Goal: Information Seeking & Learning: Find specific page/section

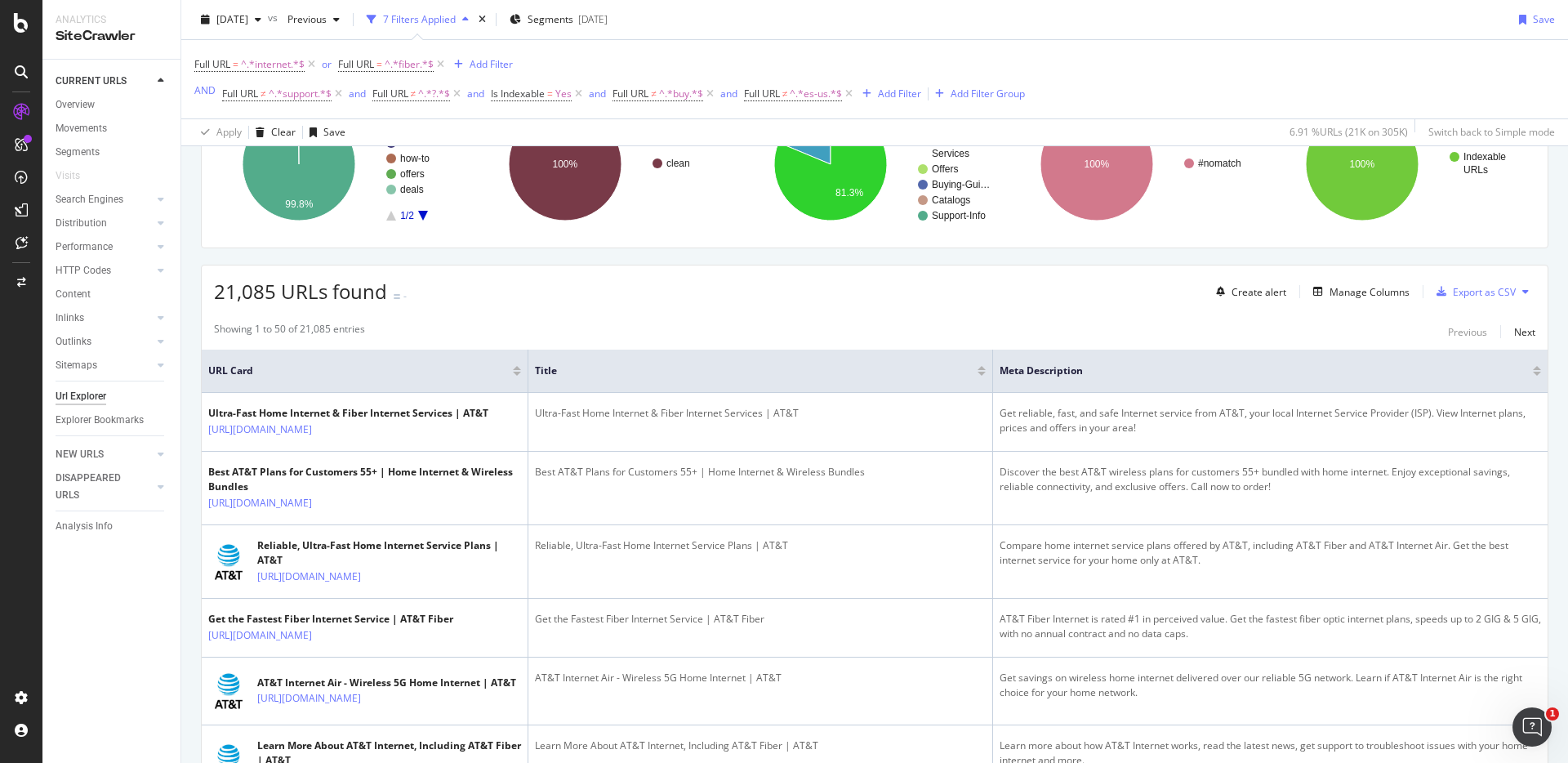
click at [701, 279] on div "21,085 URLs found - Create alert Manage Columns Export as CSV" at bounding box center [875, 286] width 1346 height 40
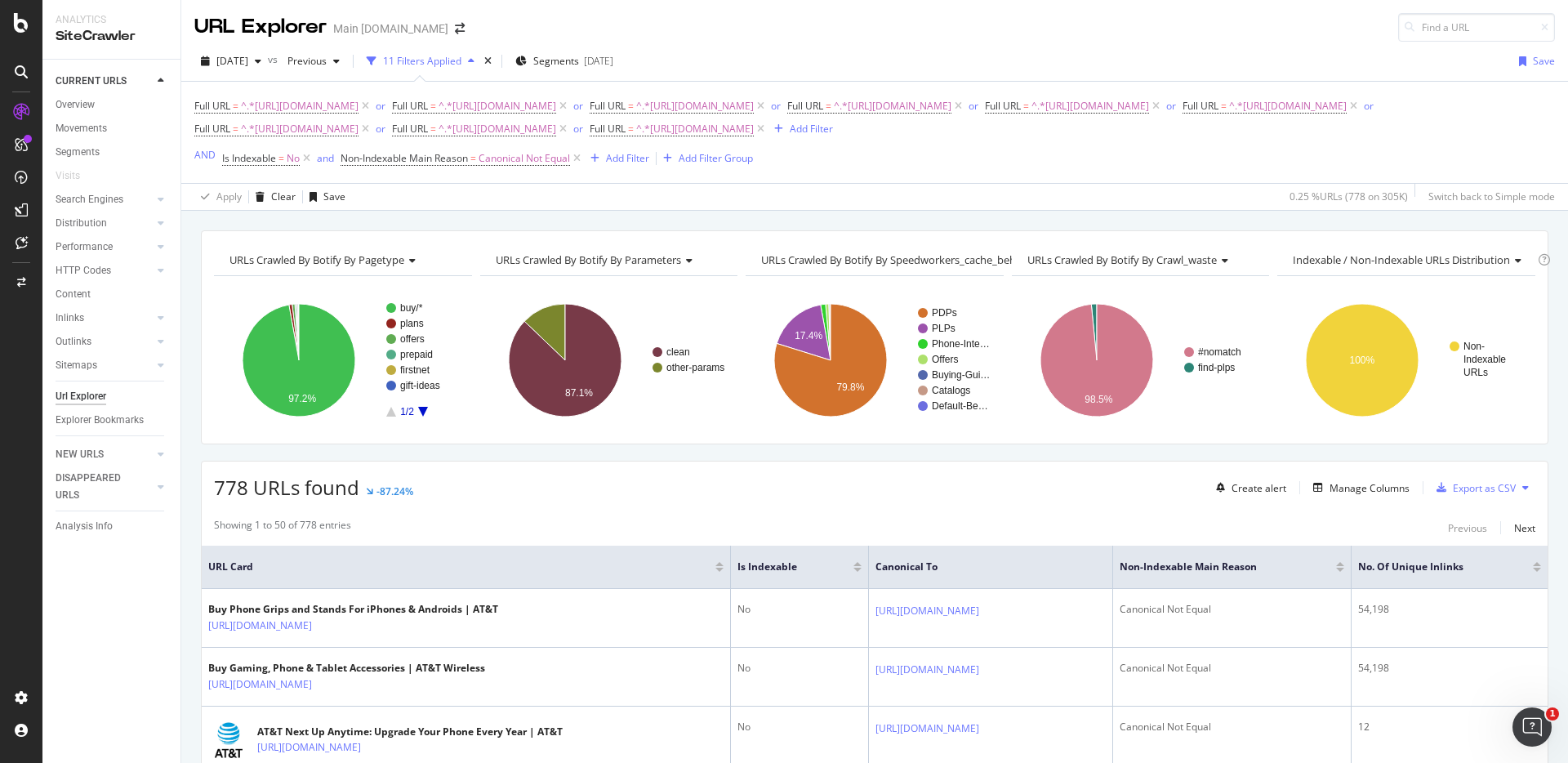
click at [304, 91] on div "Full URL = ^.*[URL][DOMAIN_NAME] or Full URL = ^.*[URL][DOMAIN_NAME] or Full UR…" at bounding box center [875, 132] width 1361 height 101
click at [1213, 223] on div "URLs Crawled By Botify By pagetype Chart (by Value) Table Expand Export as CSV …" at bounding box center [875, 230] width 1387 height 39
click at [276, 194] on div "Clear" at bounding box center [283, 196] width 25 height 14
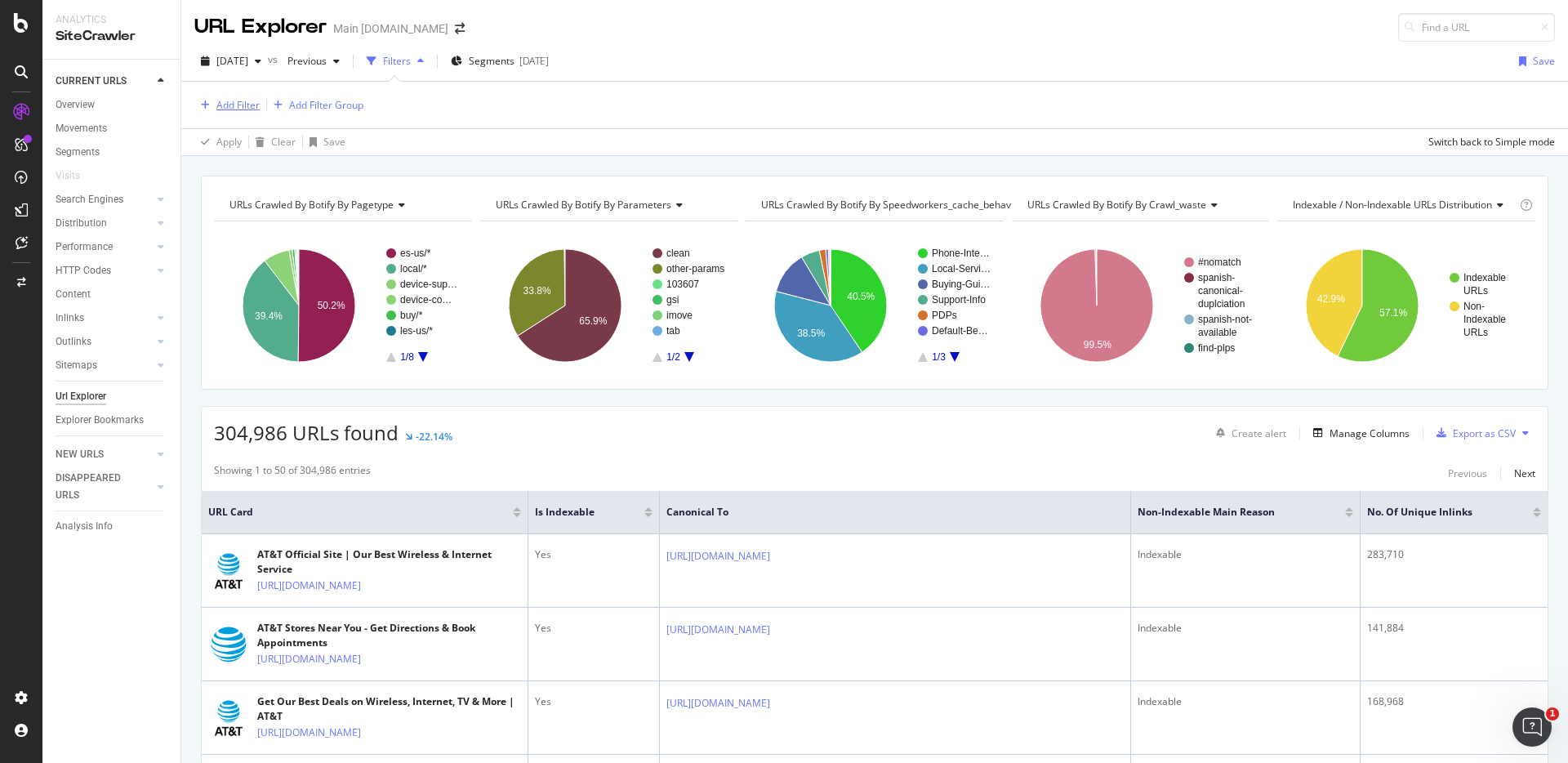
click at [251, 104] on div "Add Filter" at bounding box center [238, 105] width 43 height 14
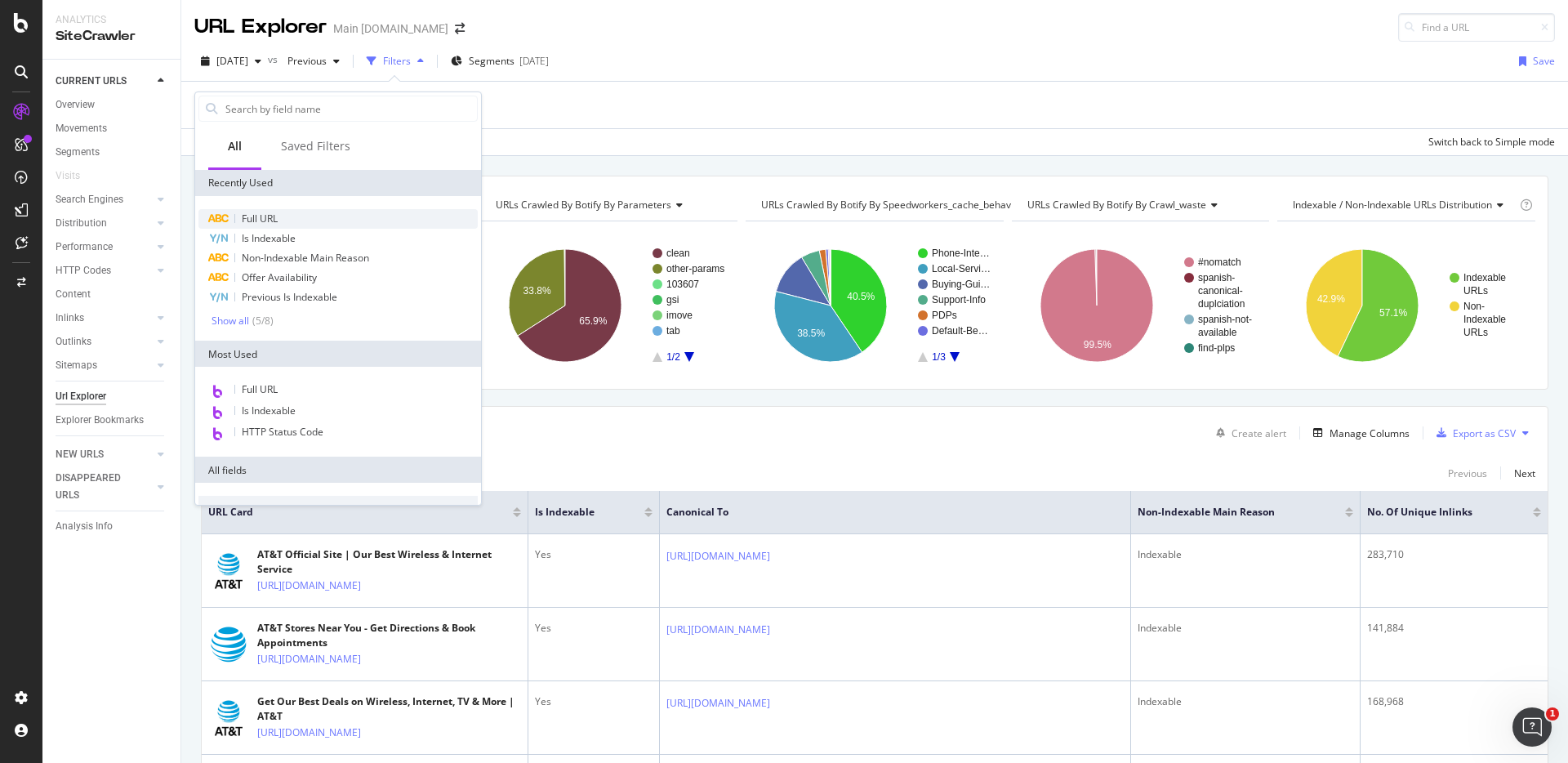
click at [285, 210] on div "Full URL" at bounding box center [339, 219] width 280 height 20
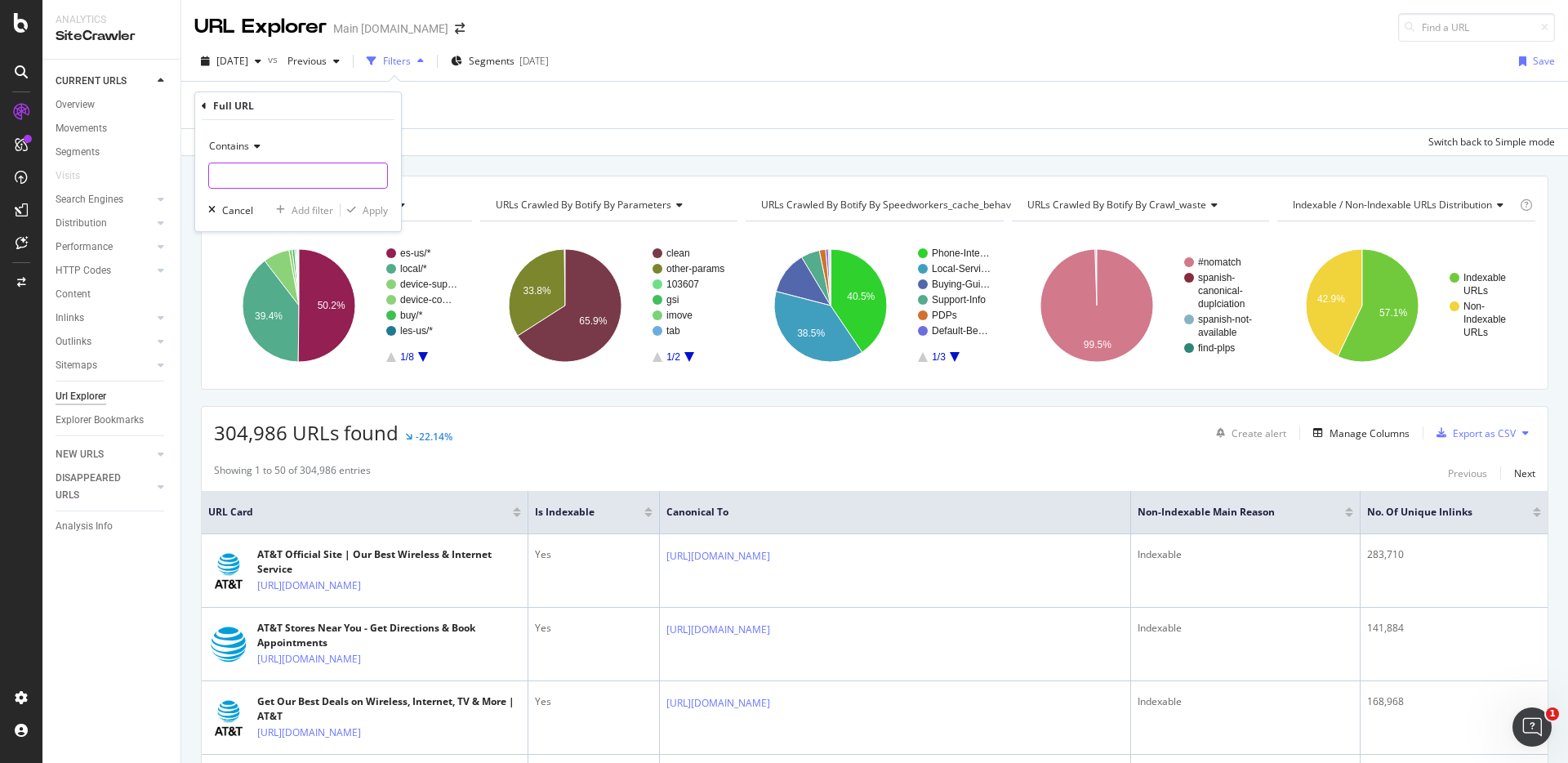
click at [303, 162] on input "text" at bounding box center [297, 175] width 178 height 27
type input "/device-compare"
click at [375, 211] on div "Apply" at bounding box center [375, 211] width 26 height 14
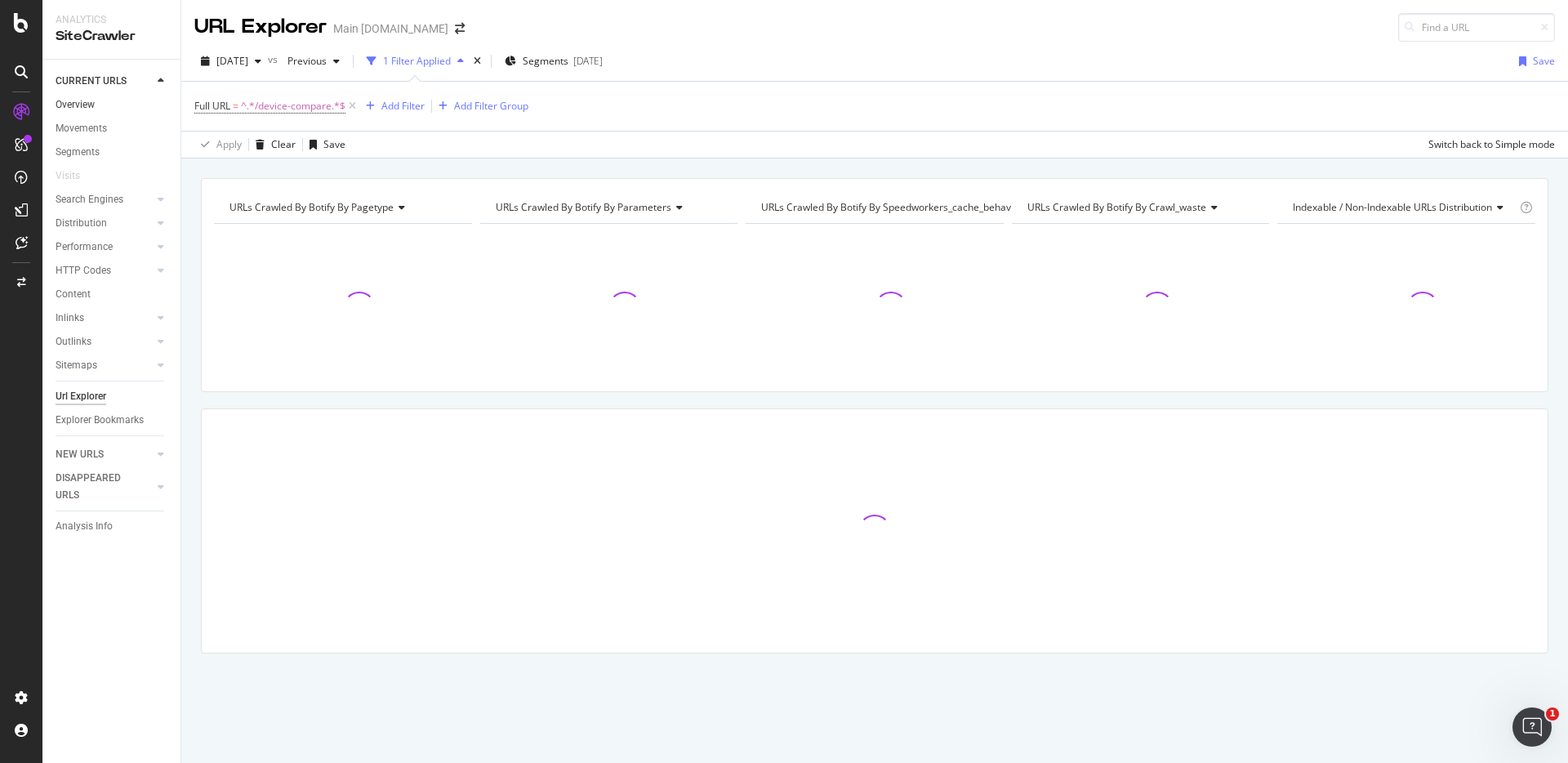
click at [103, 102] on link "Overview" at bounding box center [111, 104] width 113 height 17
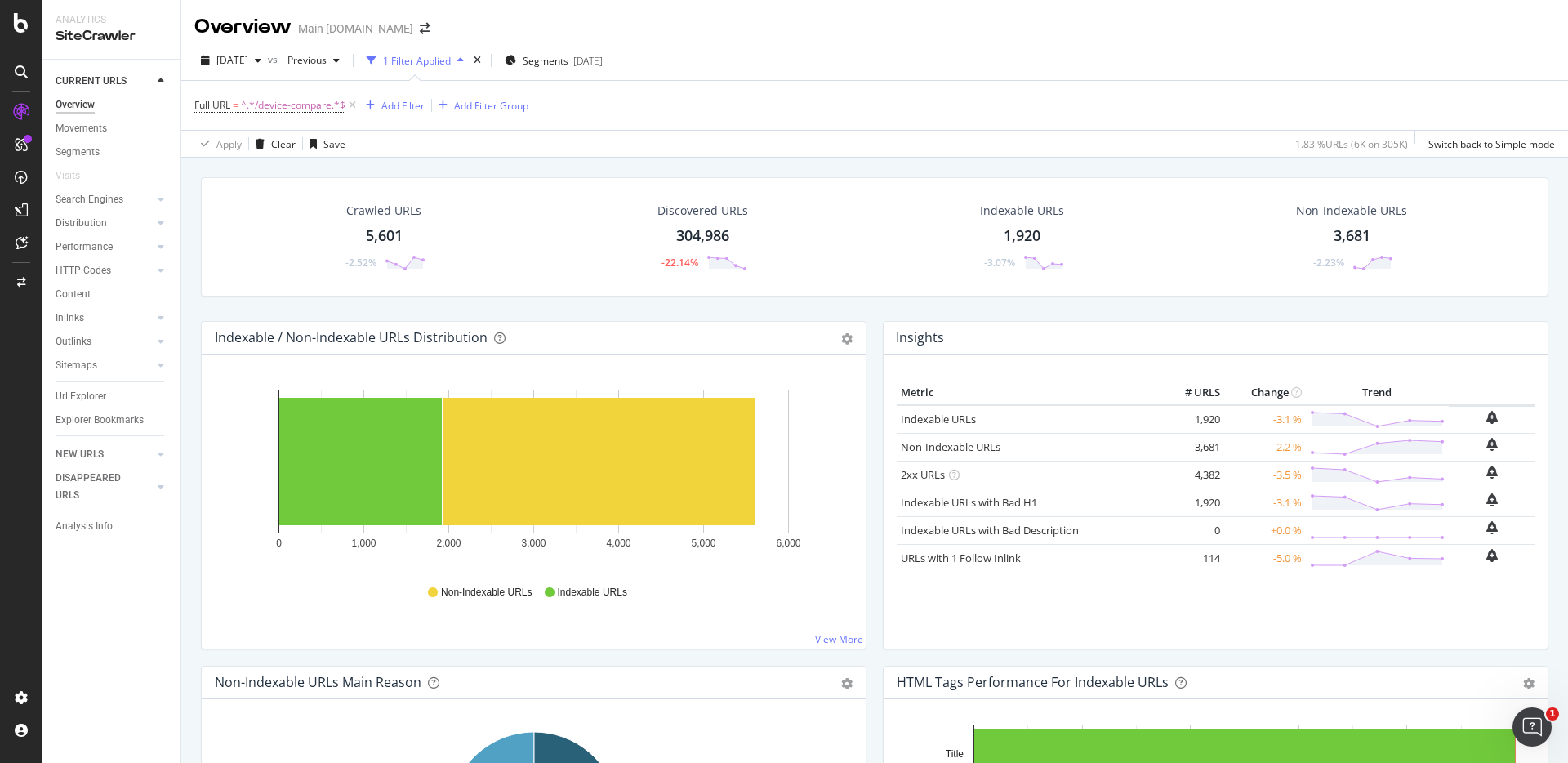
click at [1286, 305] on div "Crawled URLs 5,601 -2.52% Discovered URLs 304,986 -22.14% Indexable URLs 1,920 …" at bounding box center [875, 249] width 1364 height 144
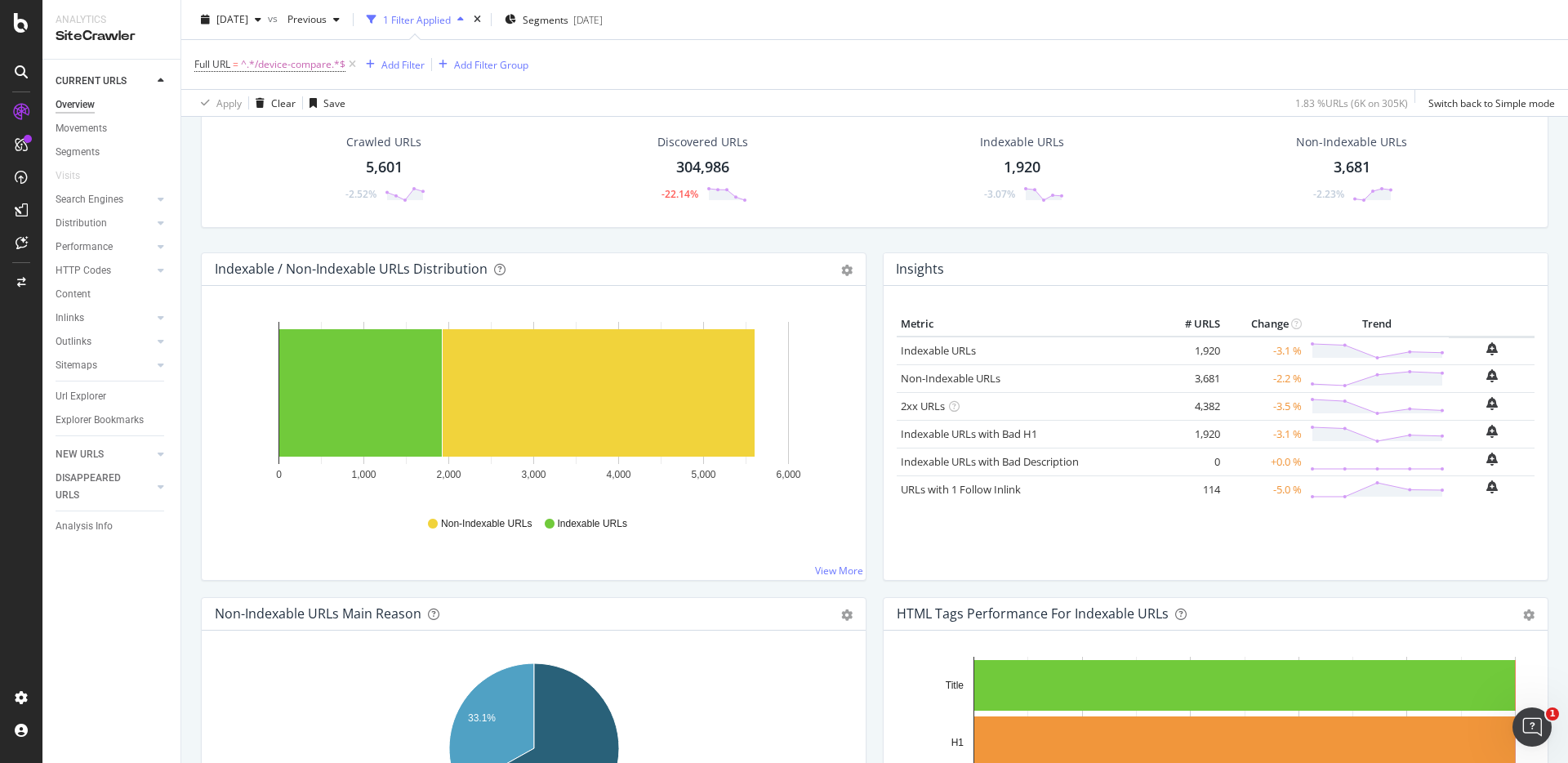
scroll to position [71, 0]
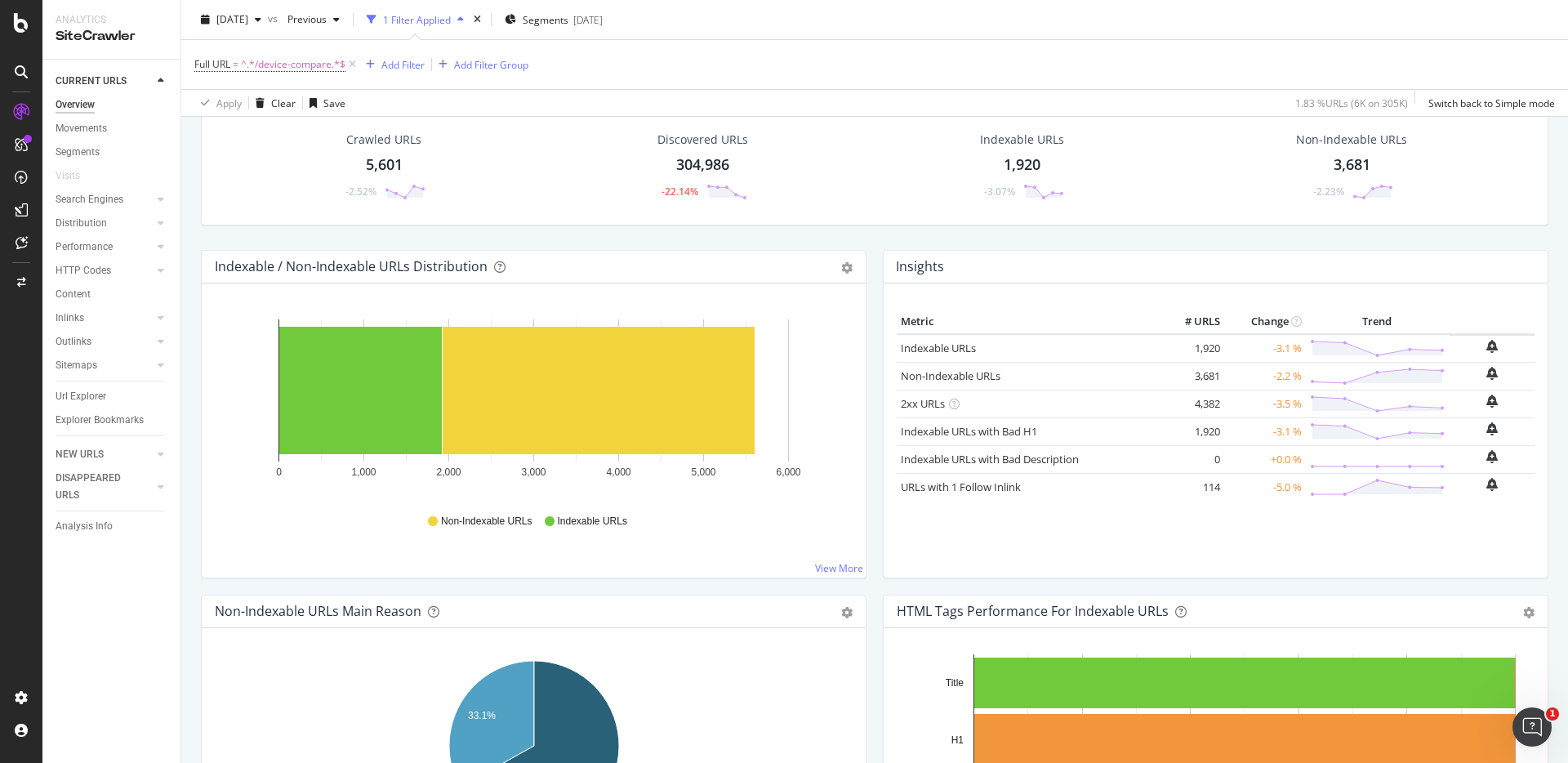
click at [720, 170] on div "304,986" at bounding box center [703, 165] width 53 height 22
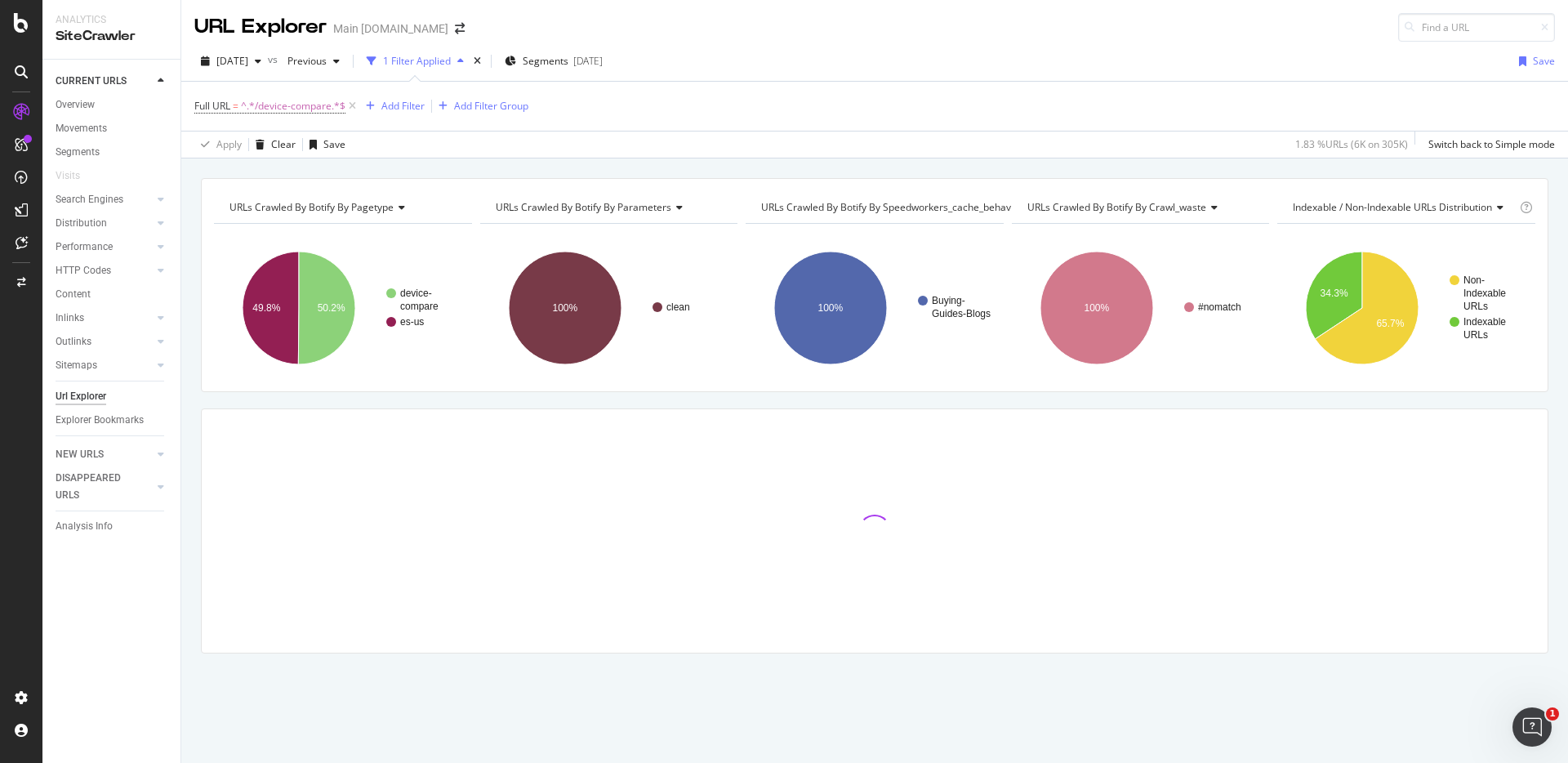
click at [877, 170] on div "URLs Crawled By Botify By pagetype Chart (by Value) Table Expand Export as CSV …" at bounding box center [875, 178] width 1387 height 39
click at [1220, 165] on div "URLs Crawled By Botify By pagetype Chart (by Value) Table Expand Export as CSV …" at bounding box center [875, 178] width 1387 height 39
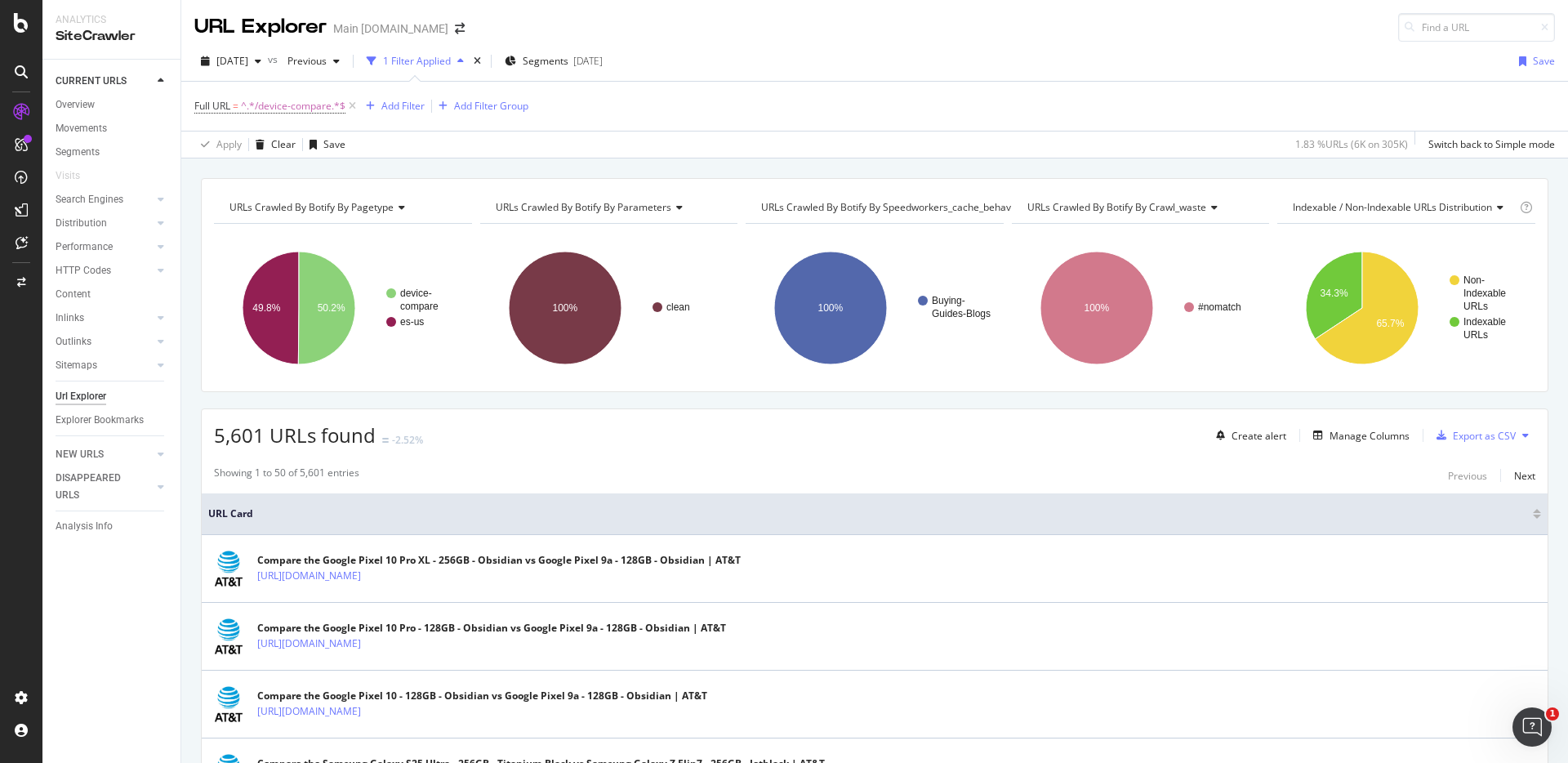
click at [1220, 165] on div "URLs Crawled By Botify By pagetype Chart (by Value) Table Expand Export as CSV …" at bounding box center [875, 178] width 1387 height 39
click at [408, 107] on div "Add Filter" at bounding box center [403, 105] width 43 height 14
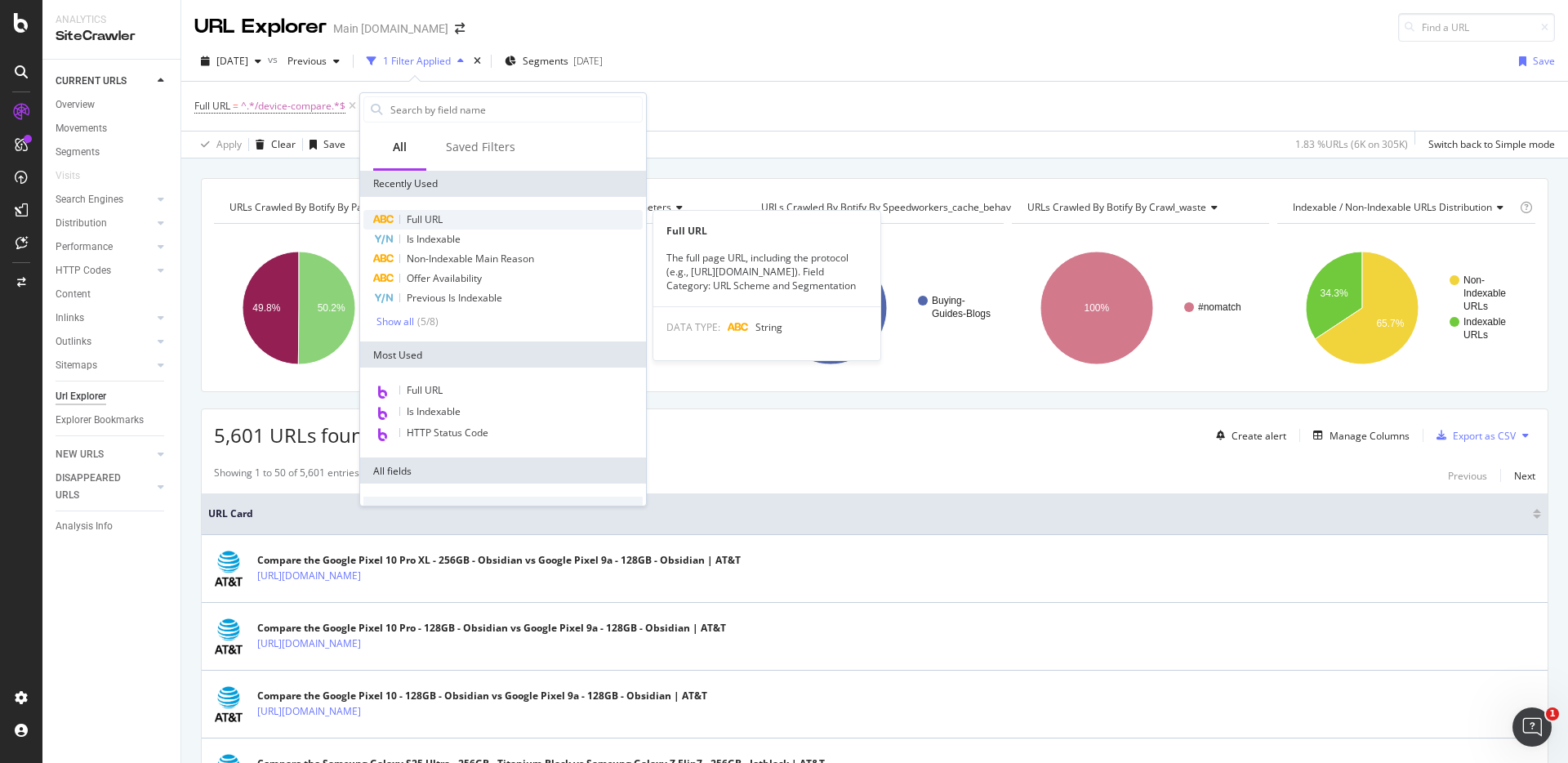
click at [444, 217] on div "Full URL" at bounding box center [503, 220] width 280 height 20
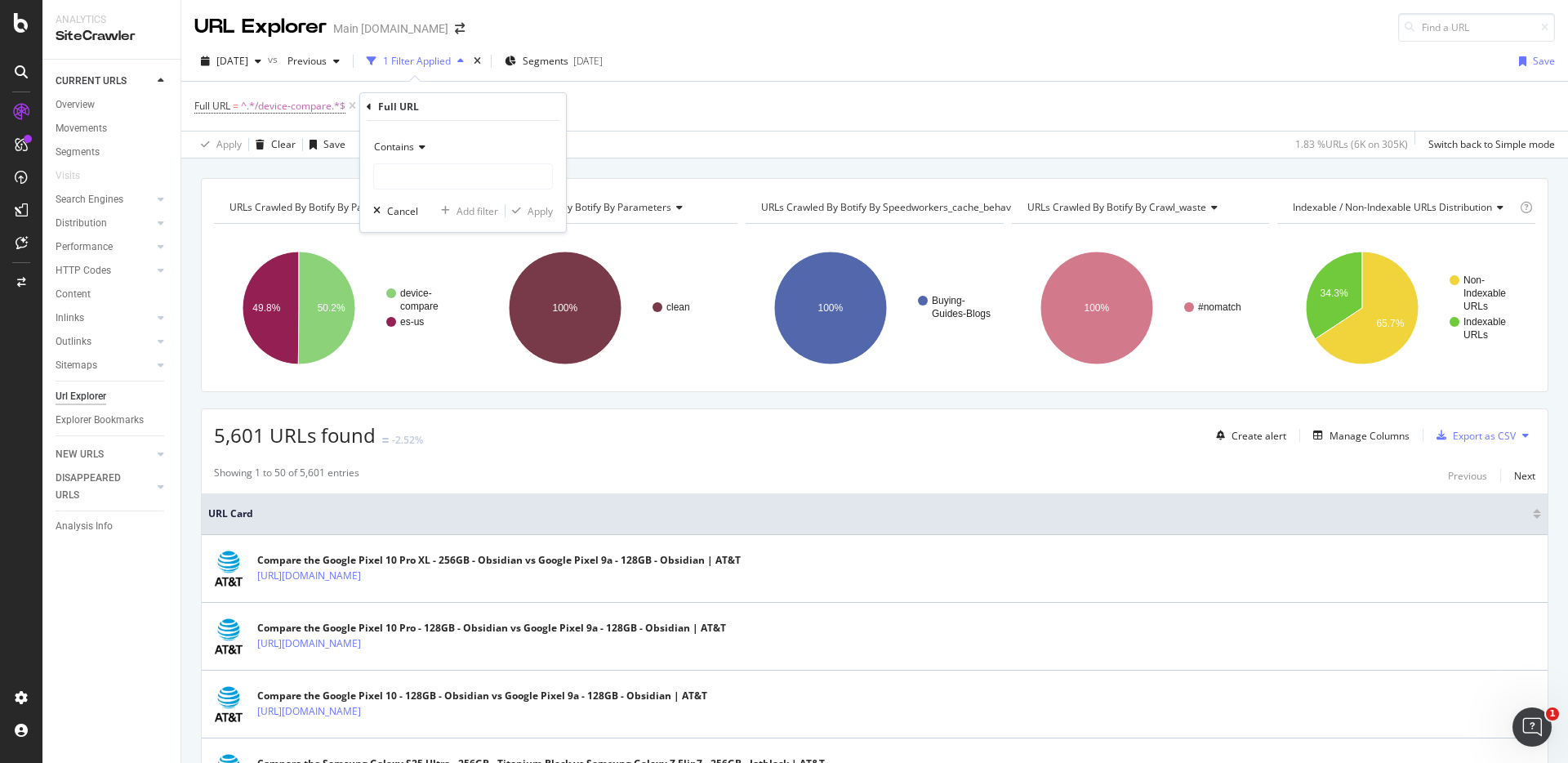
click at [448, 161] on div "Contains" at bounding box center [463, 161] width 179 height 55
click at [452, 178] on input "text" at bounding box center [463, 176] width 178 height 27
type input "prepaid"
click at [525, 217] on div "Apply" at bounding box center [529, 211] width 47 height 15
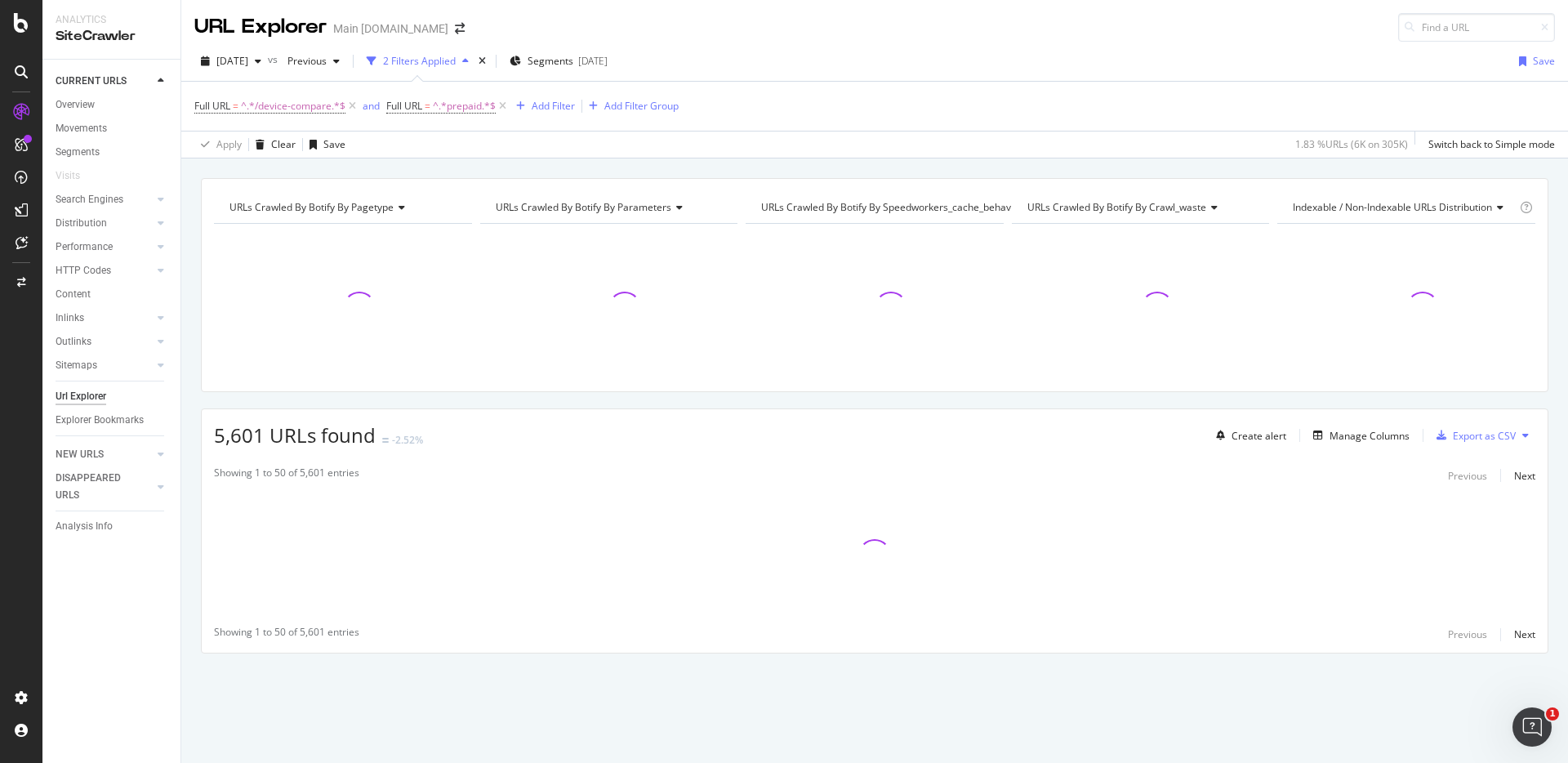
click at [820, 179] on div "URLs Crawled By Botify By pagetype Chart (by Value) Table Expand Export as CSV …" at bounding box center [875, 285] width 1347 height 214
click at [961, 164] on div "URLs Crawled By Botify By pagetype Chart (by Value) Table Expand Export as CSV …" at bounding box center [875, 178] width 1387 height 39
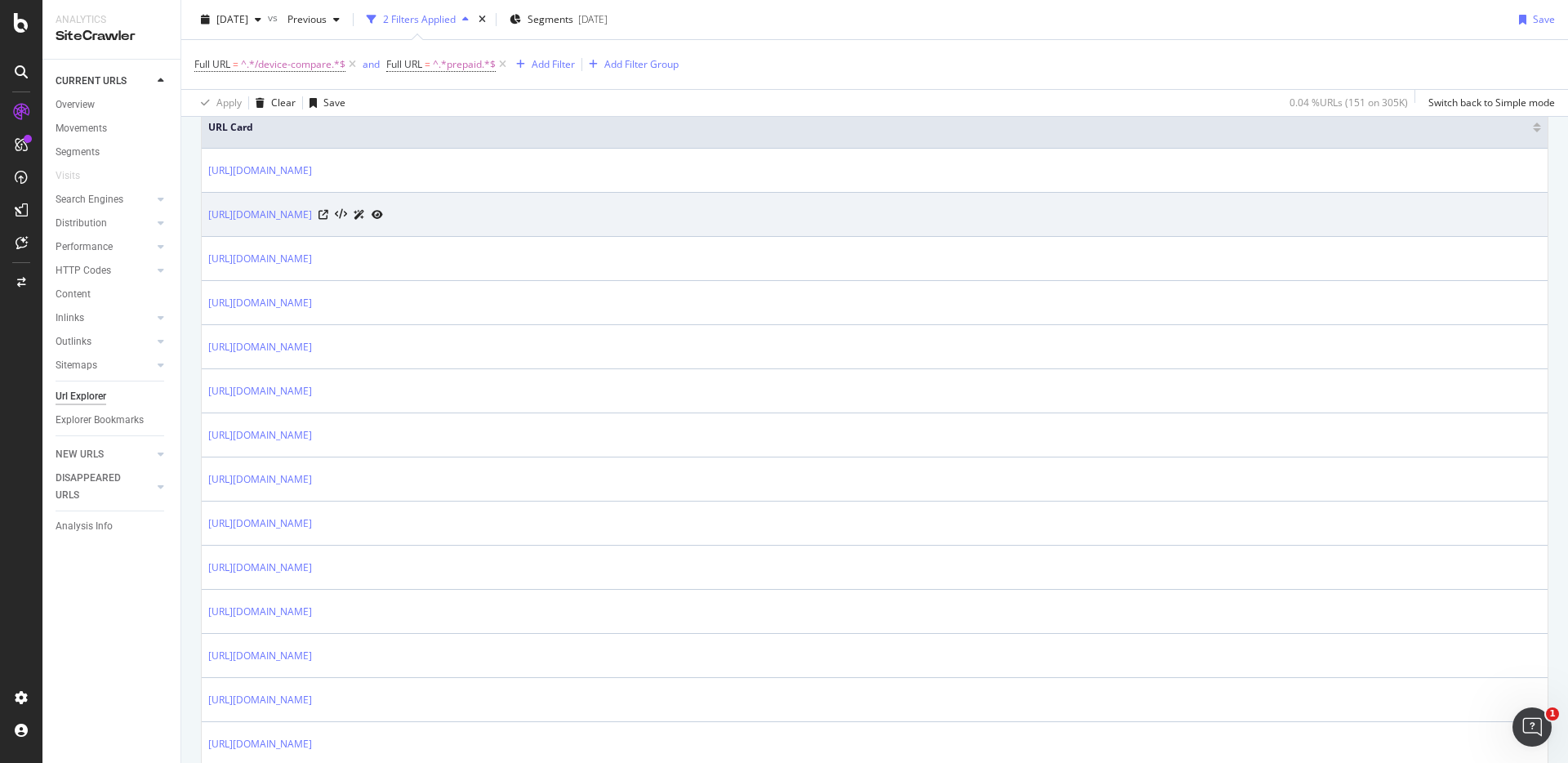
scroll to position [367, 0]
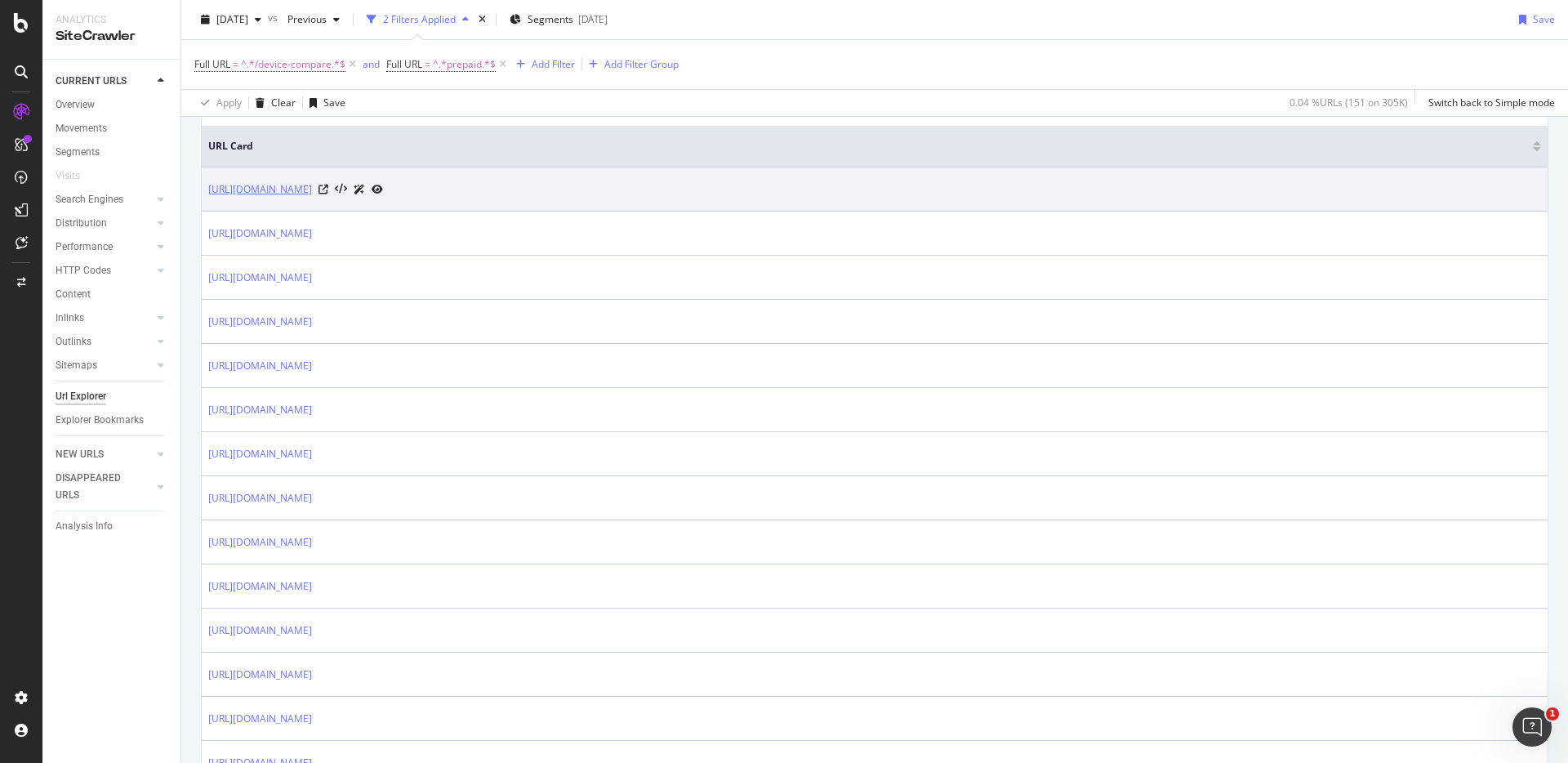
copy link "[URL][DOMAIN_NAME]"
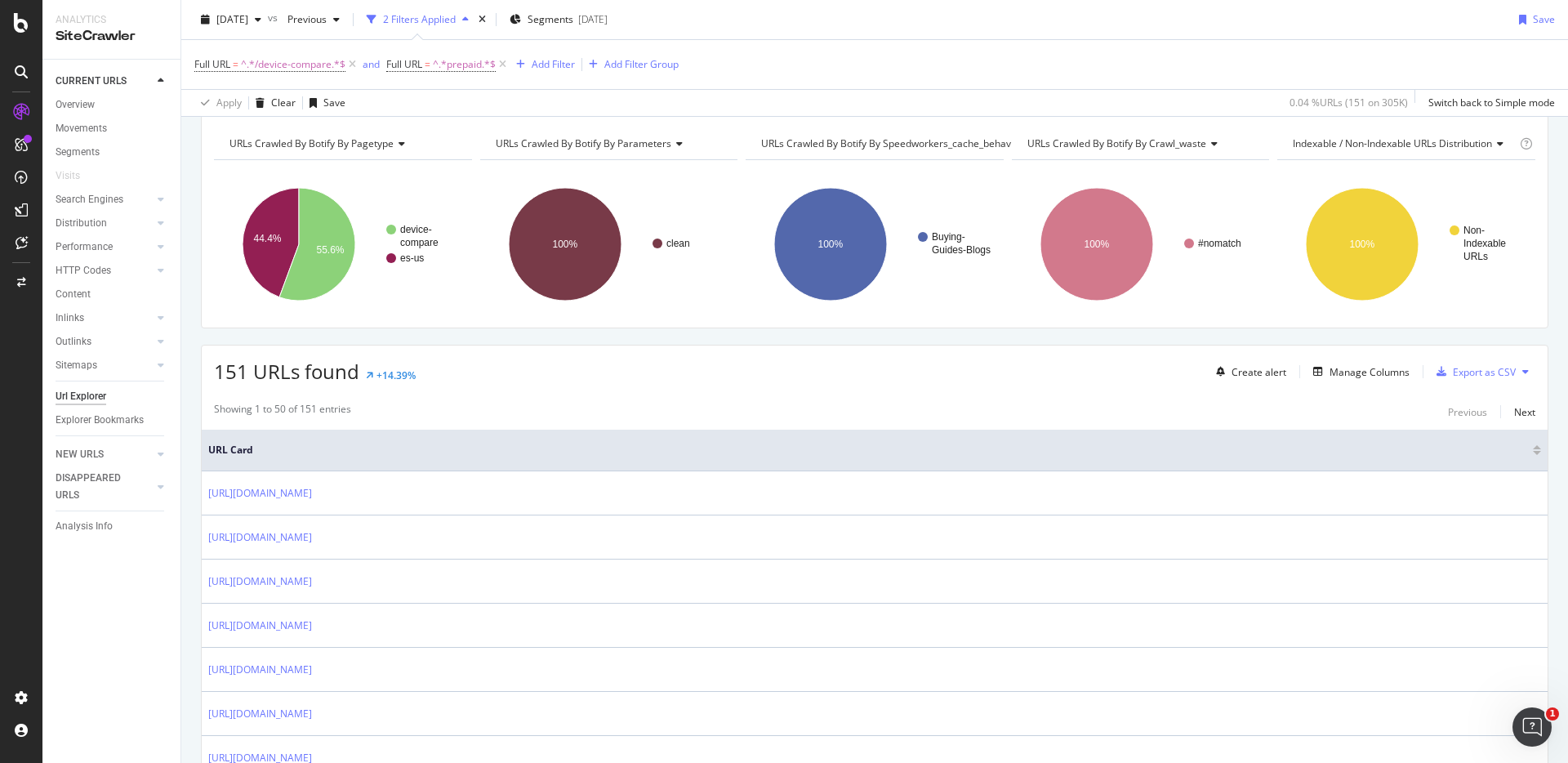
scroll to position [0, 0]
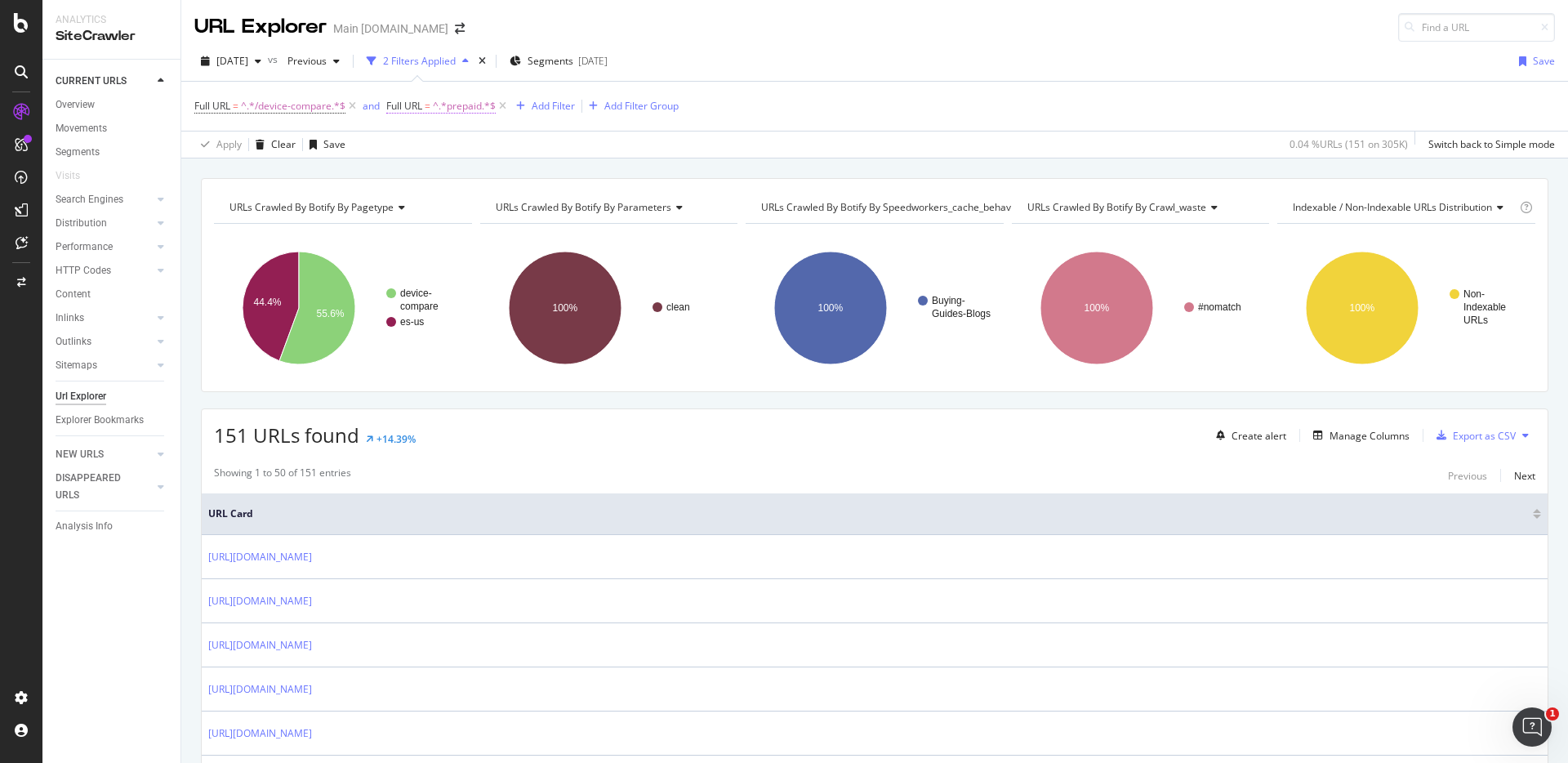
click at [468, 101] on span "^.*prepaid.*$" at bounding box center [465, 105] width 63 height 23
click at [481, 178] on input "prepaid" at bounding box center [478, 173] width 155 height 27
type input "gb"
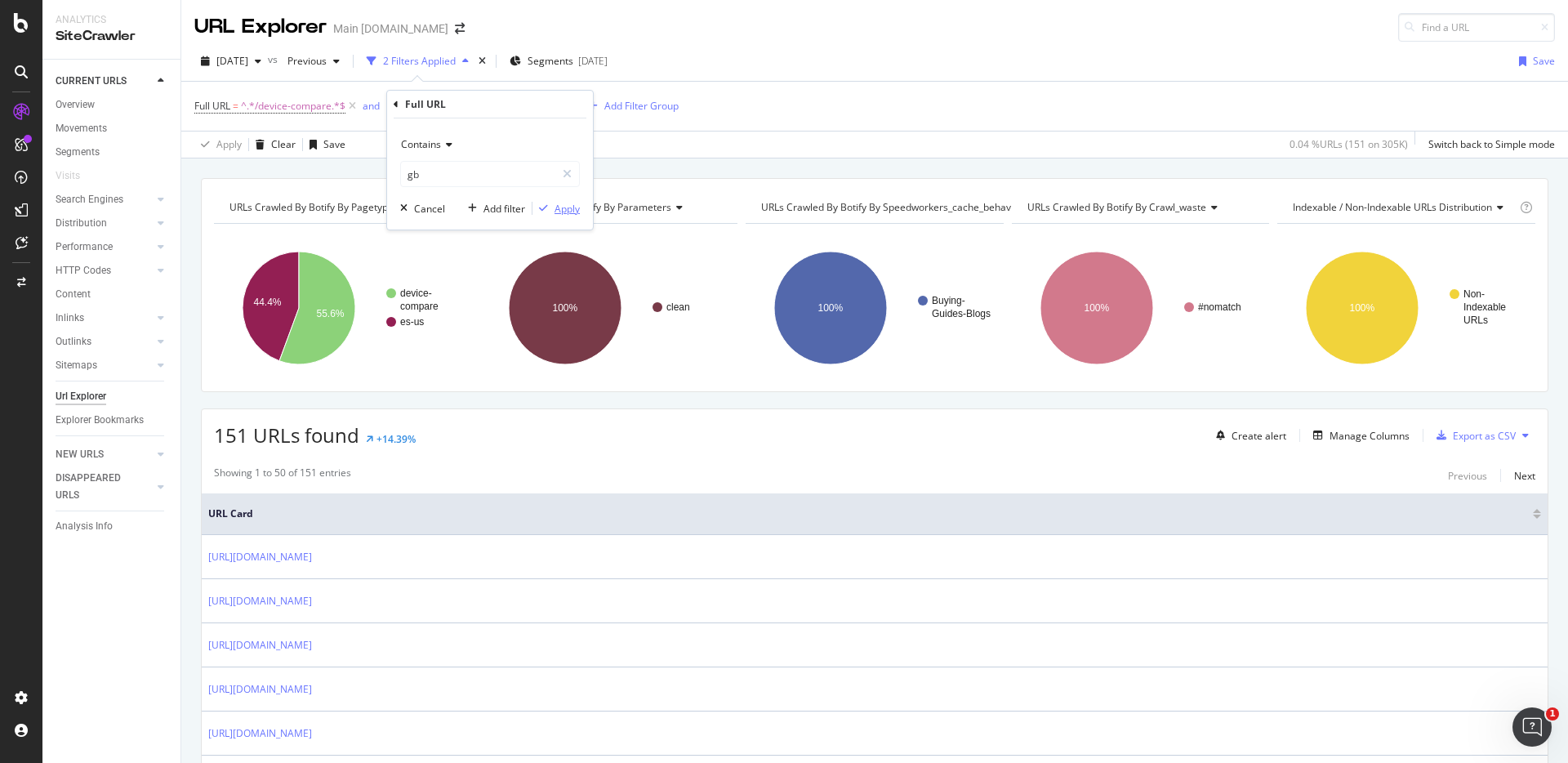
click at [558, 209] on div "Apply" at bounding box center [567, 209] width 26 height 14
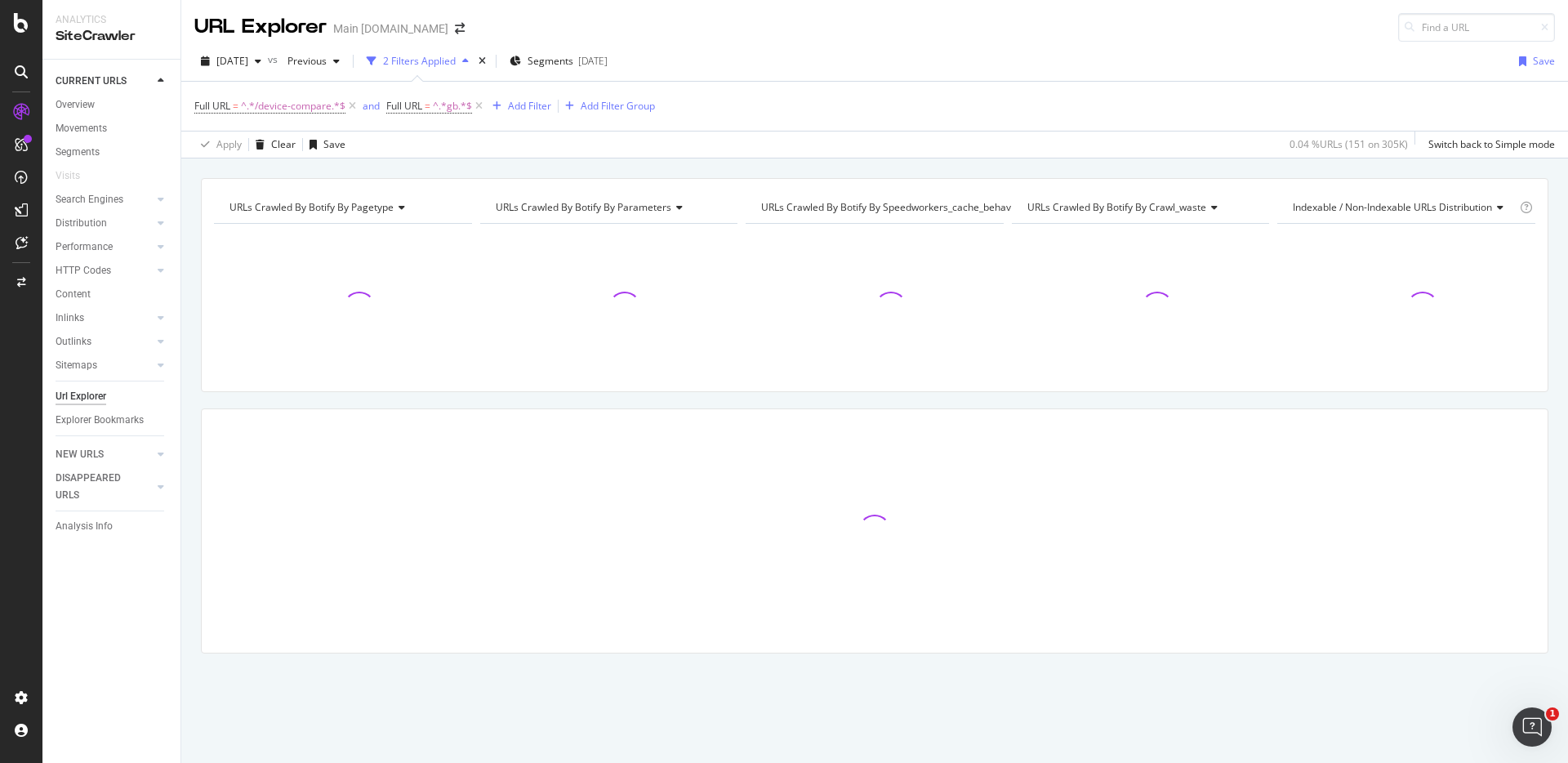
click at [730, 170] on div "URLs Crawled By Botify By pagetype Chart (by Value) Table Expand Export as CSV …" at bounding box center [875, 178] width 1387 height 39
click at [1022, 166] on div "URLs Crawled By Botify By pagetype Chart (by Value) Table Expand Export as CSV …" at bounding box center [875, 178] width 1387 height 39
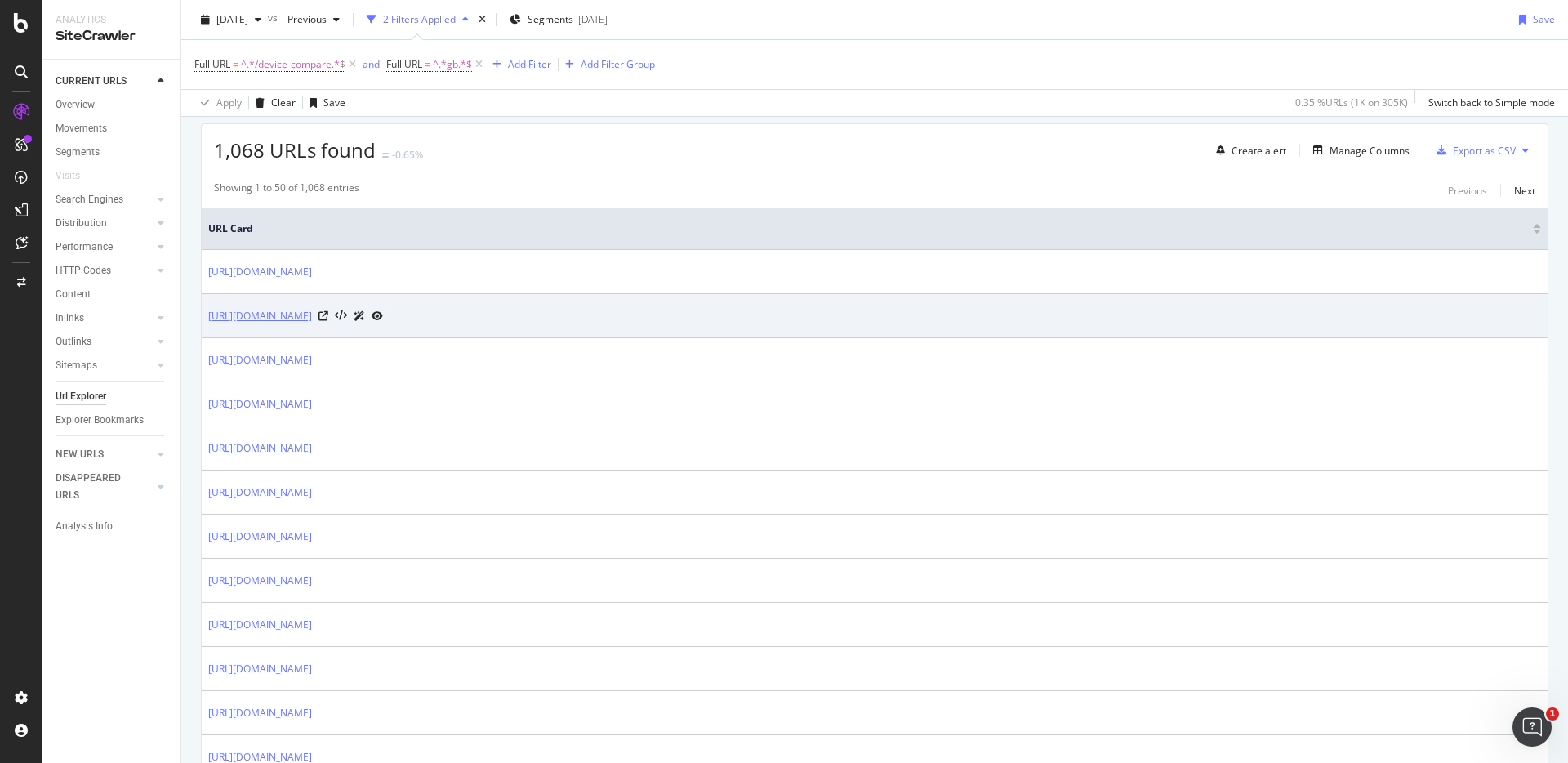
scroll to position [285, 0]
copy link "[URL][DOMAIN_NAME]"
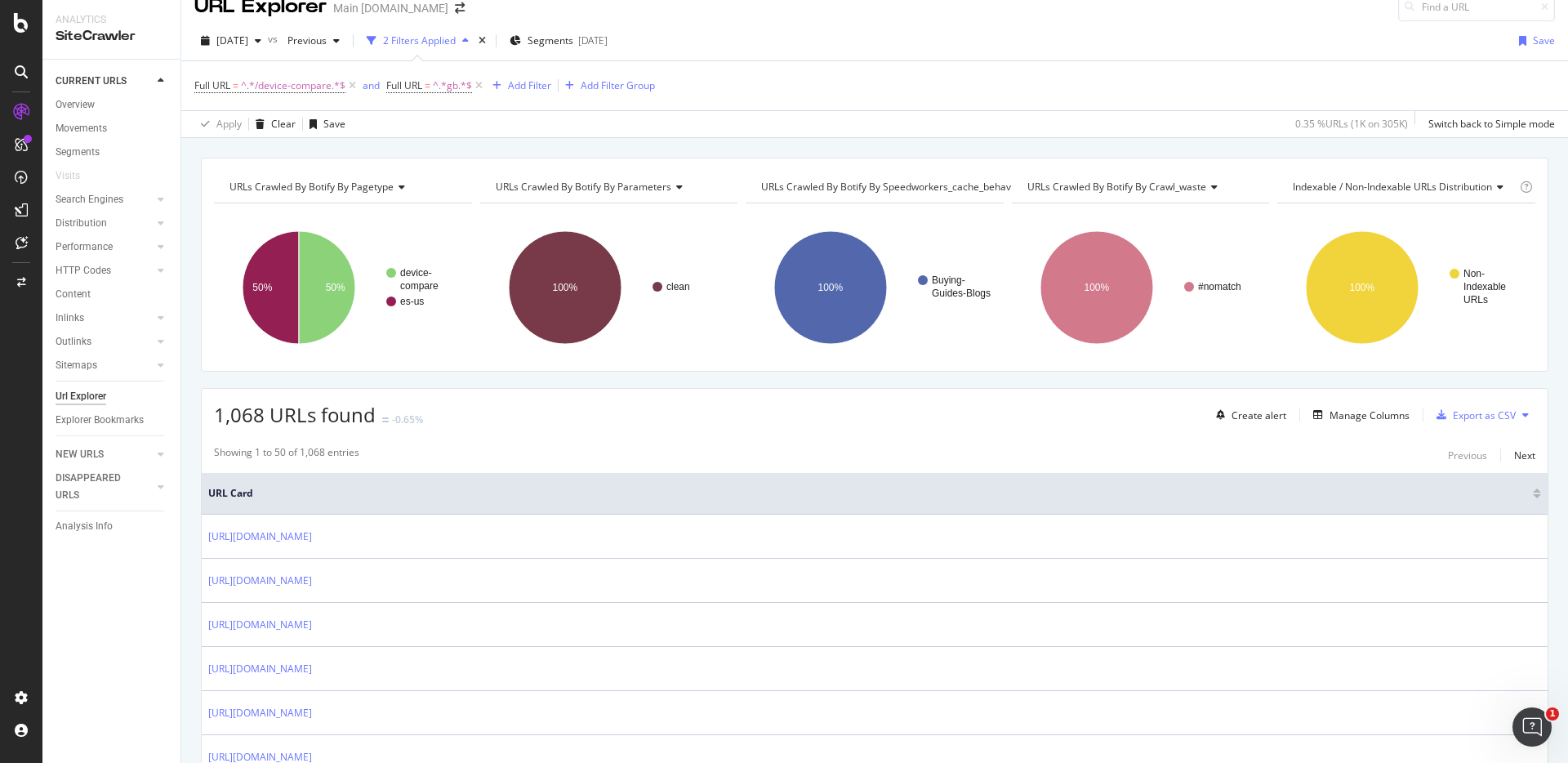
scroll to position [0, 0]
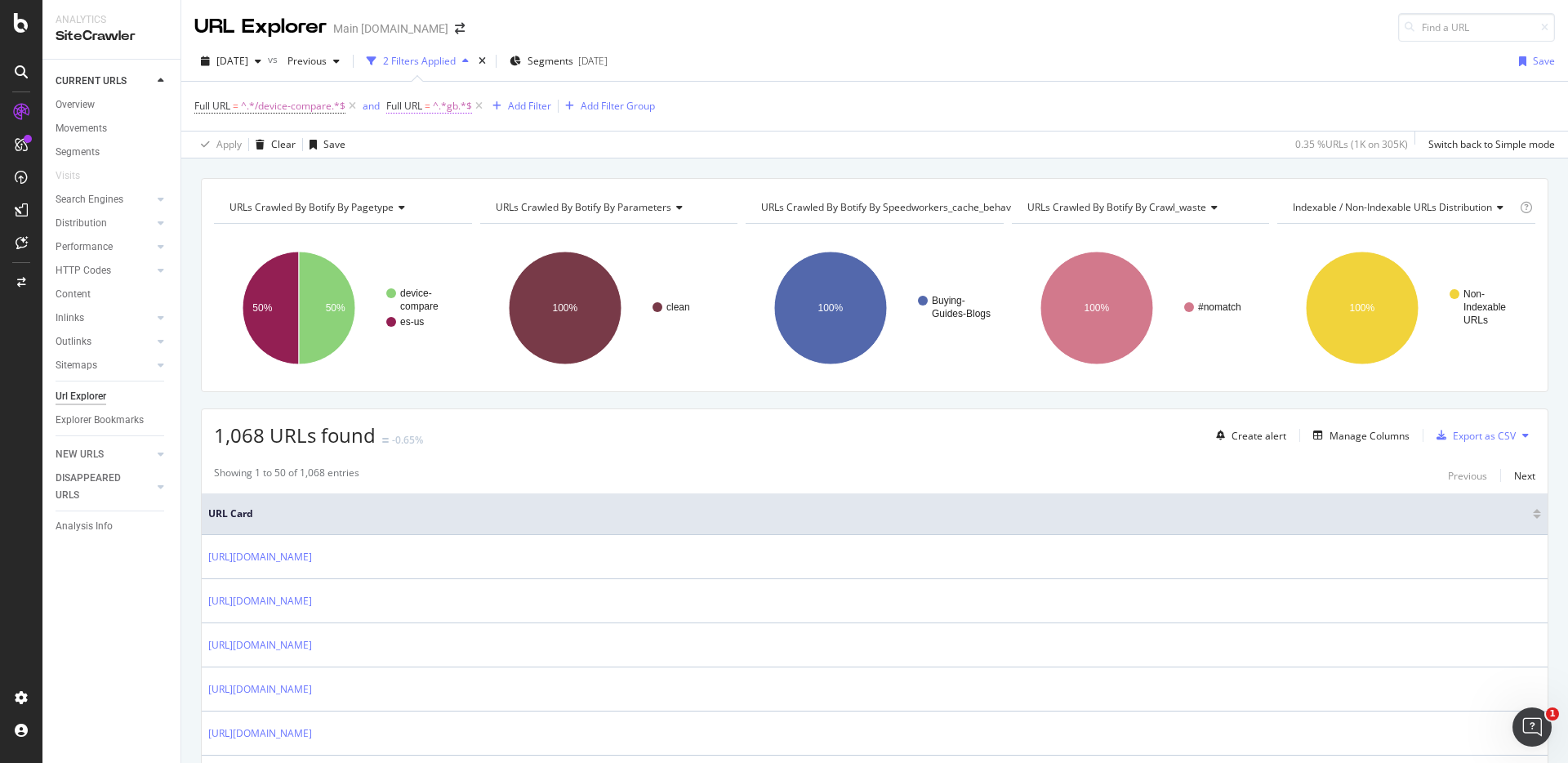
click at [450, 107] on span "^.*gb.*$" at bounding box center [453, 105] width 39 height 23
click at [450, 148] on icon at bounding box center [447, 145] width 12 height 10
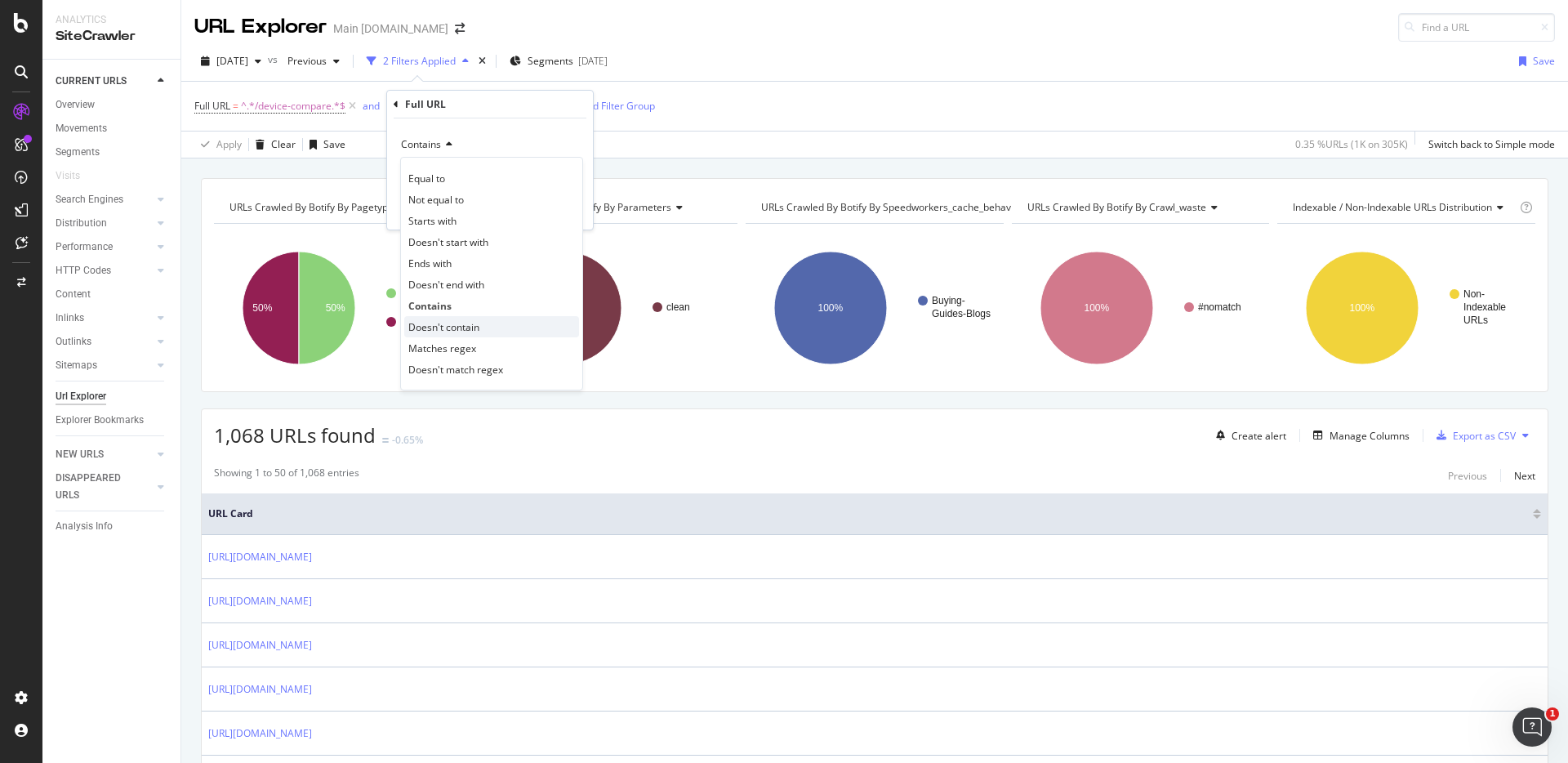
click at [462, 325] on span "Doesn't contain" at bounding box center [444, 327] width 71 height 14
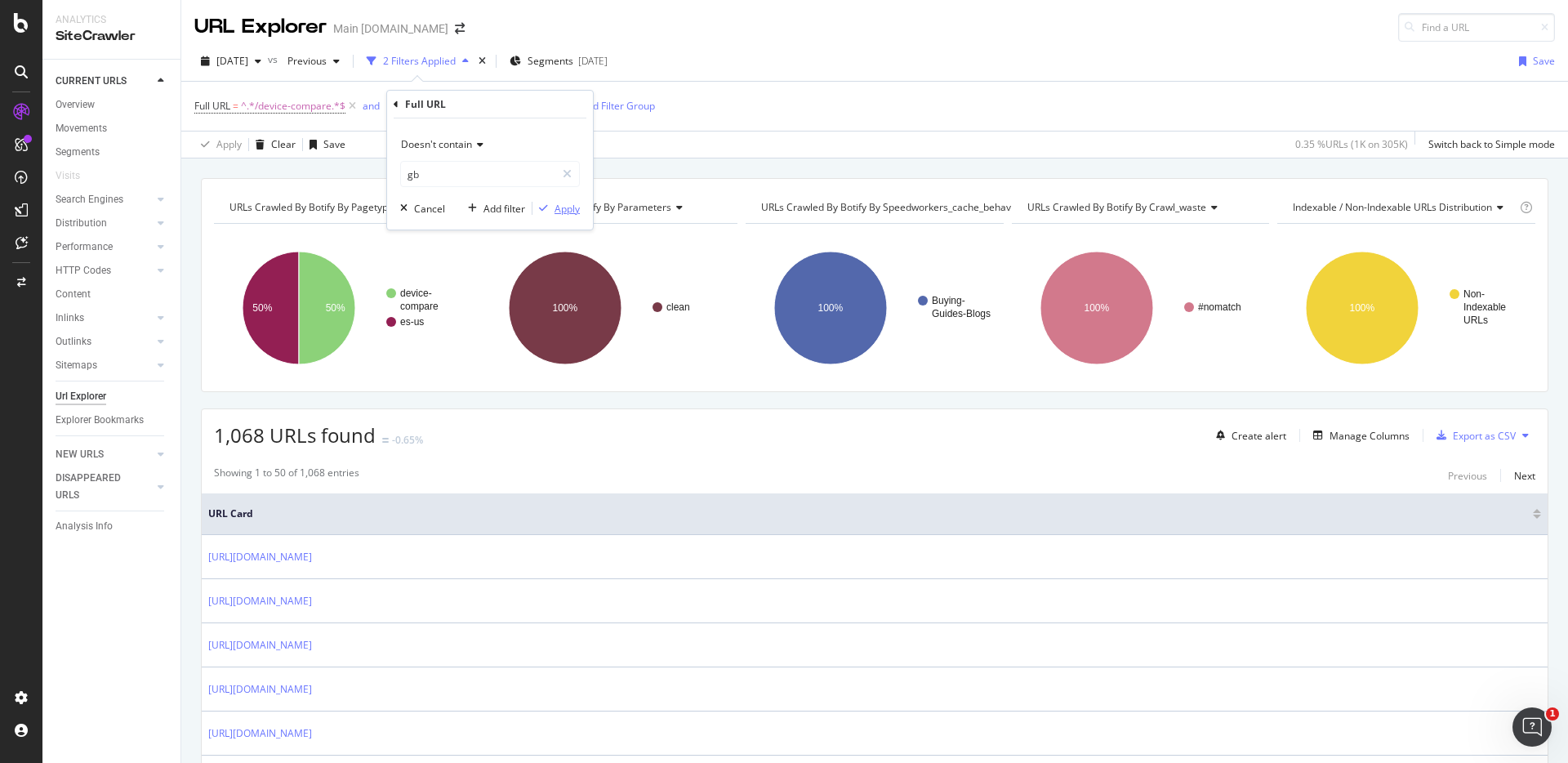
click at [566, 213] on div "Apply" at bounding box center [567, 209] width 26 height 14
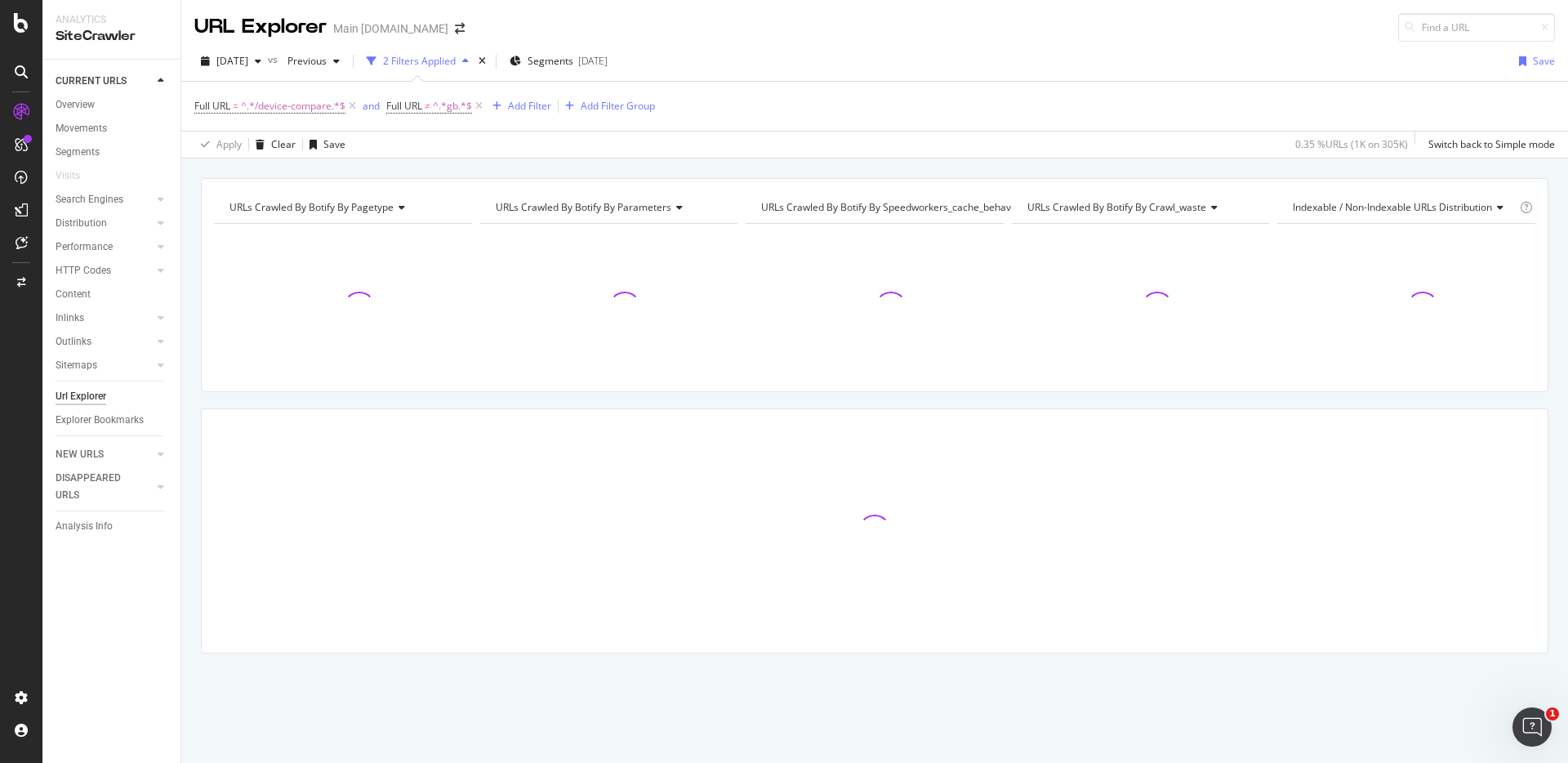
click at [676, 165] on div "URLs Crawled By Botify By pagetype Chart (by Value) Table Expand Export as CSV …" at bounding box center [875, 178] width 1387 height 39
click at [525, 107] on div "Add Filter" at bounding box center [530, 105] width 43 height 14
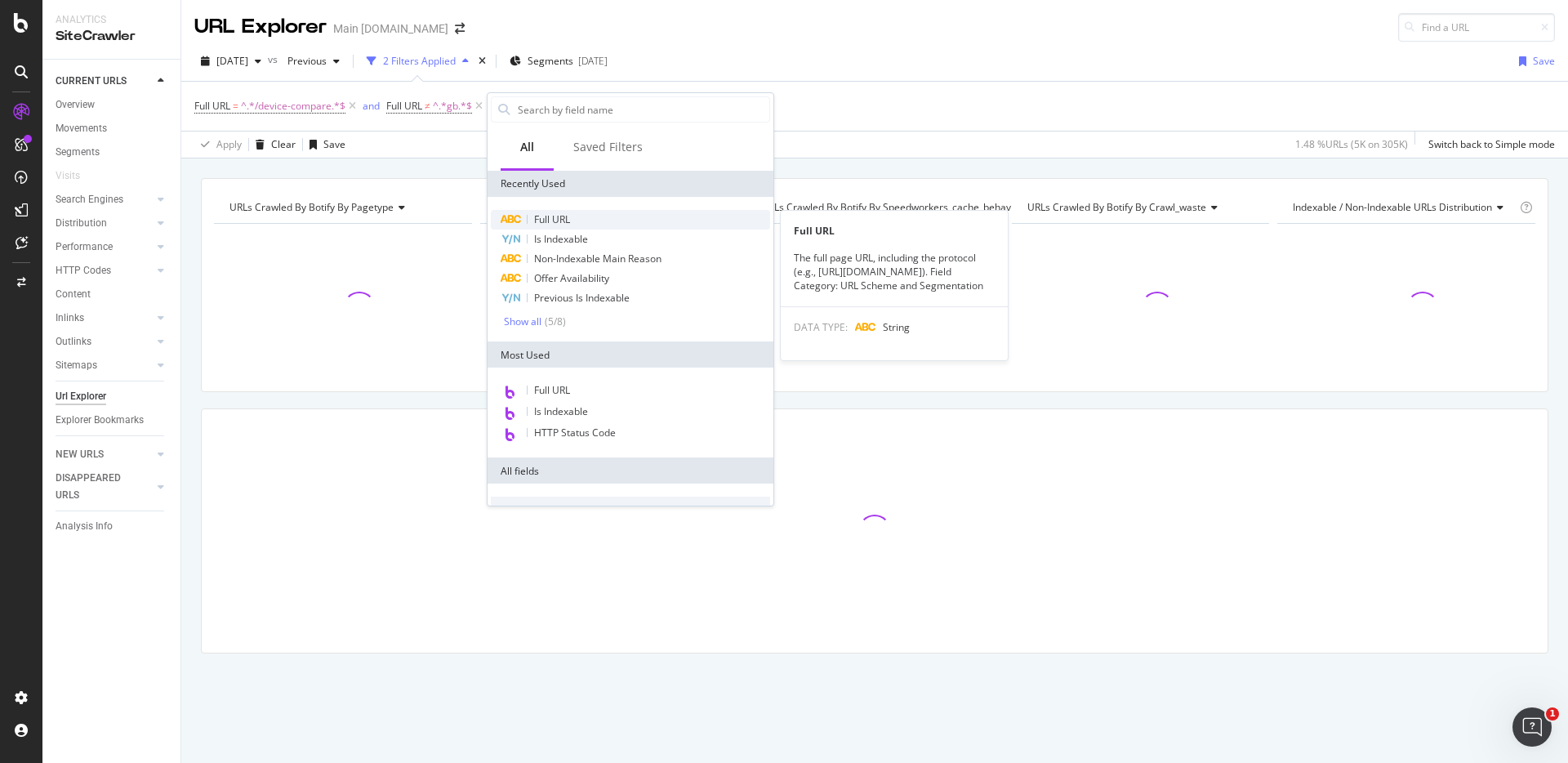
click at [557, 213] on span "Full URL" at bounding box center [552, 220] width 35 height 14
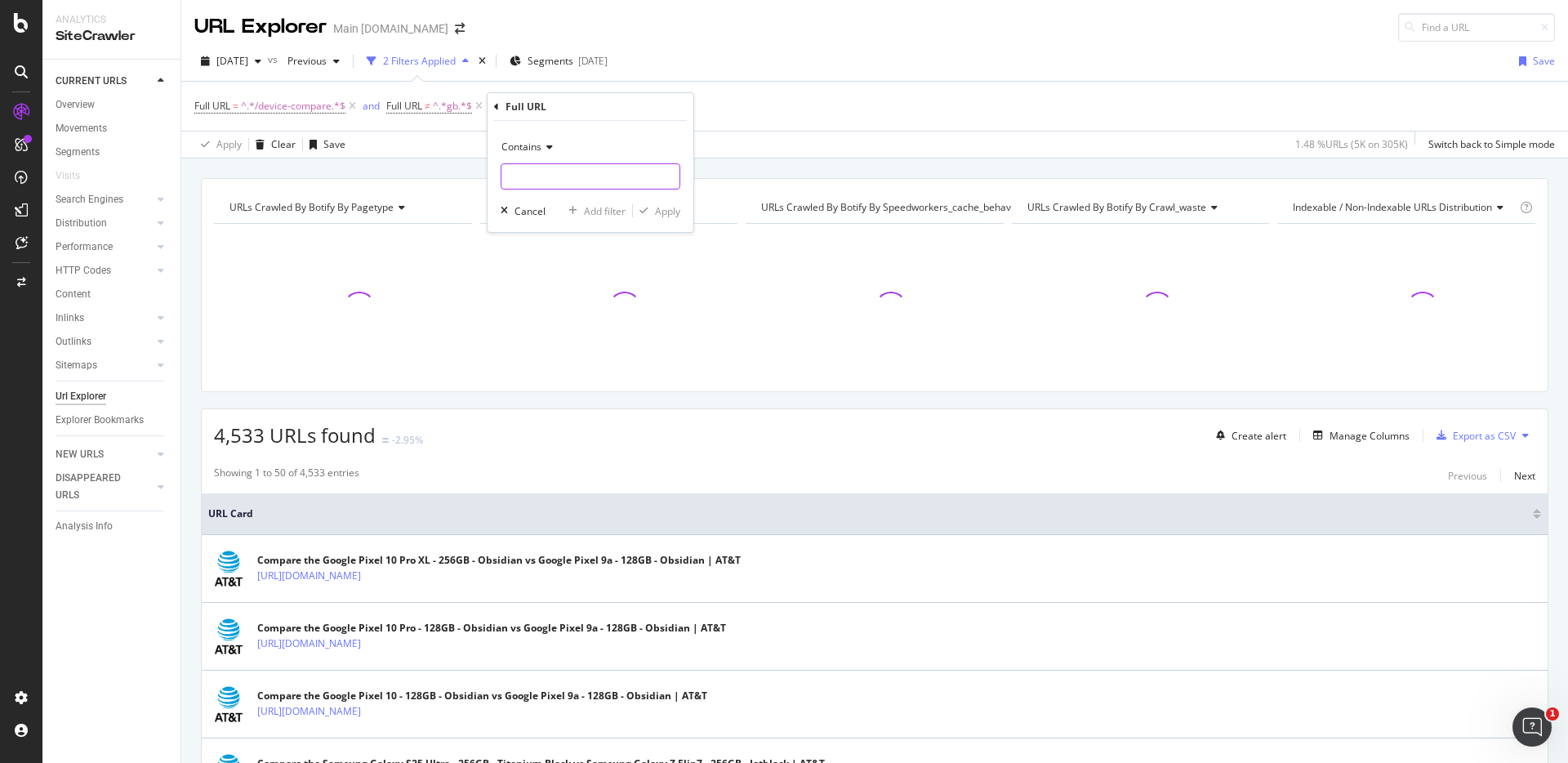
click at [564, 171] on input "text" at bounding box center [590, 176] width 178 height 27
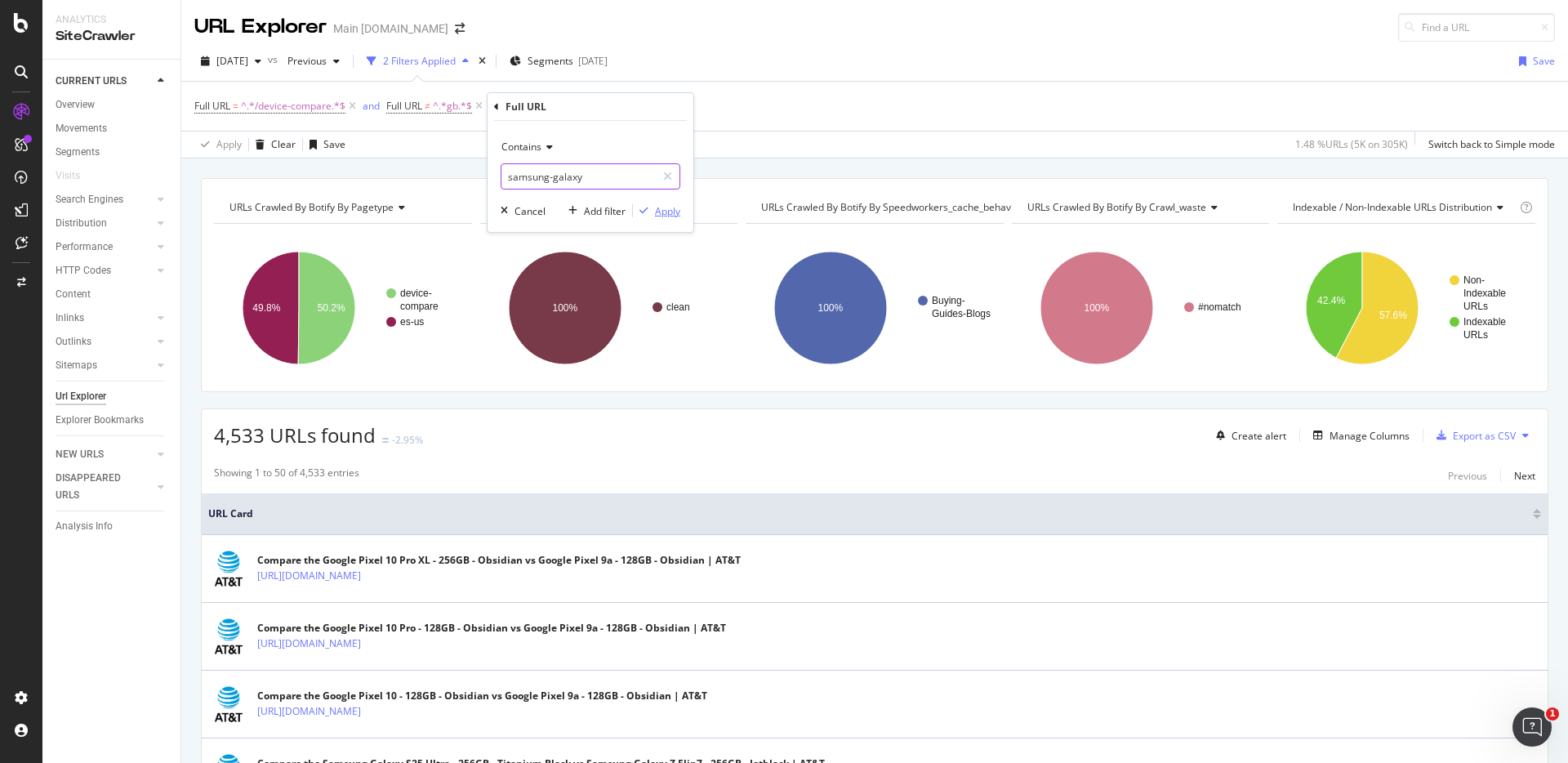
type input "samsung-galaxy"
click at [663, 203] on button "Apply" at bounding box center [657, 211] width 47 height 17
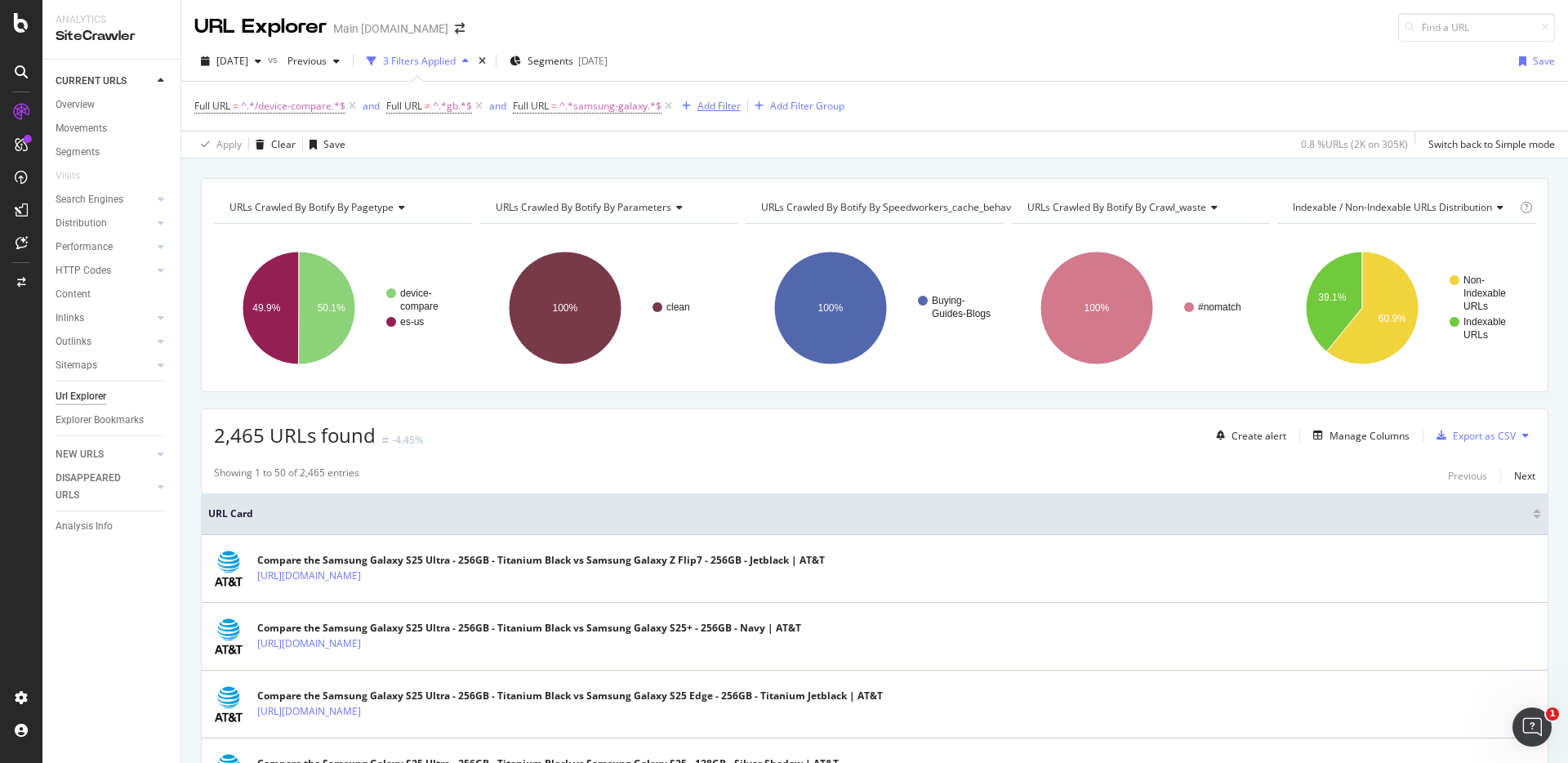
click at [705, 107] on div "Add Filter" at bounding box center [719, 105] width 43 height 14
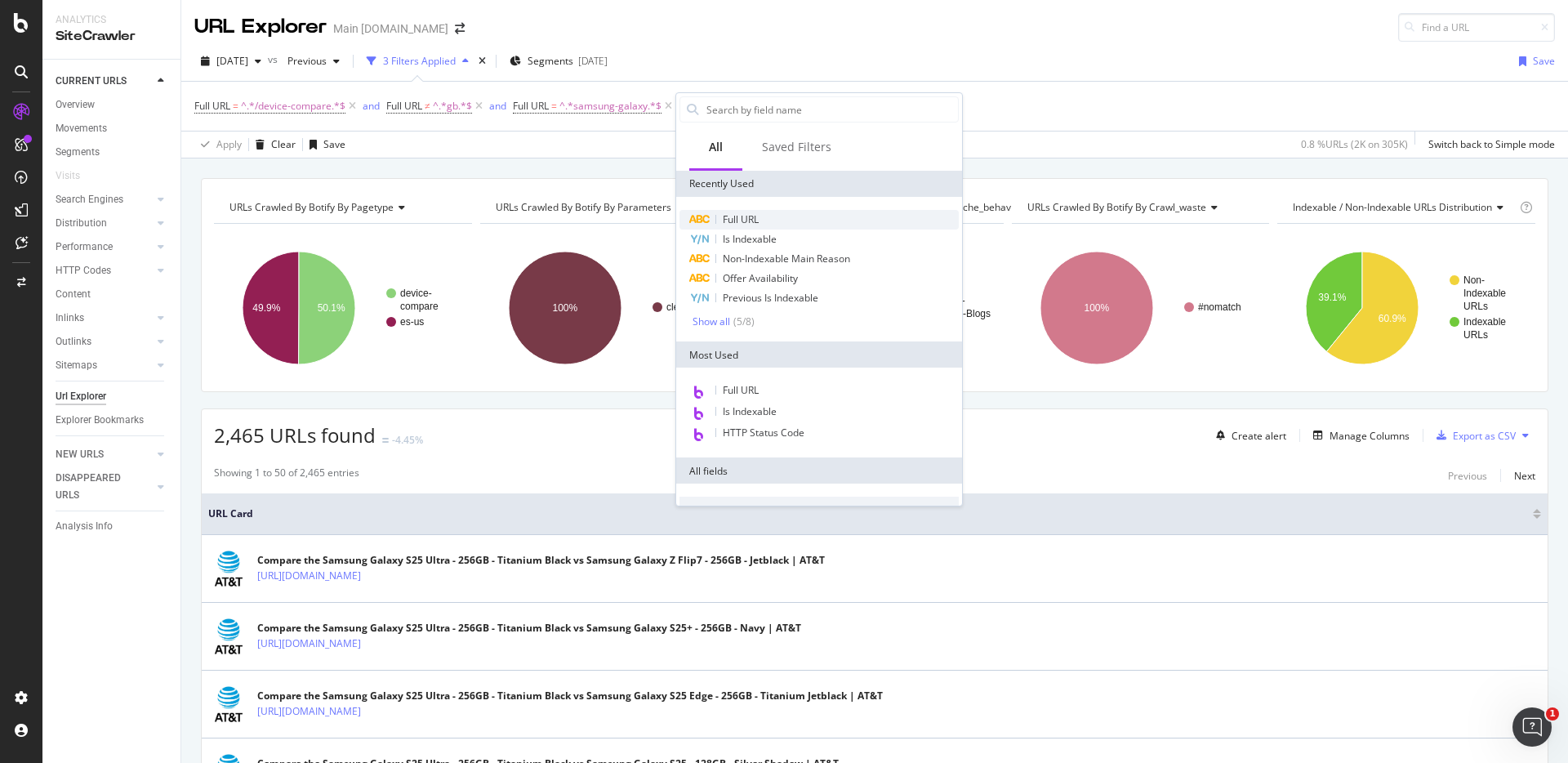
click at [749, 215] on span "Full URL" at bounding box center [741, 220] width 35 height 14
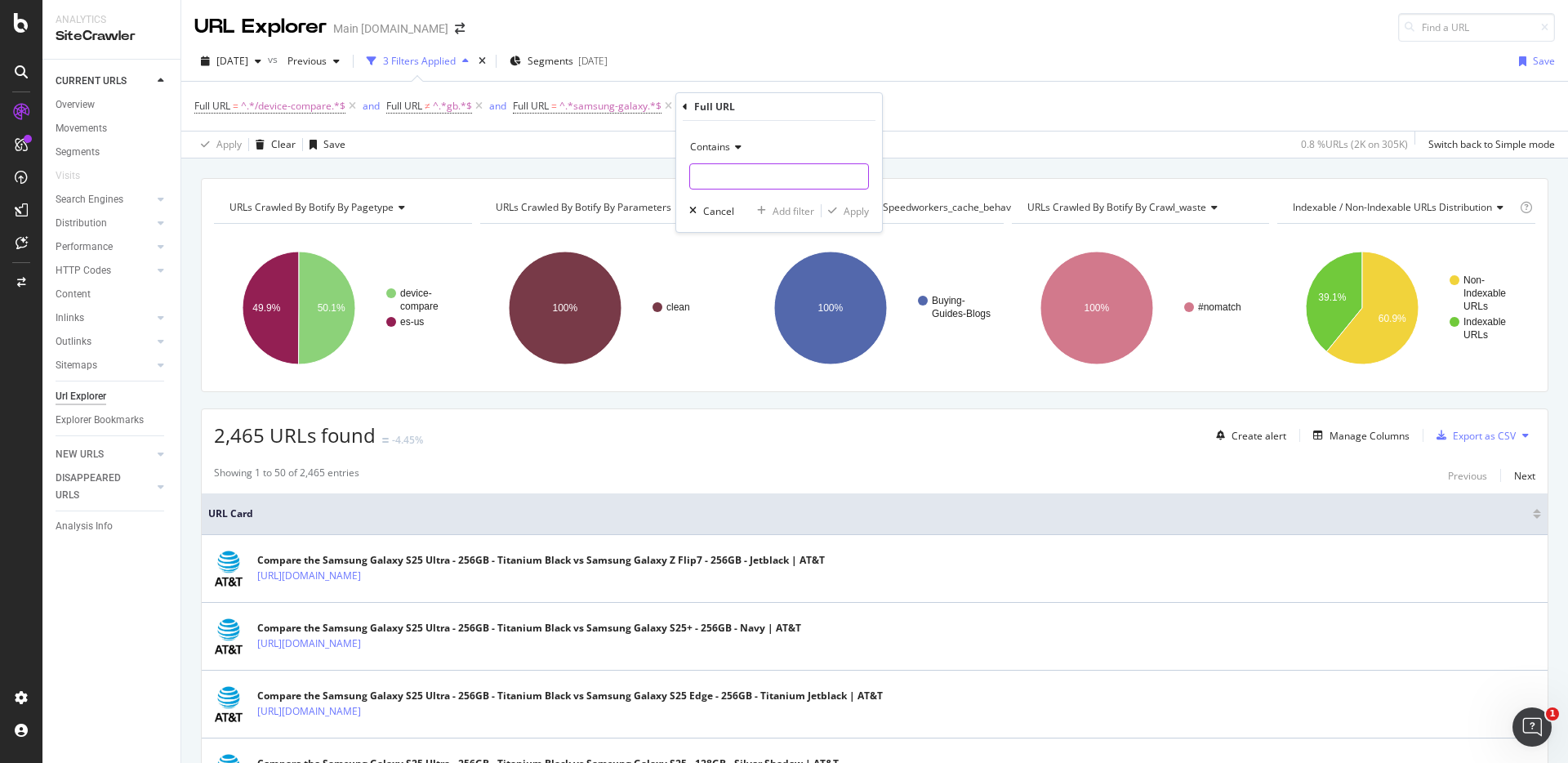
click at [756, 177] on input "text" at bounding box center [779, 176] width 178 height 27
type input "s24"
click at [844, 208] on div "Apply" at bounding box center [857, 211] width 26 height 14
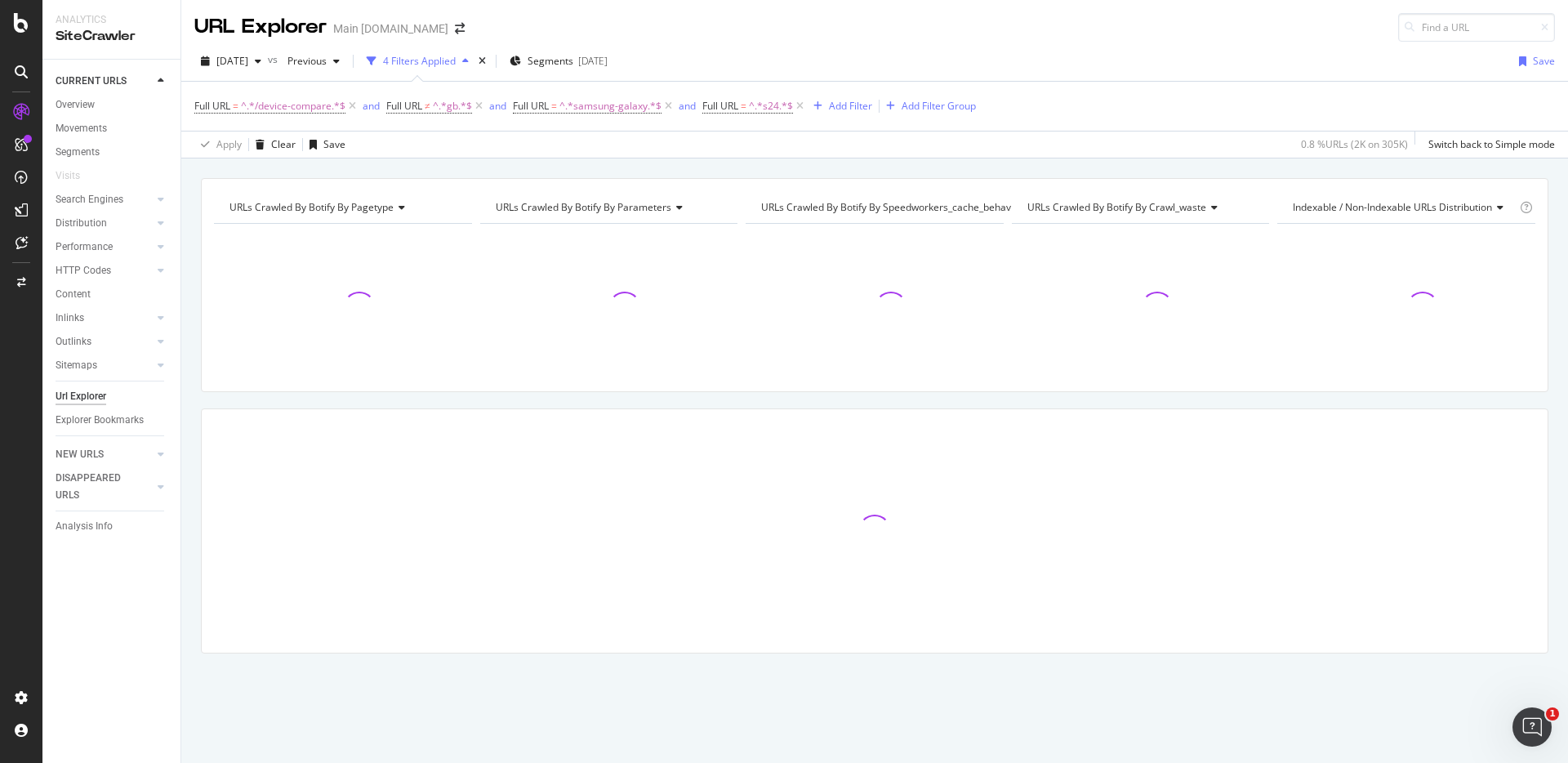
click at [869, 170] on div "URLs Crawled By Botify By pagetype Chart (by Value) Table Expand Export as CSV …" at bounding box center [875, 178] width 1387 height 39
click at [973, 167] on div "URLs Crawled By Botify By pagetype Chart (by Value) Table Expand Export as CSV …" at bounding box center [875, 178] width 1387 height 39
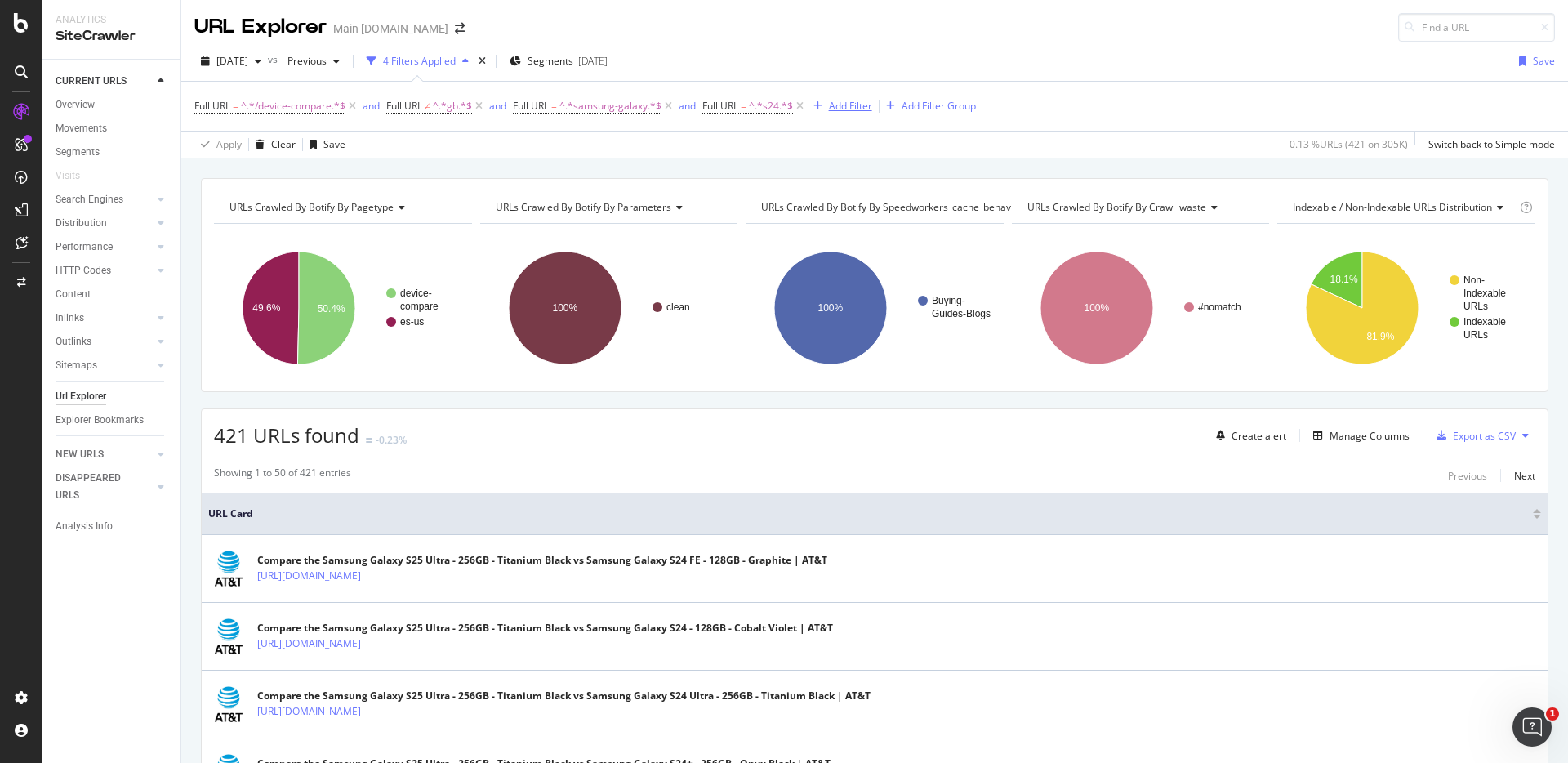
click at [851, 110] on div "Add Filter" at bounding box center [851, 105] width 43 height 14
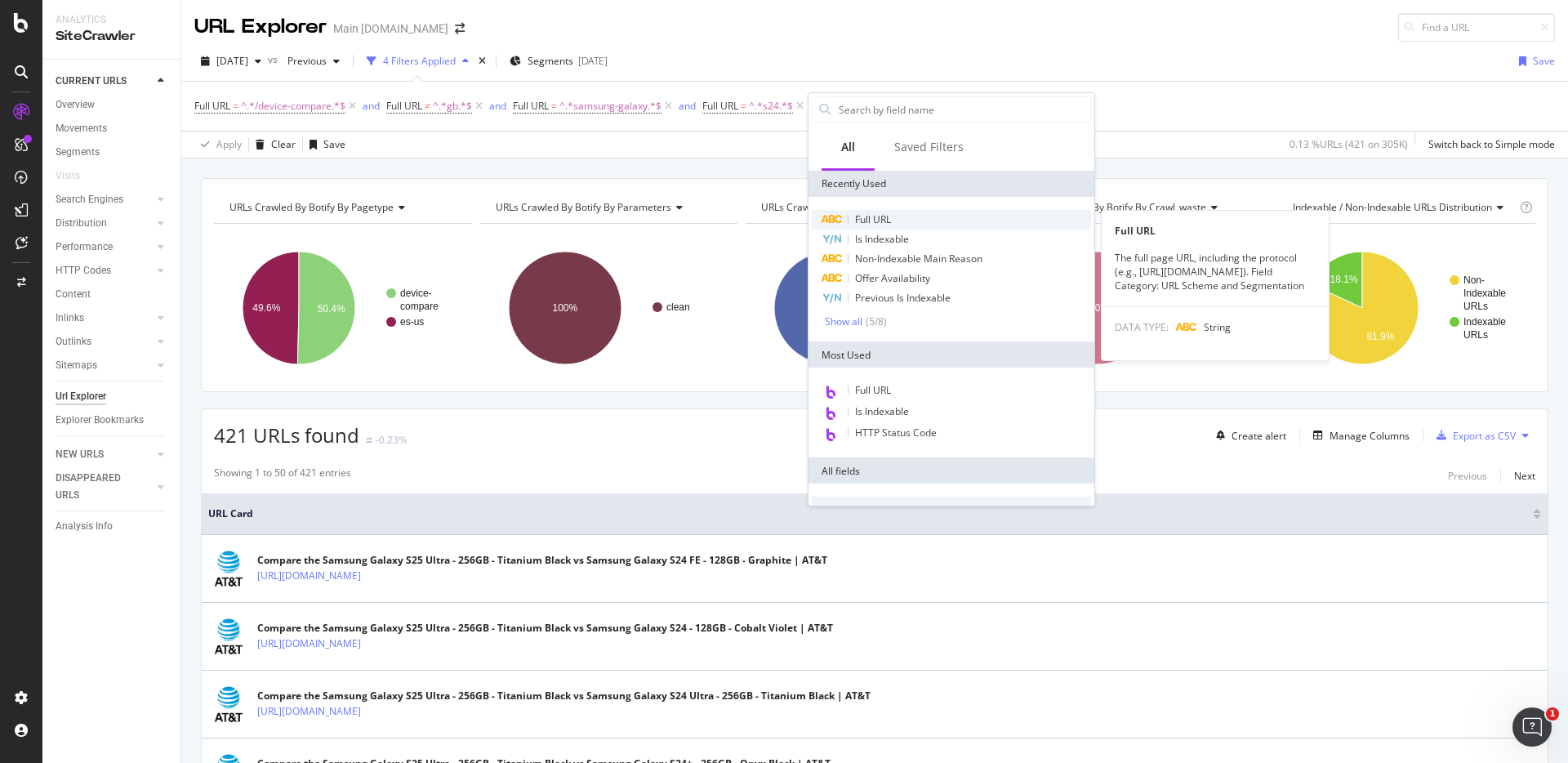
click at [882, 223] on span "Full URL" at bounding box center [873, 220] width 35 height 14
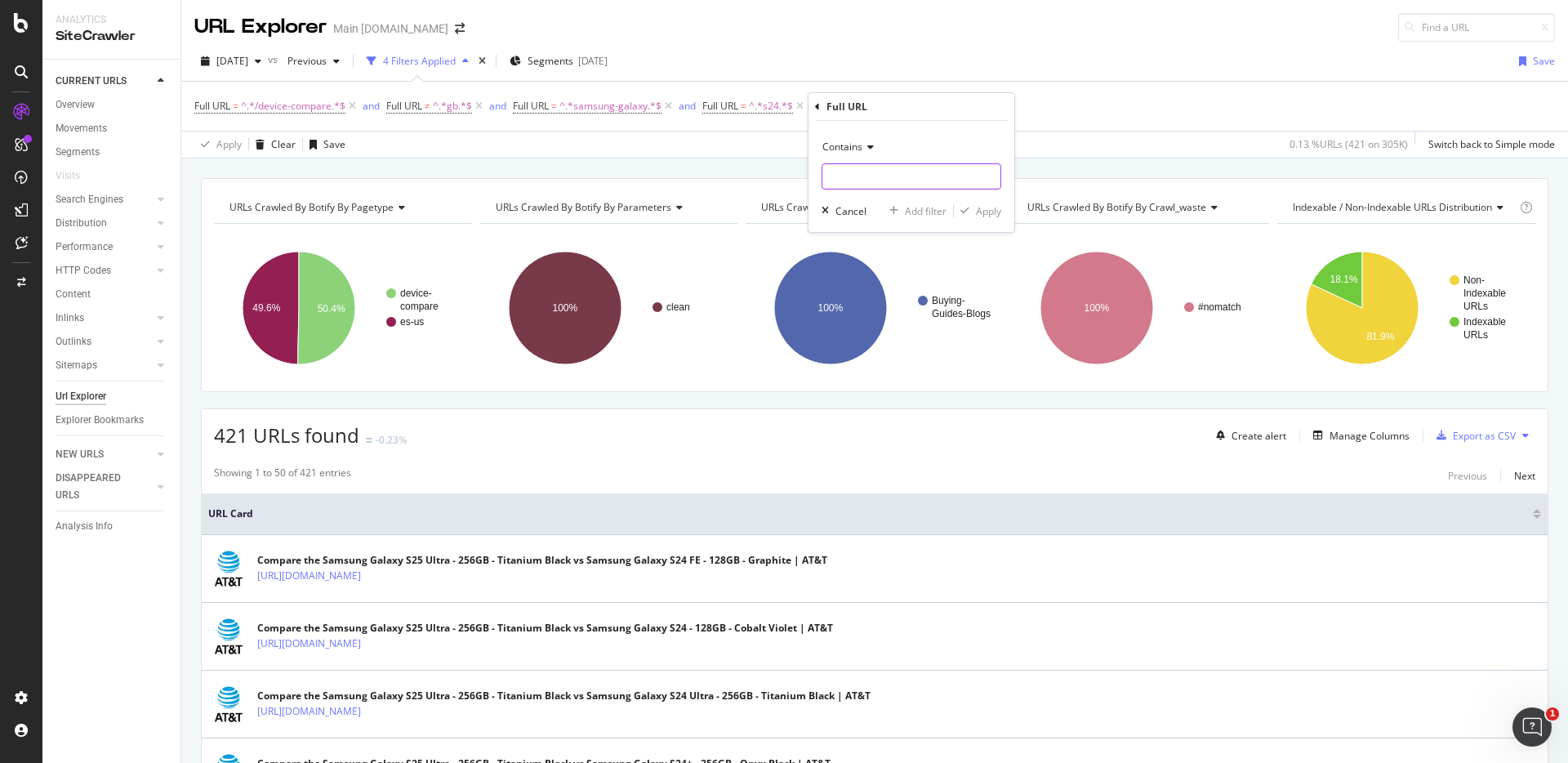
click at [883, 184] on input "text" at bounding box center [911, 176] width 178 height 27
type input "iphone-17"
click at [972, 211] on div "button" at bounding box center [965, 211] width 22 height 10
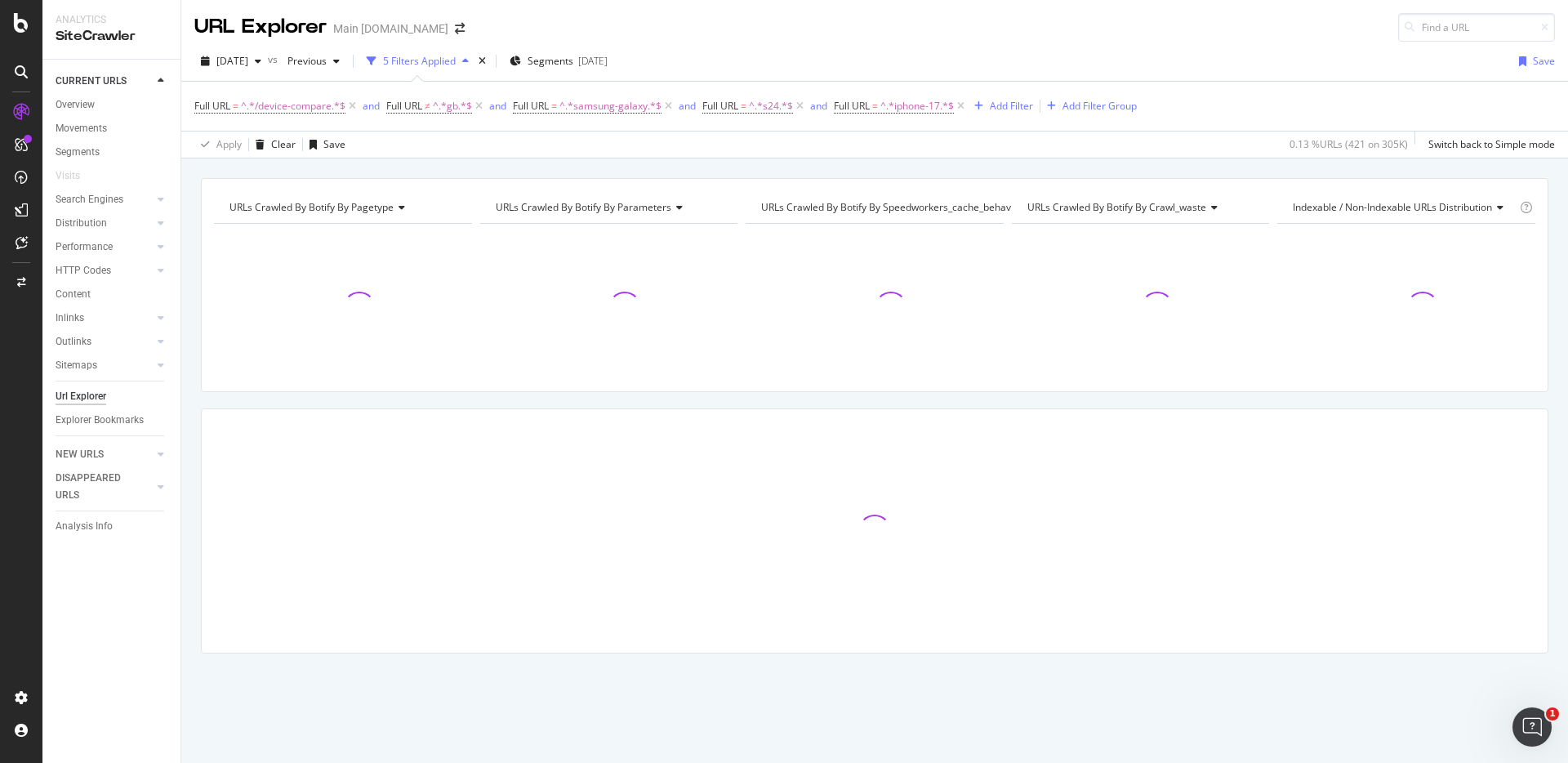
click at [518, 168] on div "URLs Crawled By Botify By pagetype Chart (by Value) Table Expand Export as CSV …" at bounding box center [875, 178] width 1387 height 39
click at [897, 163] on div "URLs Crawled By Botify By pagetype Chart (by Value) Table Expand Export as CSV …" at bounding box center [875, 178] width 1387 height 39
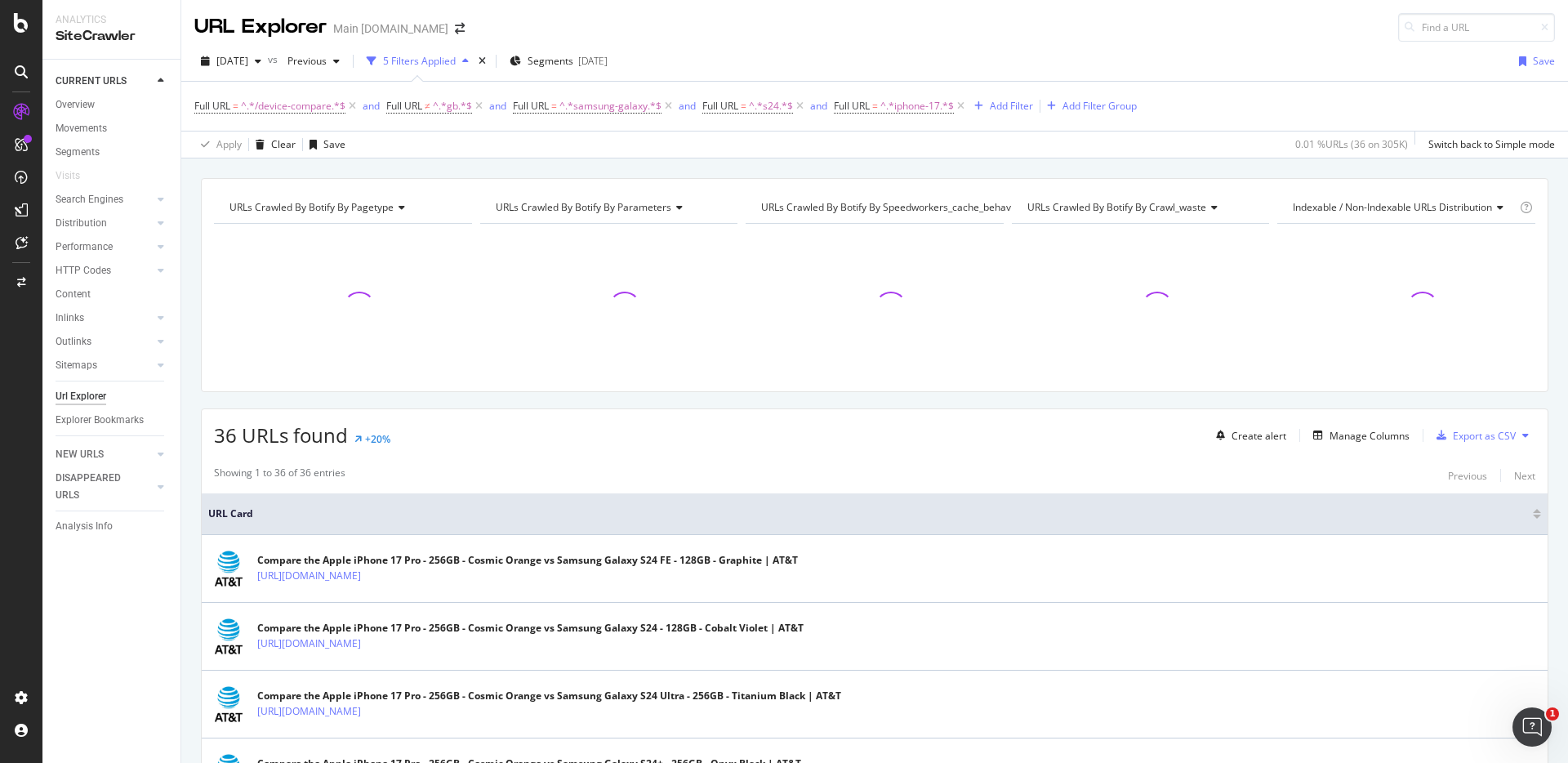
click at [897, 163] on div "URLs Crawled By Botify By pagetype Chart (by Value) Table Expand Export as CSV …" at bounding box center [875, 178] width 1387 height 39
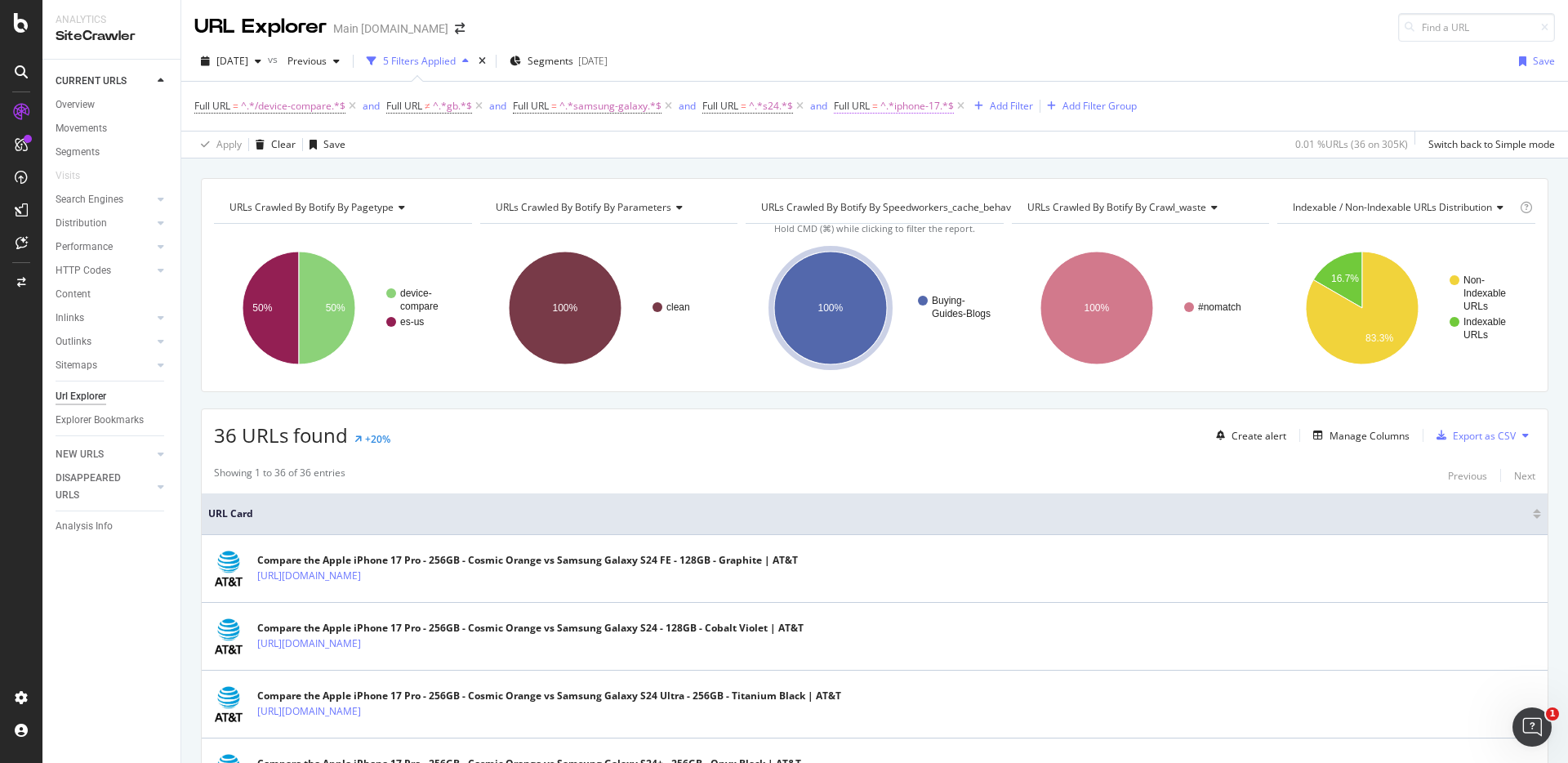
click at [923, 106] on span "^.*iphone-17.*$" at bounding box center [917, 105] width 74 height 23
click at [929, 169] on input "iphone-17" at bounding box center [927, 173] width 155 height 27
click at [930, 171] on input "iphone-17" at bounding box center [927, 173] width 155 height 27
type input "iphone-17-pro-max"
click at [1016, 213] on div "Apply" at bounding box center [1015, 209] width 26 height 14
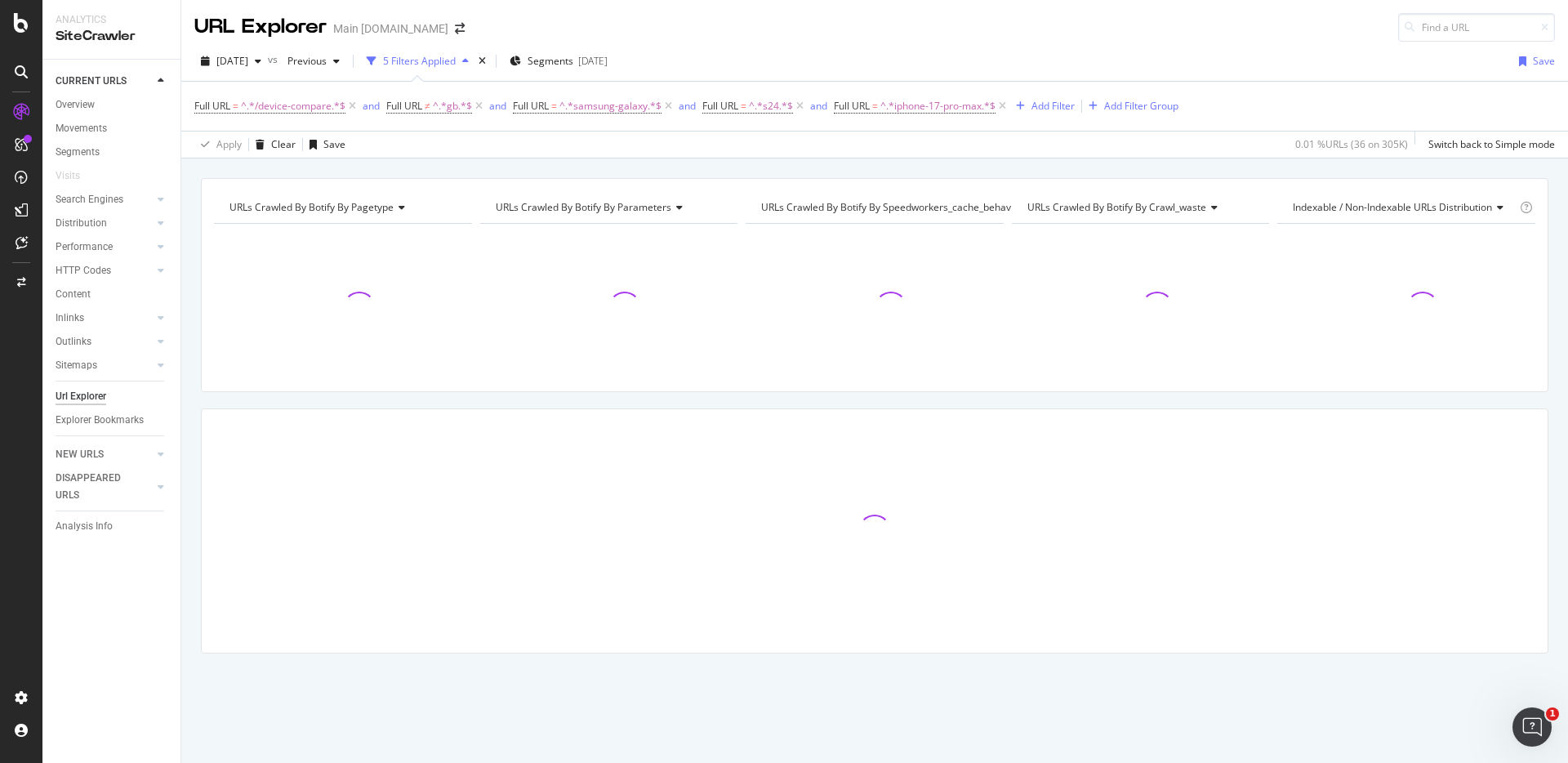
click at [666, 165] on div "URLs Crawled By Botify By pagetype Chart (by Value) Table Expand Export as CSV …" at bounding box center [875, 178] width 1387 height 39
click at [866, 167] on div "URLs Crawled By Botify By pagetype Chart (by Value) Table Expand Export as CSV …" at bounding box center [875, 178] width 1387 height 39
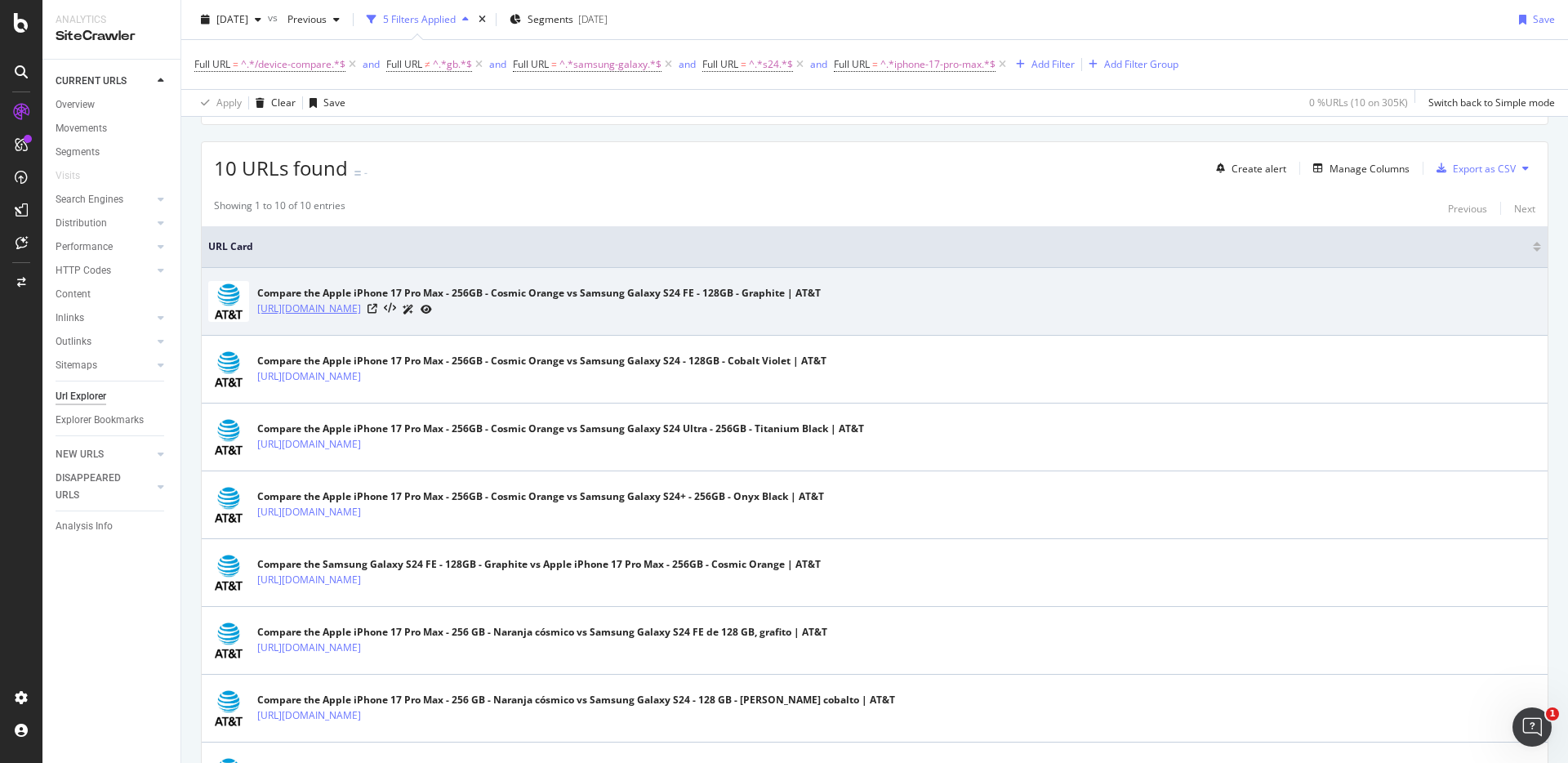
scroll to position [270, 0]
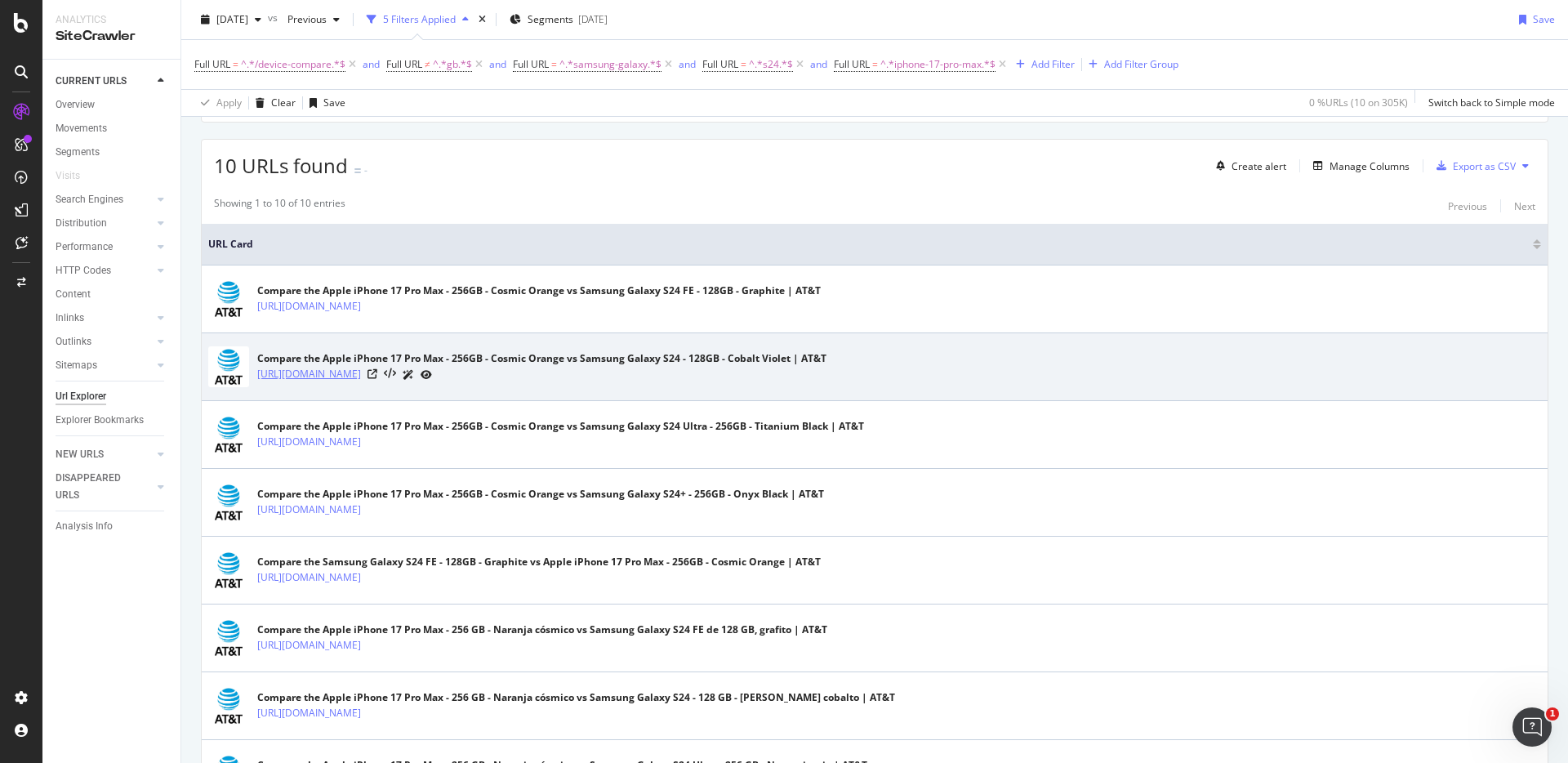
copy link "[URL][DOMAIN_NAME]"
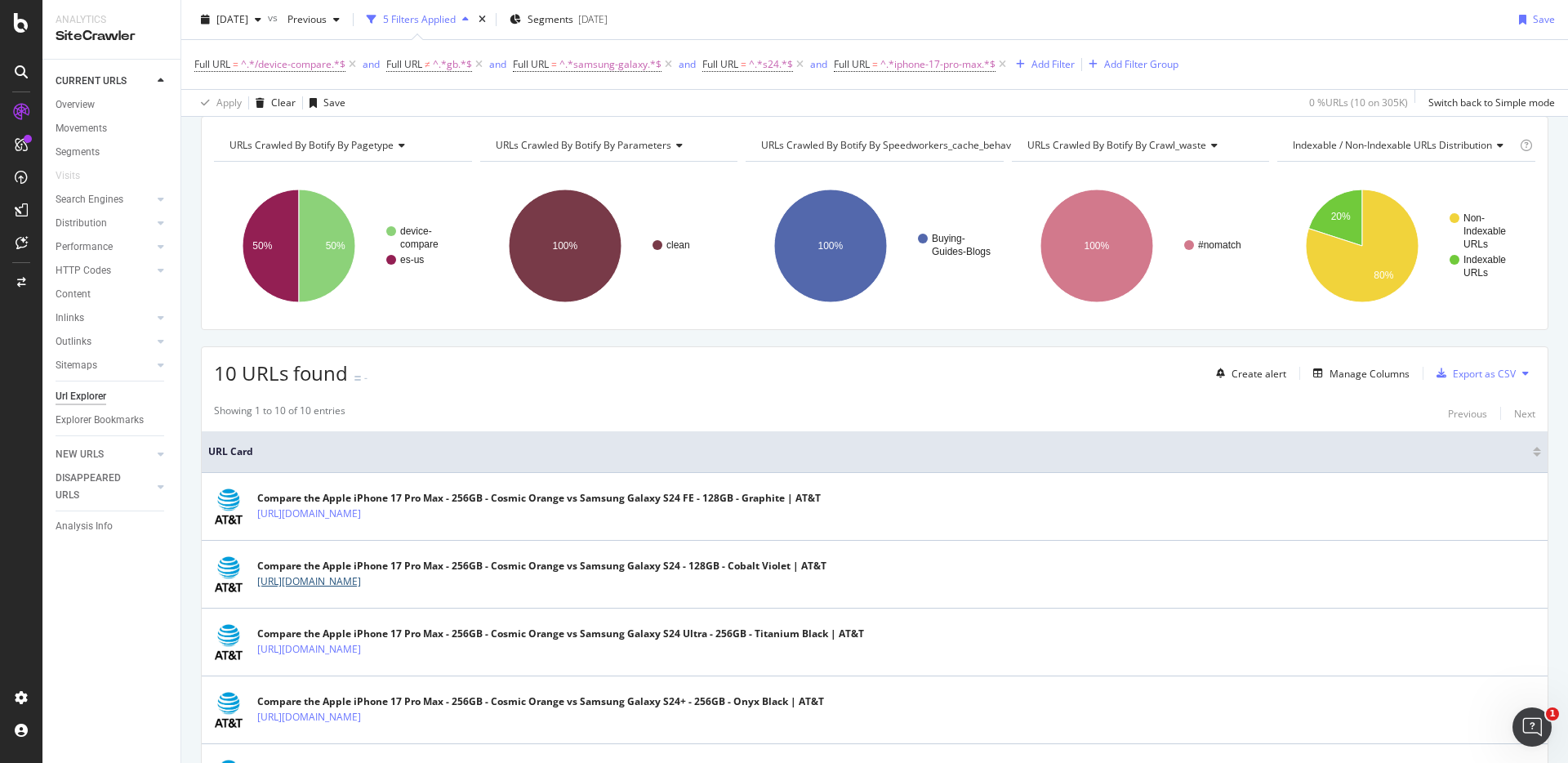
scroll to position [54, 0]
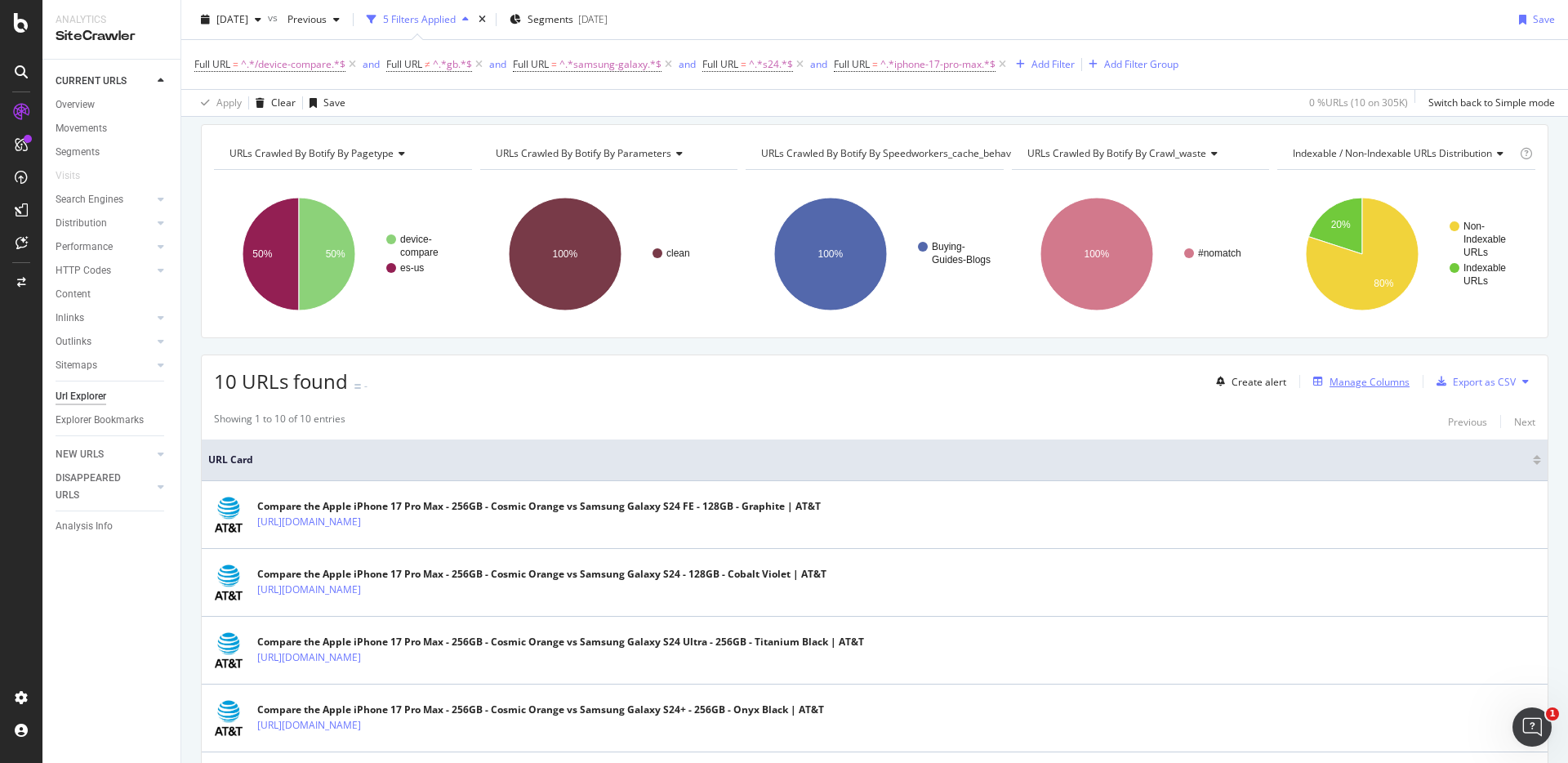
click at [1342, 378] on div "Manage Columns" at bounding box center [1369, 382] width 80 height 14
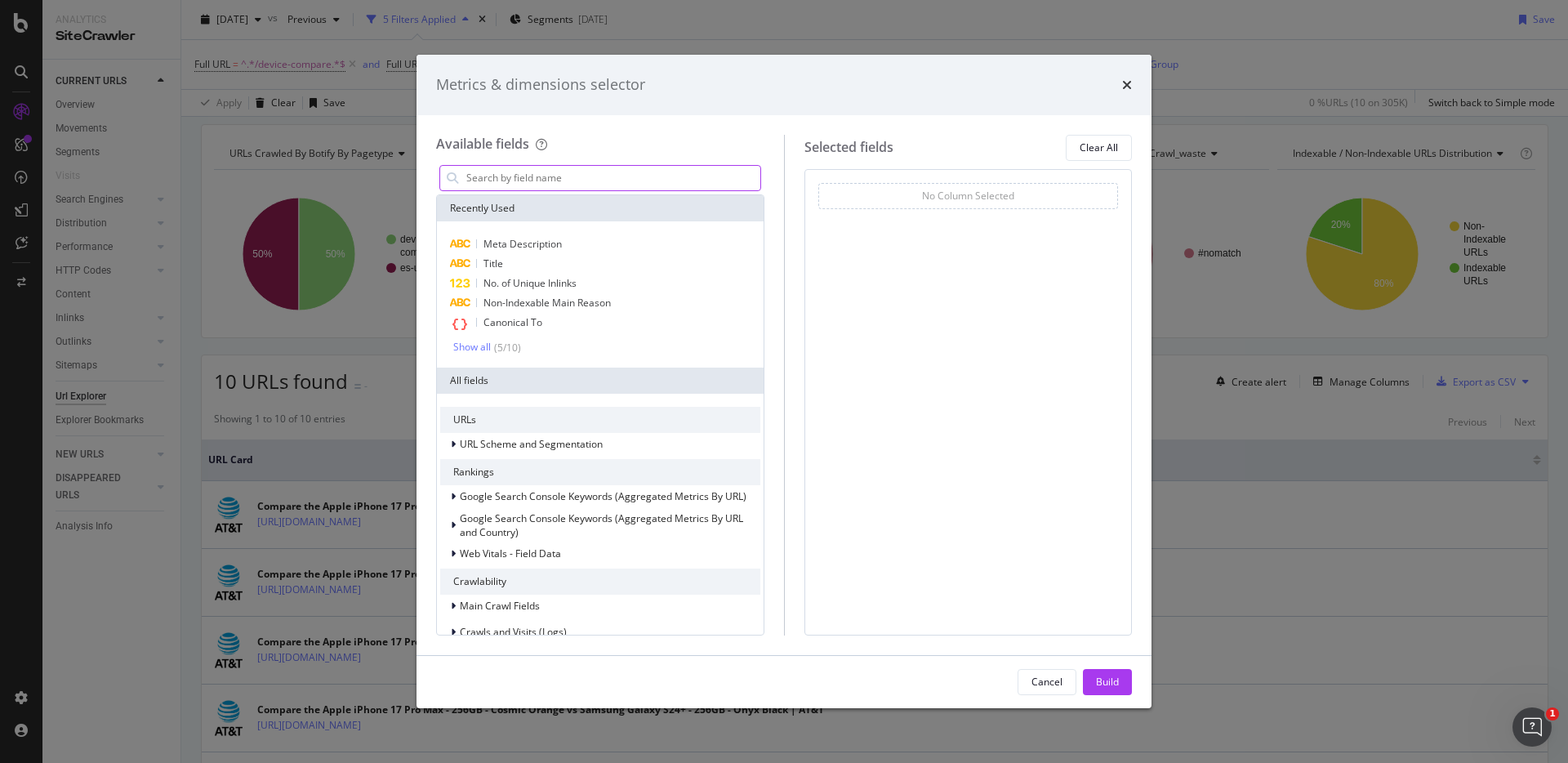
click at [619, 185] on input "modal" at bounding box center [613, 177] width 295 height 25
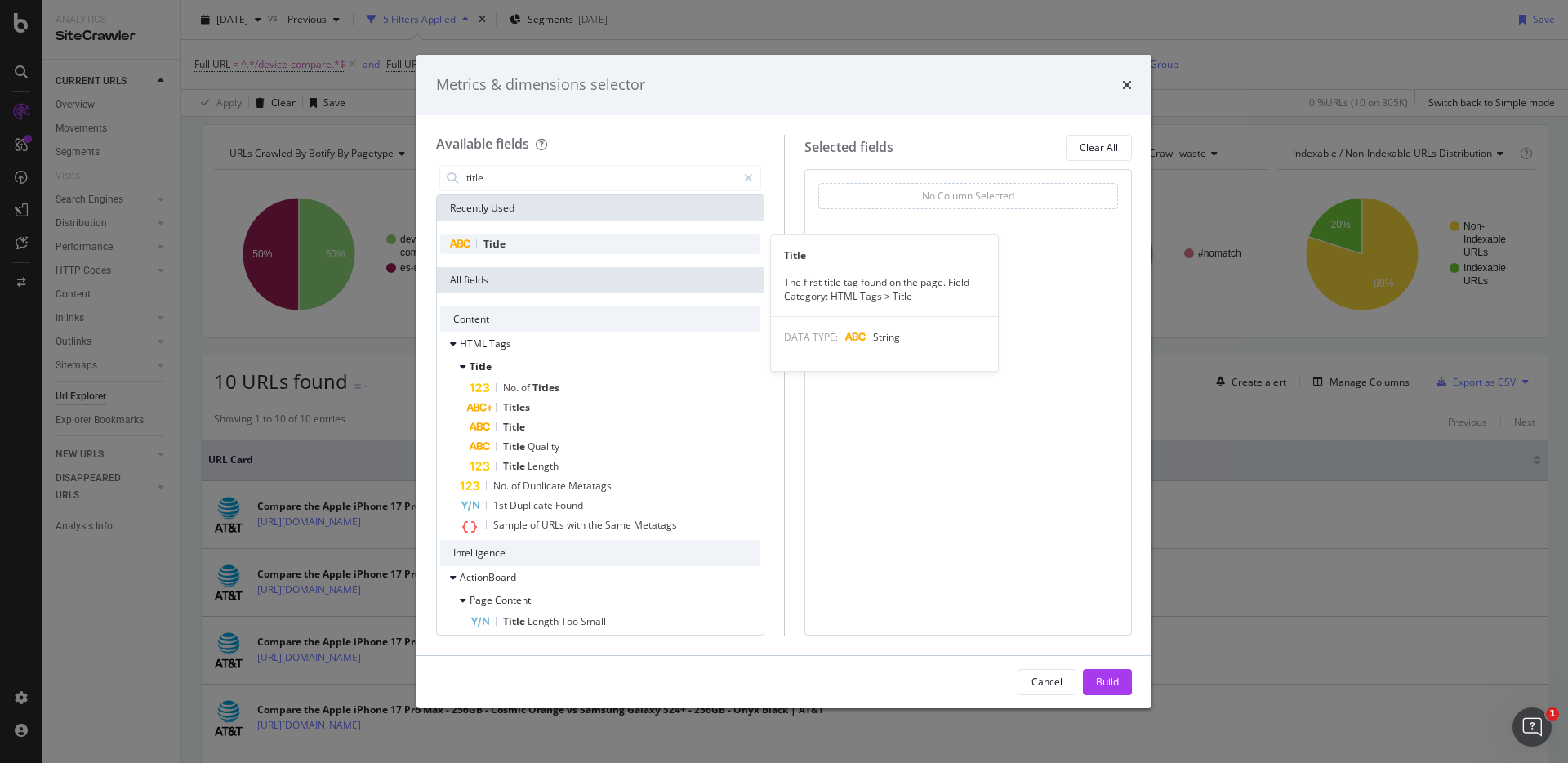
type input "title"
drag, startPoint x: 549, startPoint y: 243, endPoint x: 544, endPoint y: 263, distance: 20.6
click at [549, 243] on div "Title" at bounding box center [600, 244] width 320 height 20
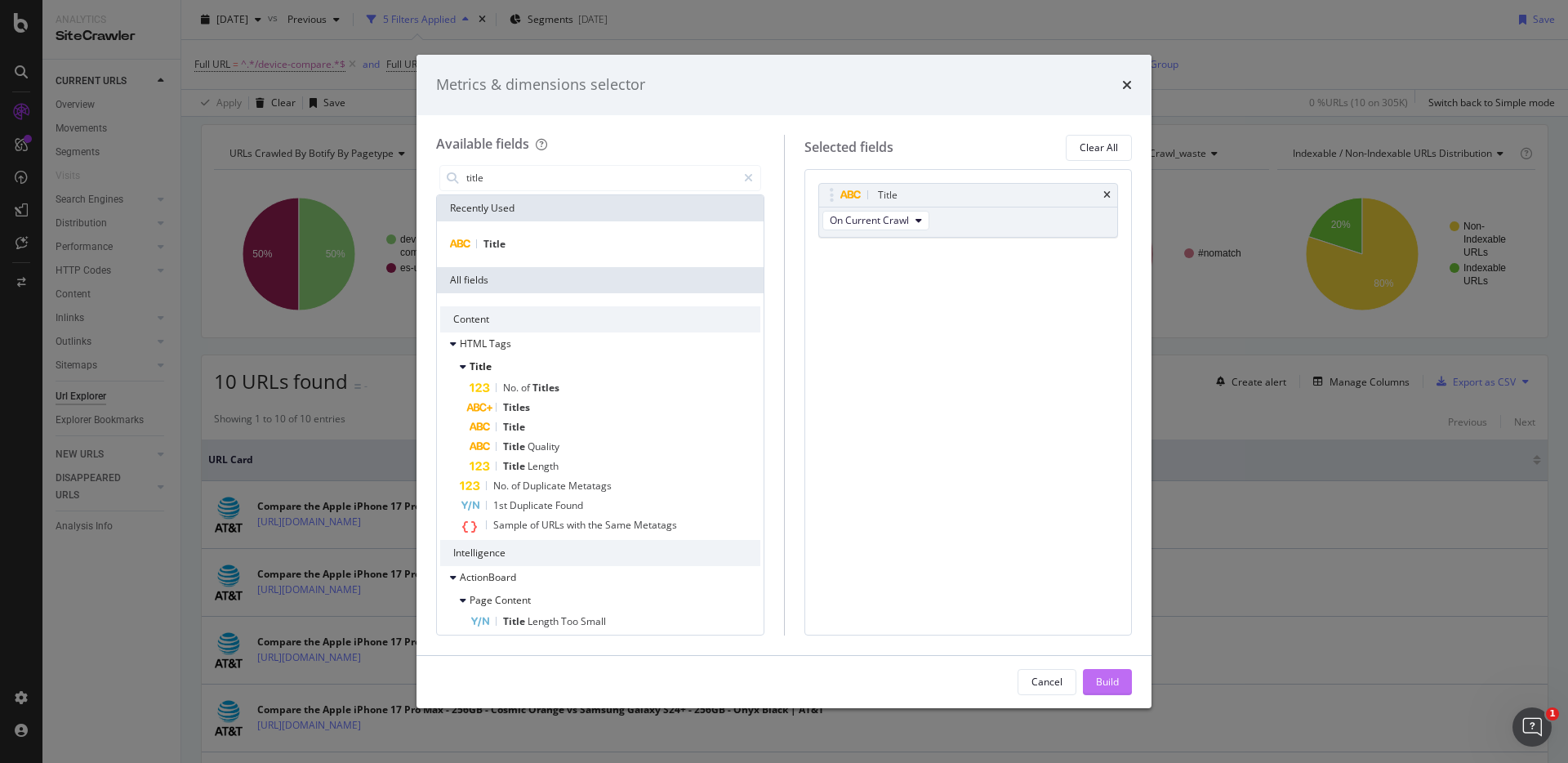
click at [1112, 678] on div "Build" at bounding box center [1107, 681] width 23 height 14
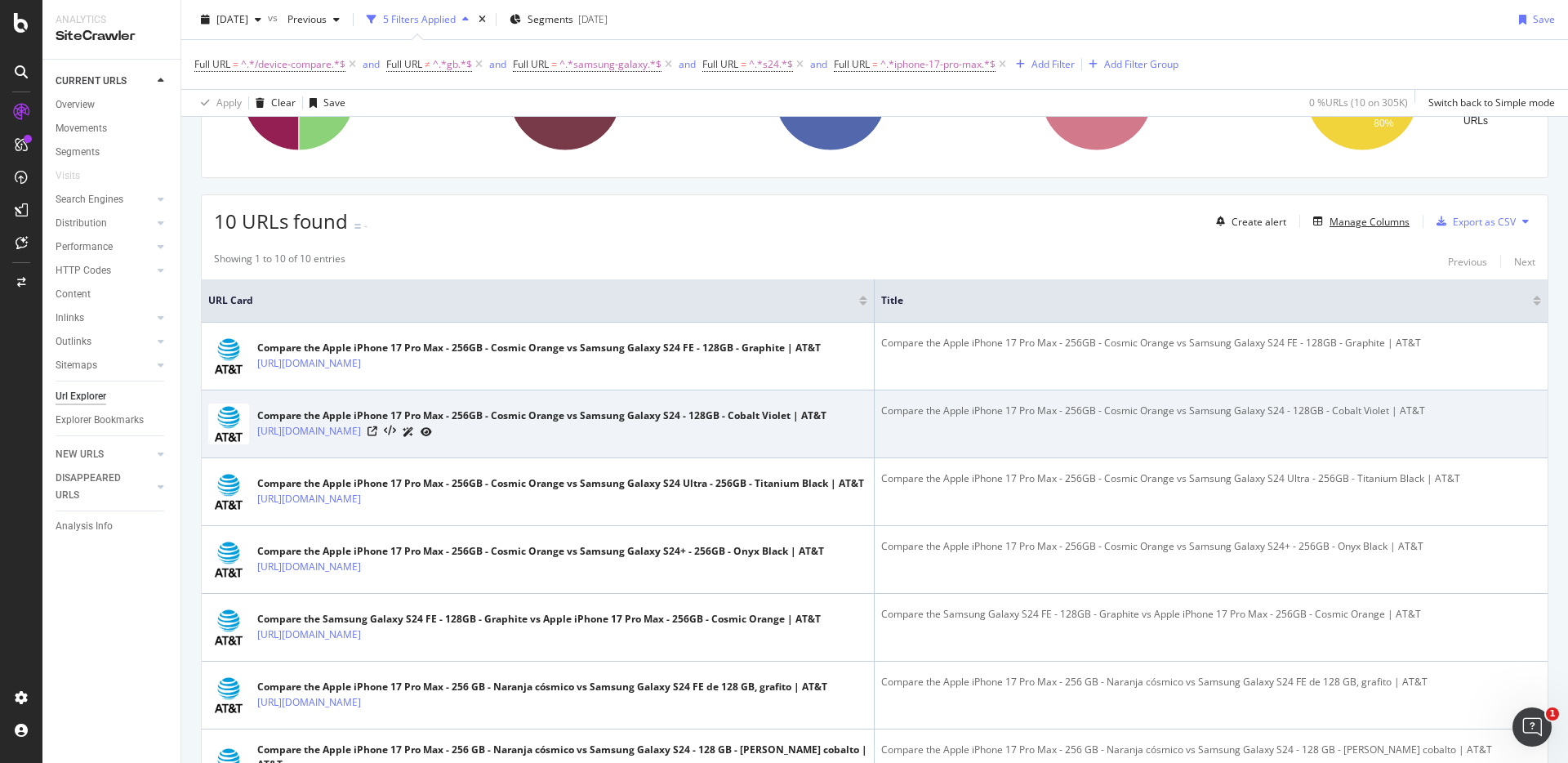
scroll to position [215, 0]
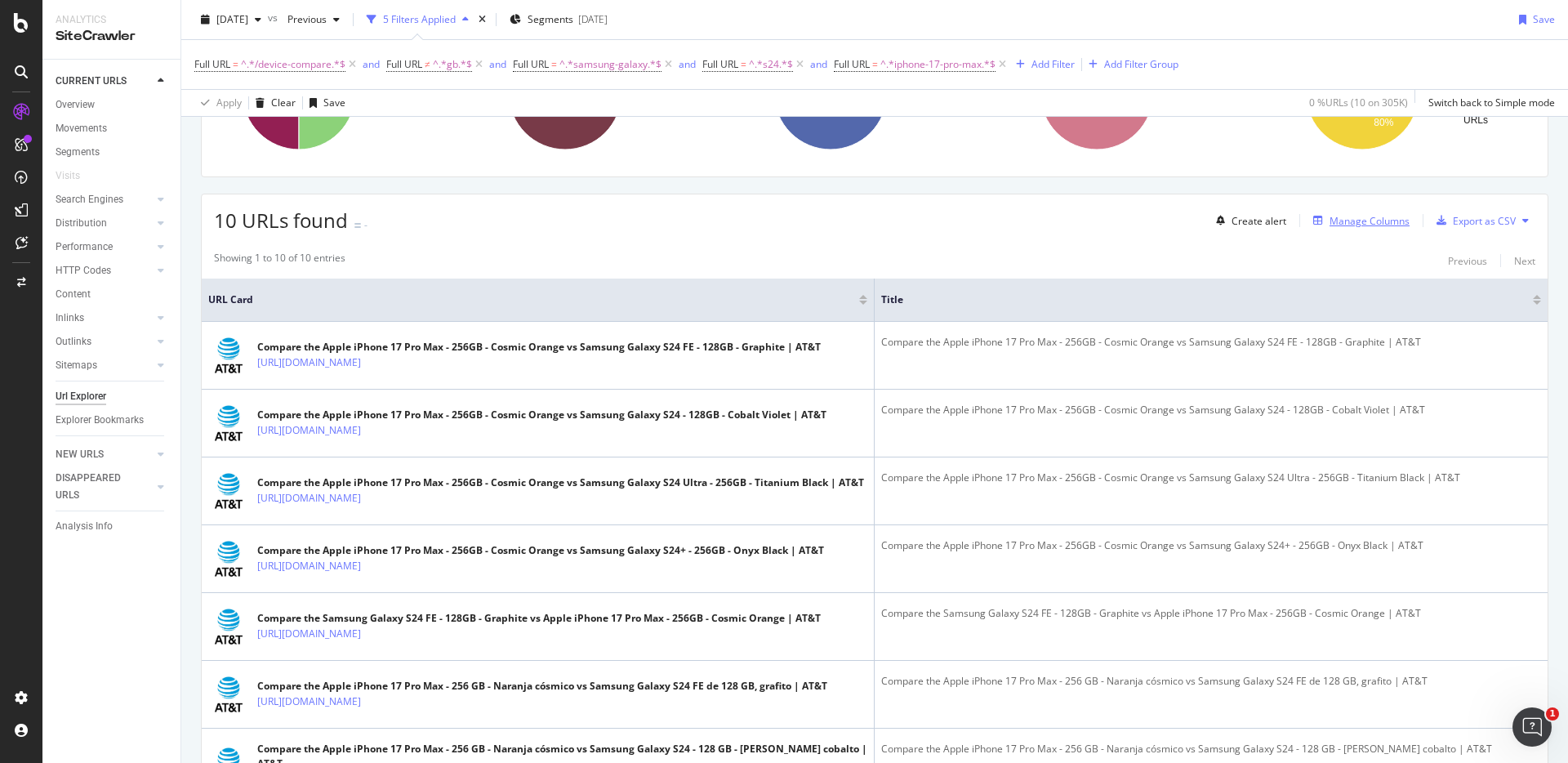
click at [1360, 218] on div "Manage Columns" at bounding box center [1369, 221] width 80 height 14
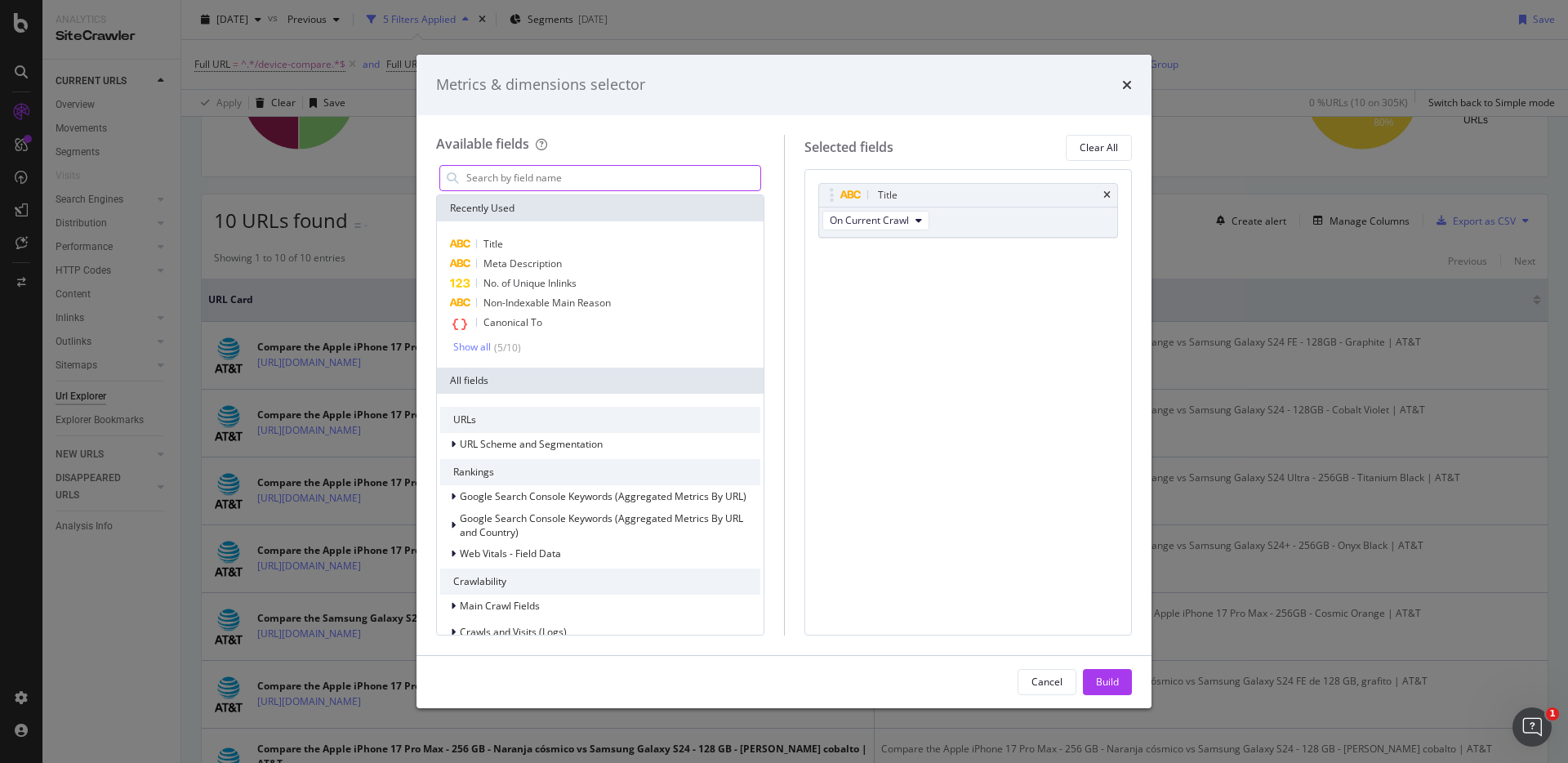
click at [606, 174] on input "modal" at bounding box center [613, 177] width 295 height 25
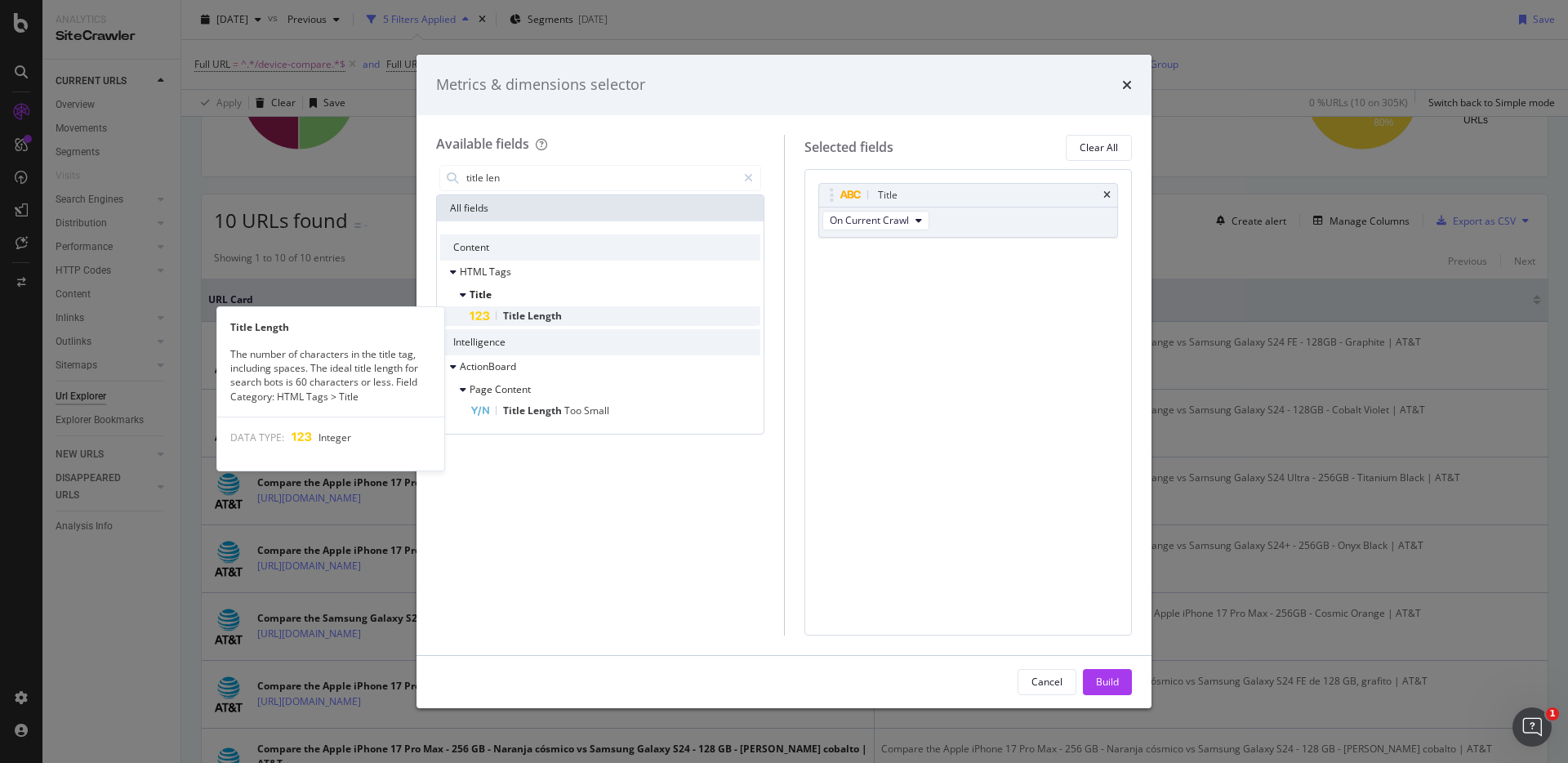
type input "title len"
click at [570, 313] on div "Title Length" at bounding box center [615, 316] width 291 height 20
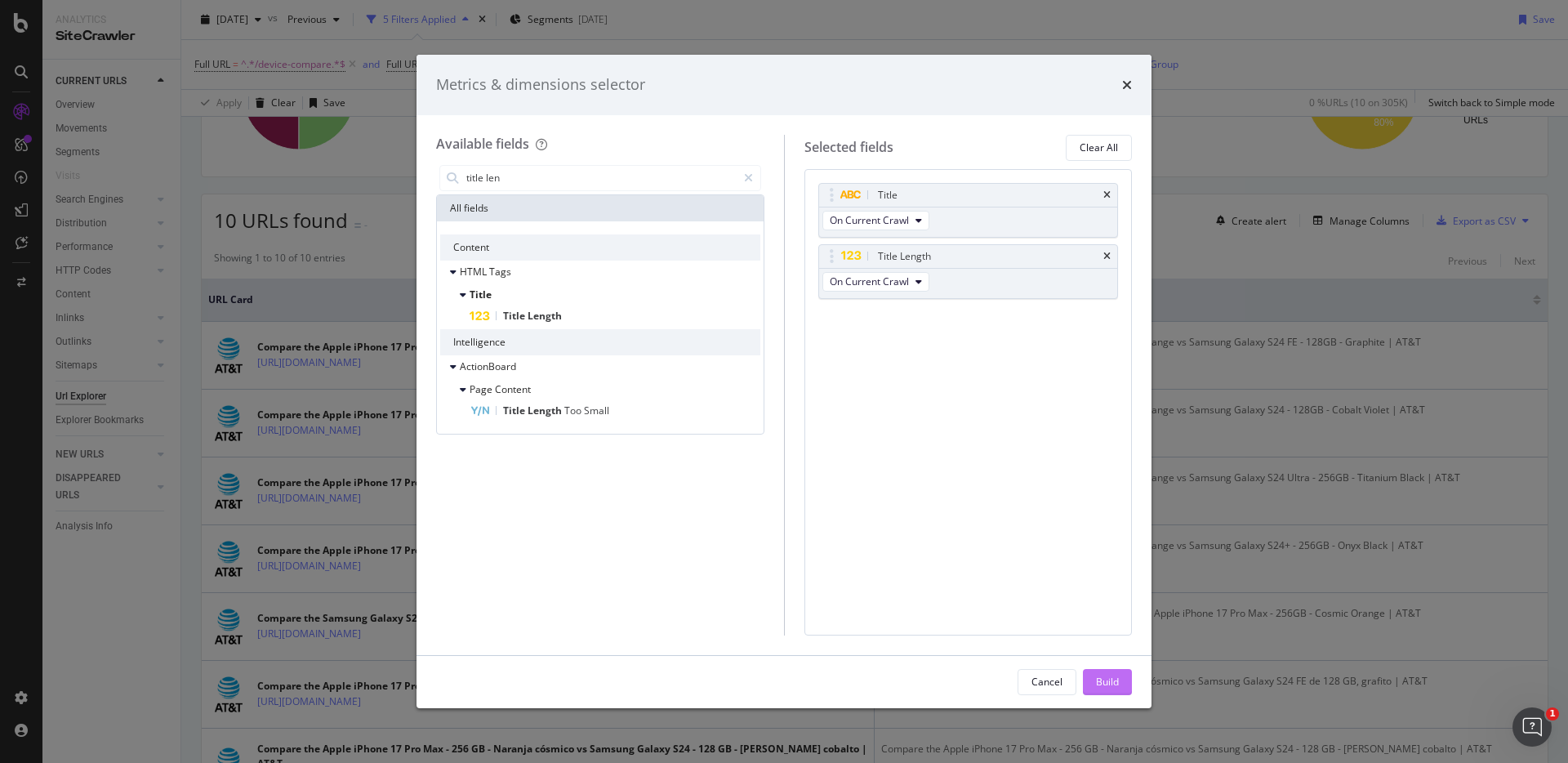
click at [1123, 685] on button "Build" at bounding box center [1108, 681] width 49 height 27
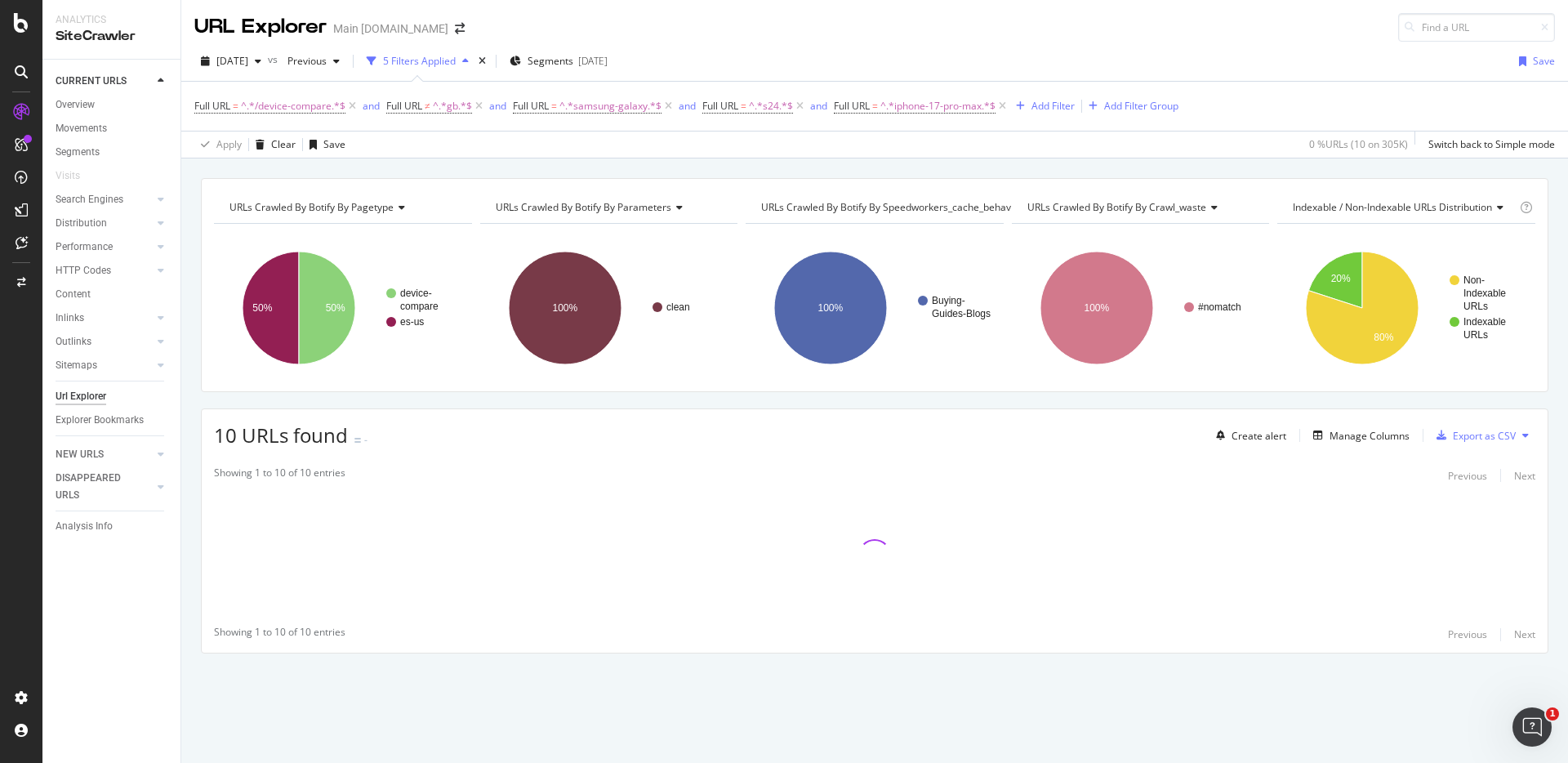
click at [950, 169] on div "URLs Crawled By Botify By pagetype Chart (by Value) Table Expand Export as CSV …" at bounding box center [875, 178] width 1387 height 39
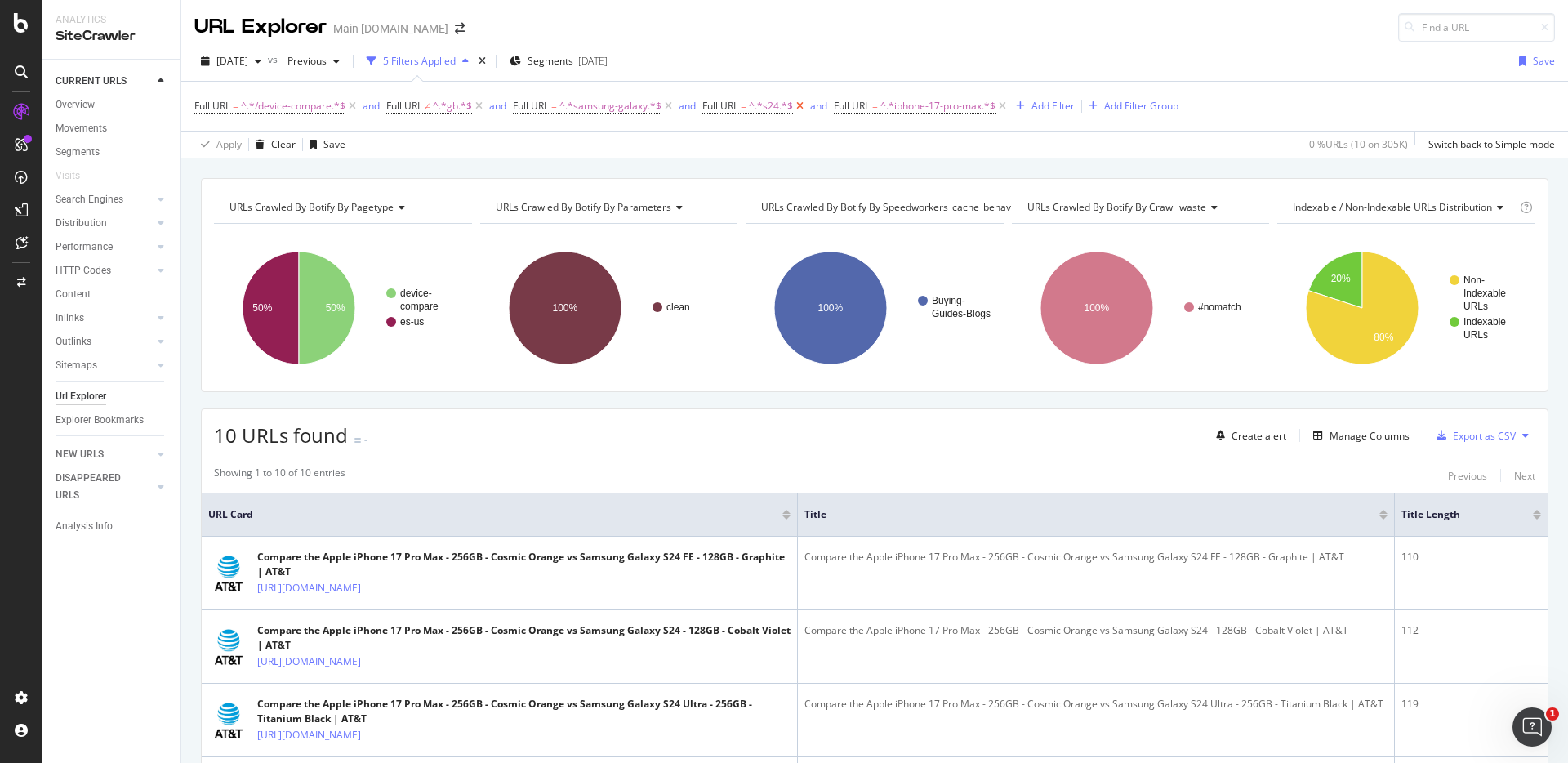
click at [801, 106] on icon at bounding box center [800, 106] width 14 height 17
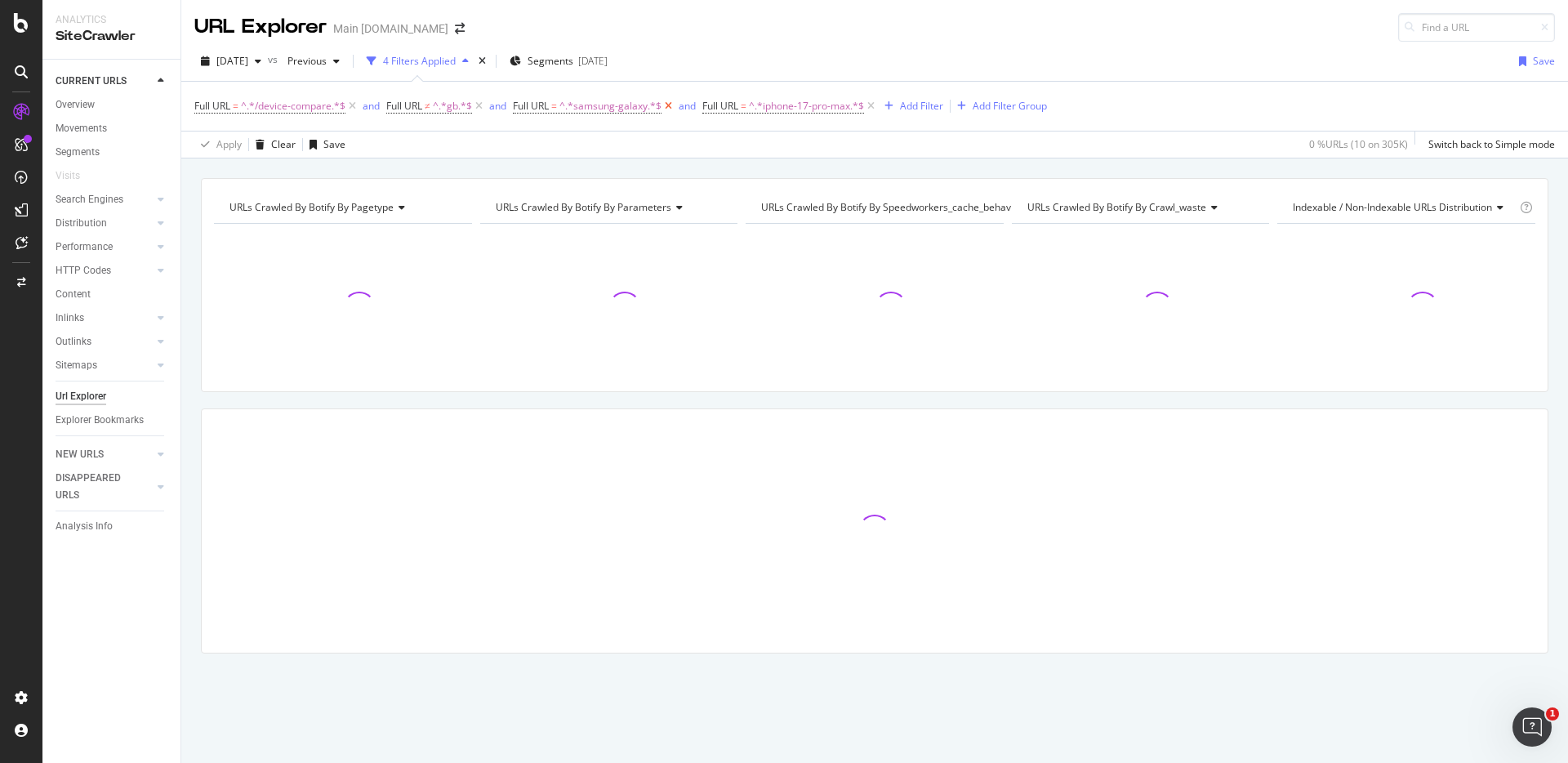
click at [670, 107] on icon at bounding box center [669, 106] width 14 height 17
click at [899, 159] on div "URLs Crawled By Botify By pagetype Chart (by Value) Table Expand Export as CSV …" at bounding box center [875, 178] width 1387 height 39
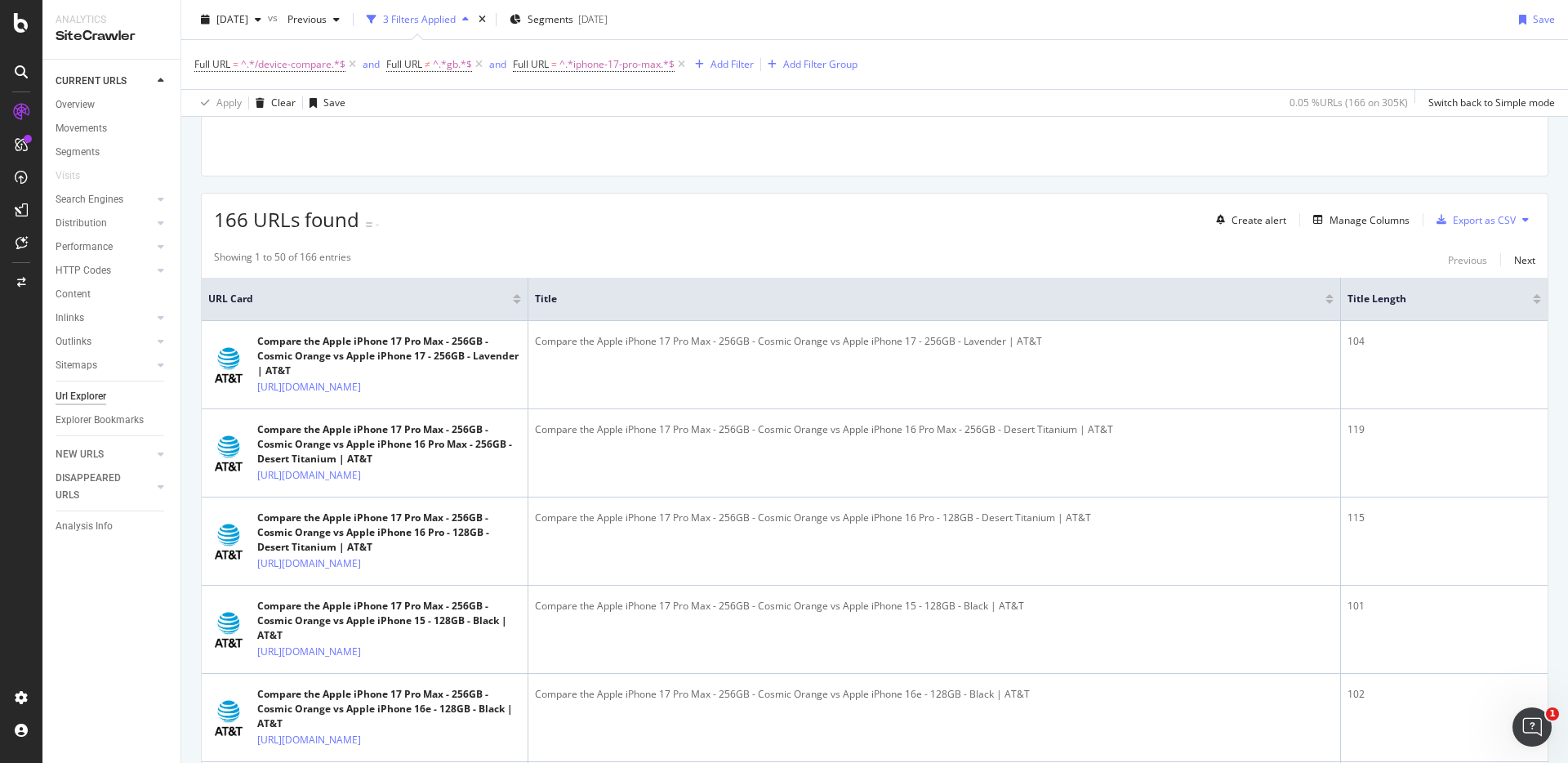
scroll to position [220, 0]
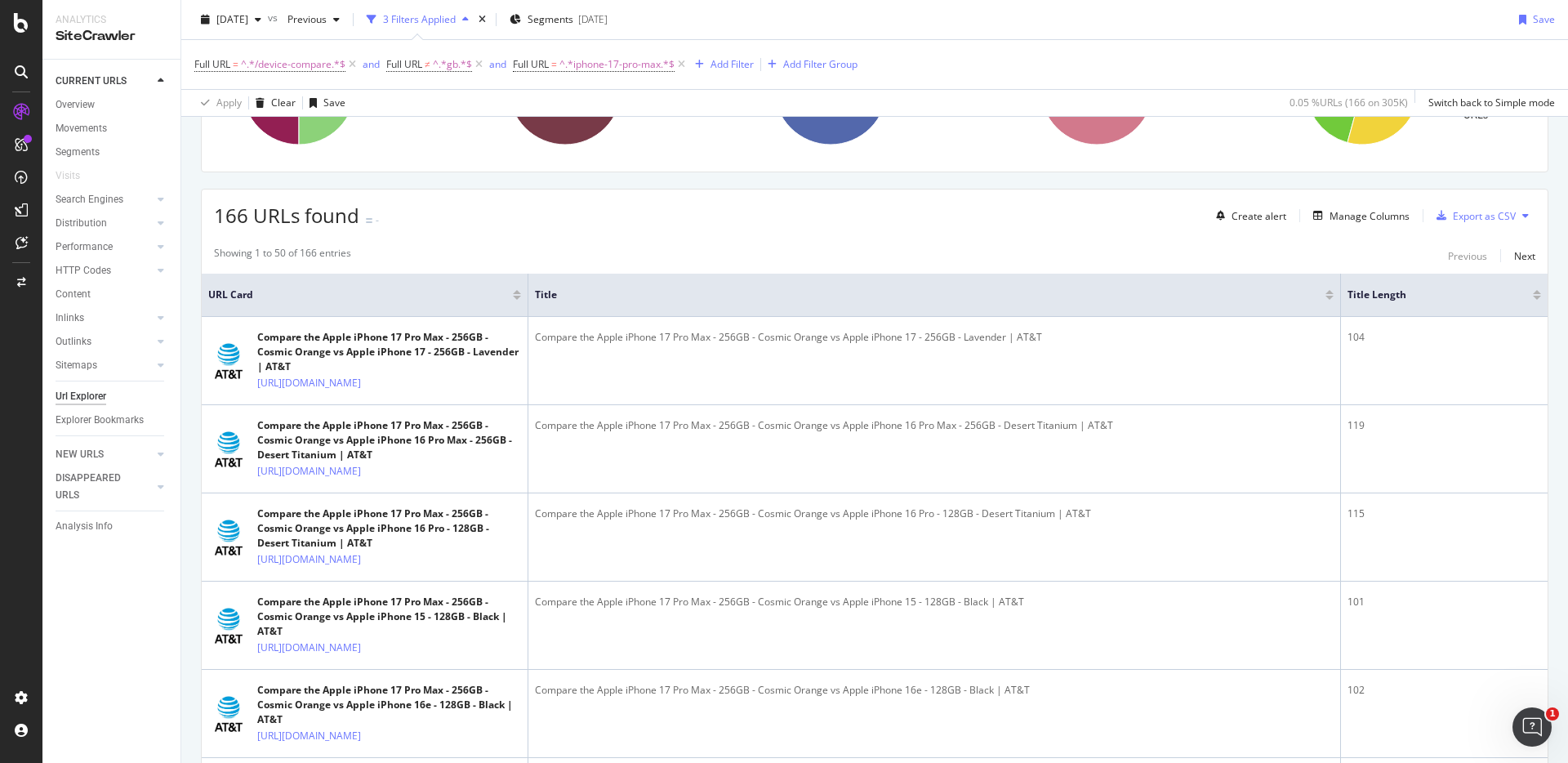
click at [1538, 292] on div at bounding box center [1537, 291] width 8 height 4
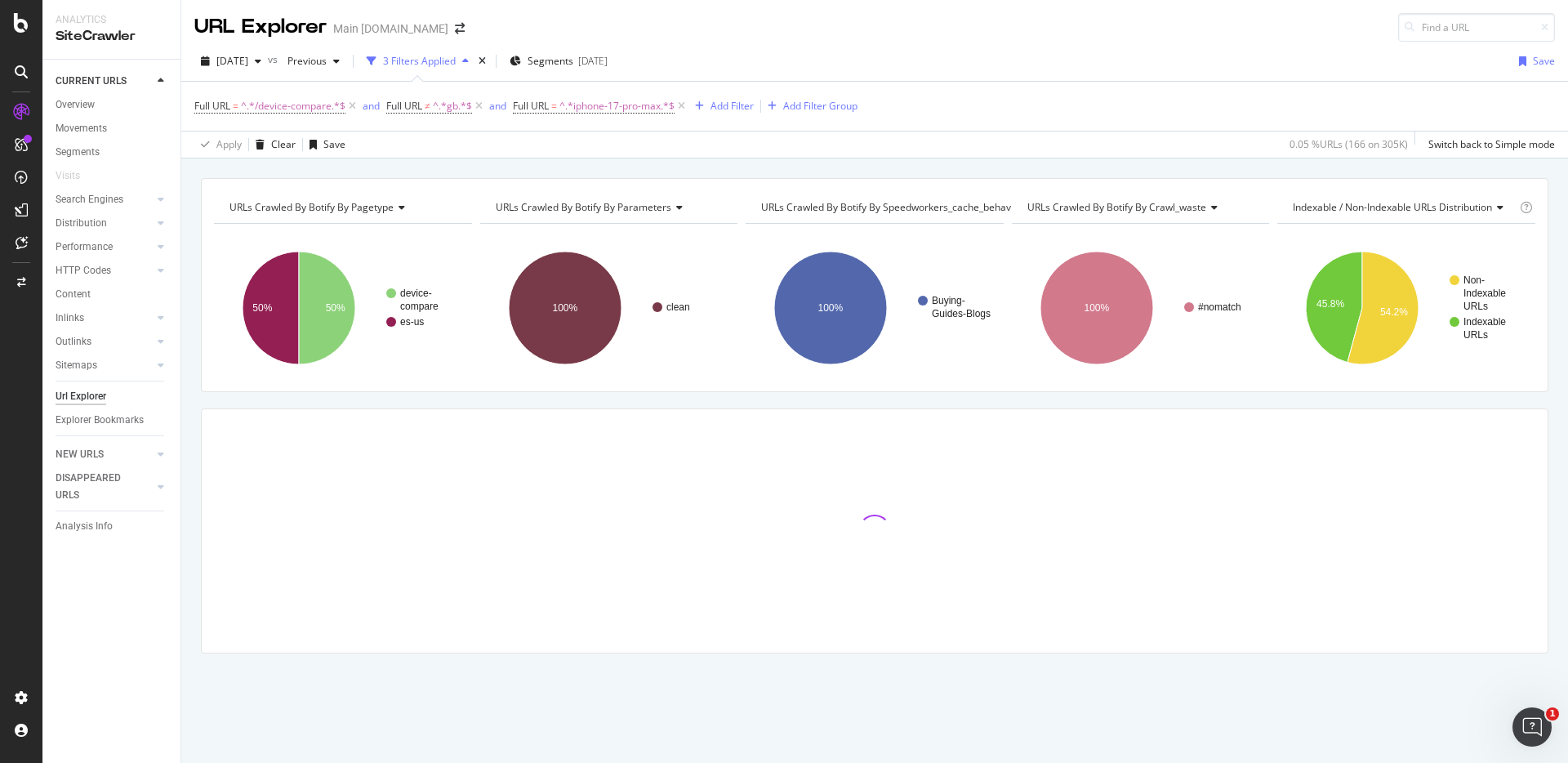
click at [1165, 163] on div "URLs Crawled By Botify By pagetype Chart (by Value) Table Expand Export as CSV …" at bounding box center [875, 178] width 1387 height 39
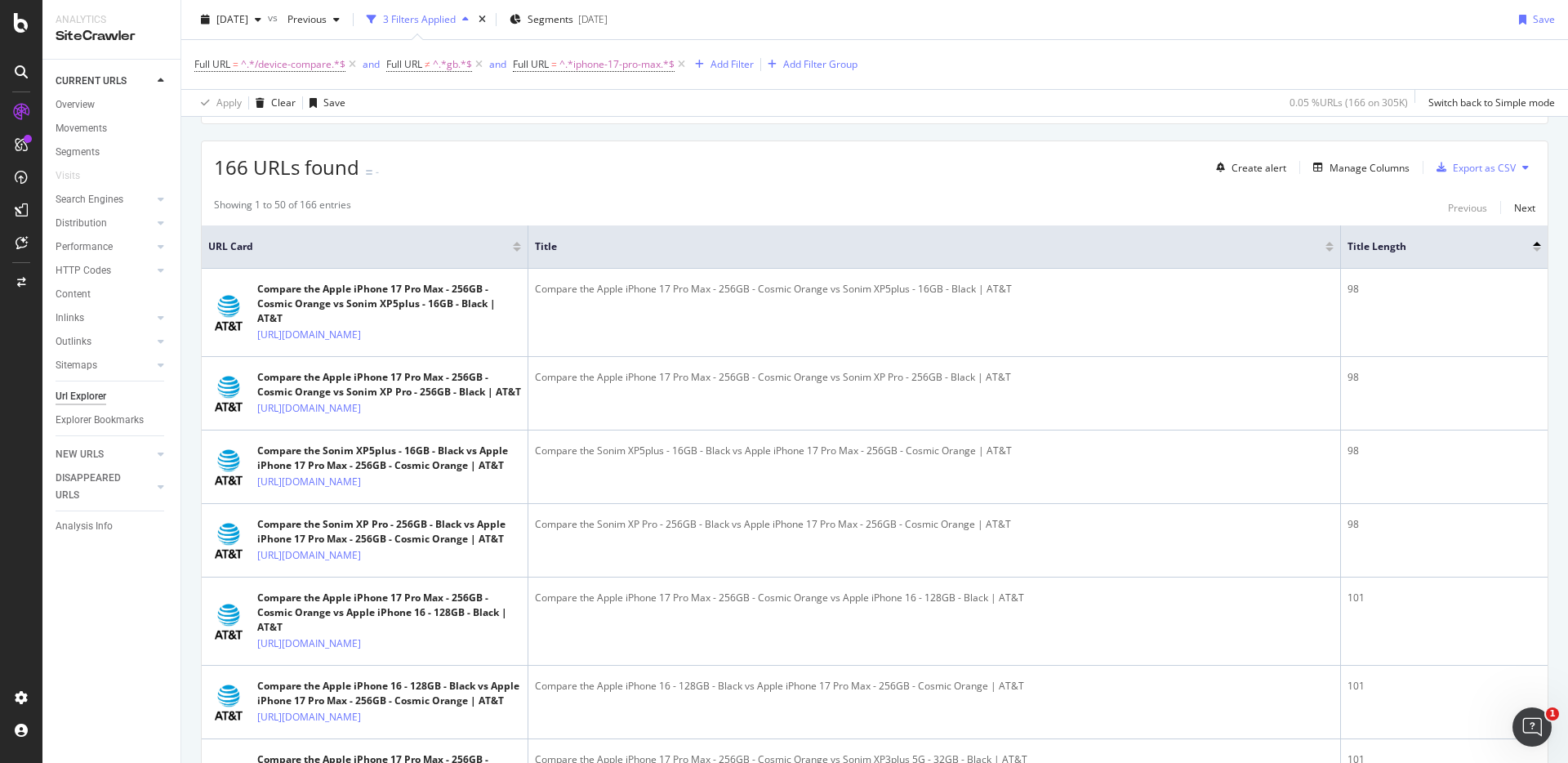
scroll to position [287, 0]
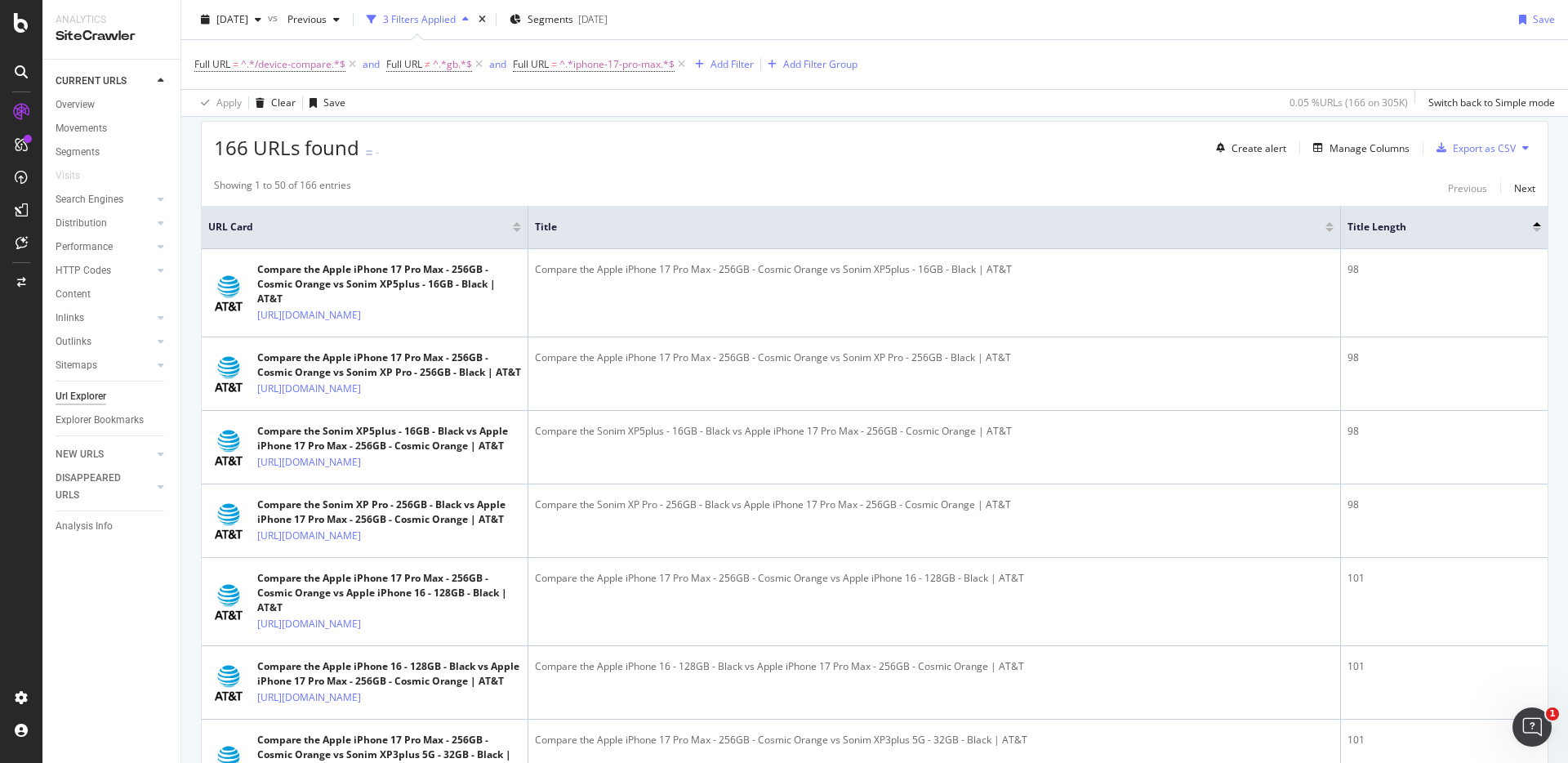
click at [1539, 223] on div at bounding box center [1537, 224] width 8 height 4
click at [1537, 223] on div at bounding box center [1537, 224] width 8 height 4
click at [1535, 229] on div at bounding box center [1537, 229] width 8 height 4
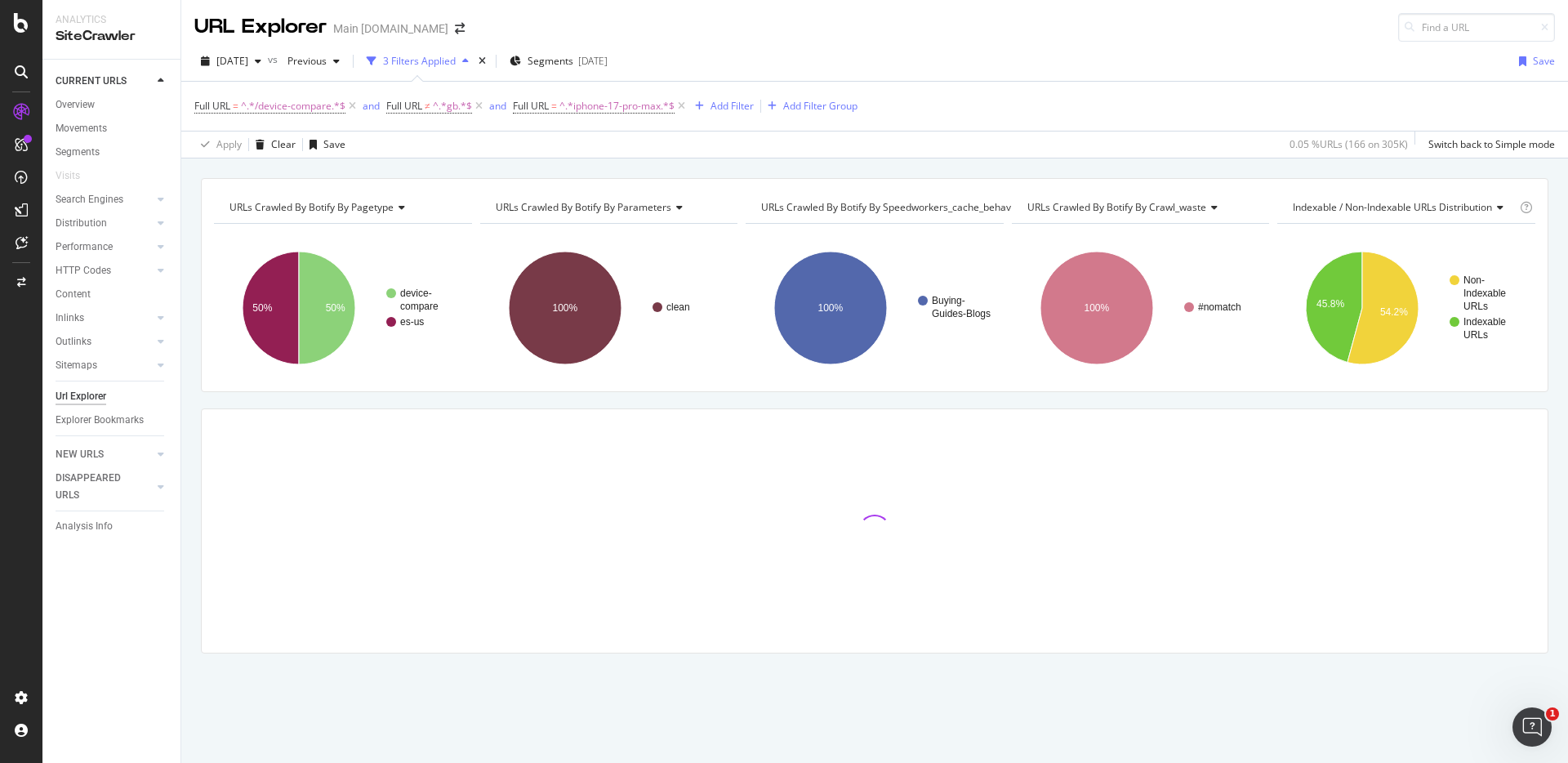
click at [1095, 160] on div "URLs Crawled By Botify By pagetype Chart (by Value) Table Expand Export as CSV …" at bounding box center [875, 178] width 1387 height 39
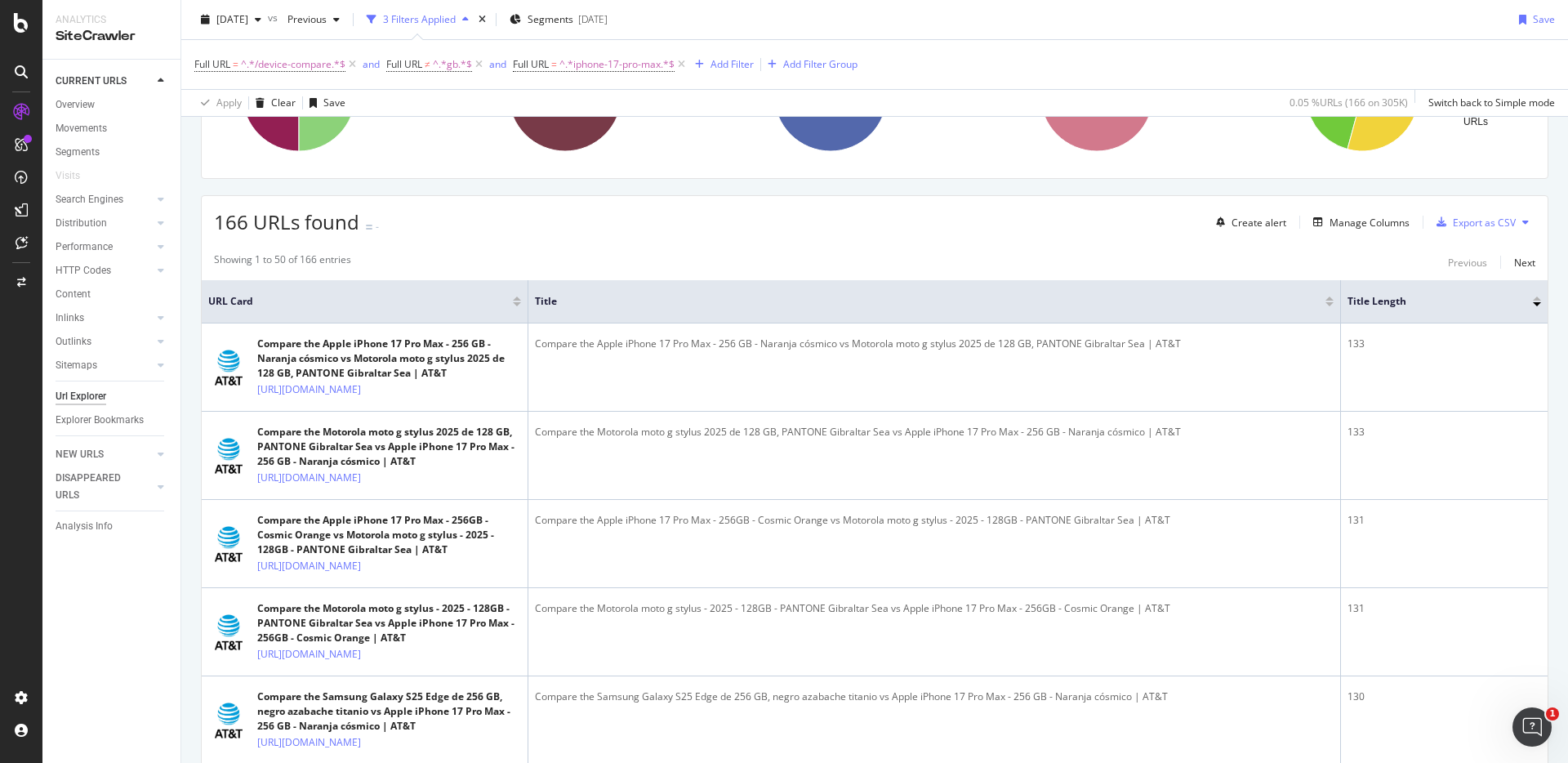
scroll to position [168, 0]
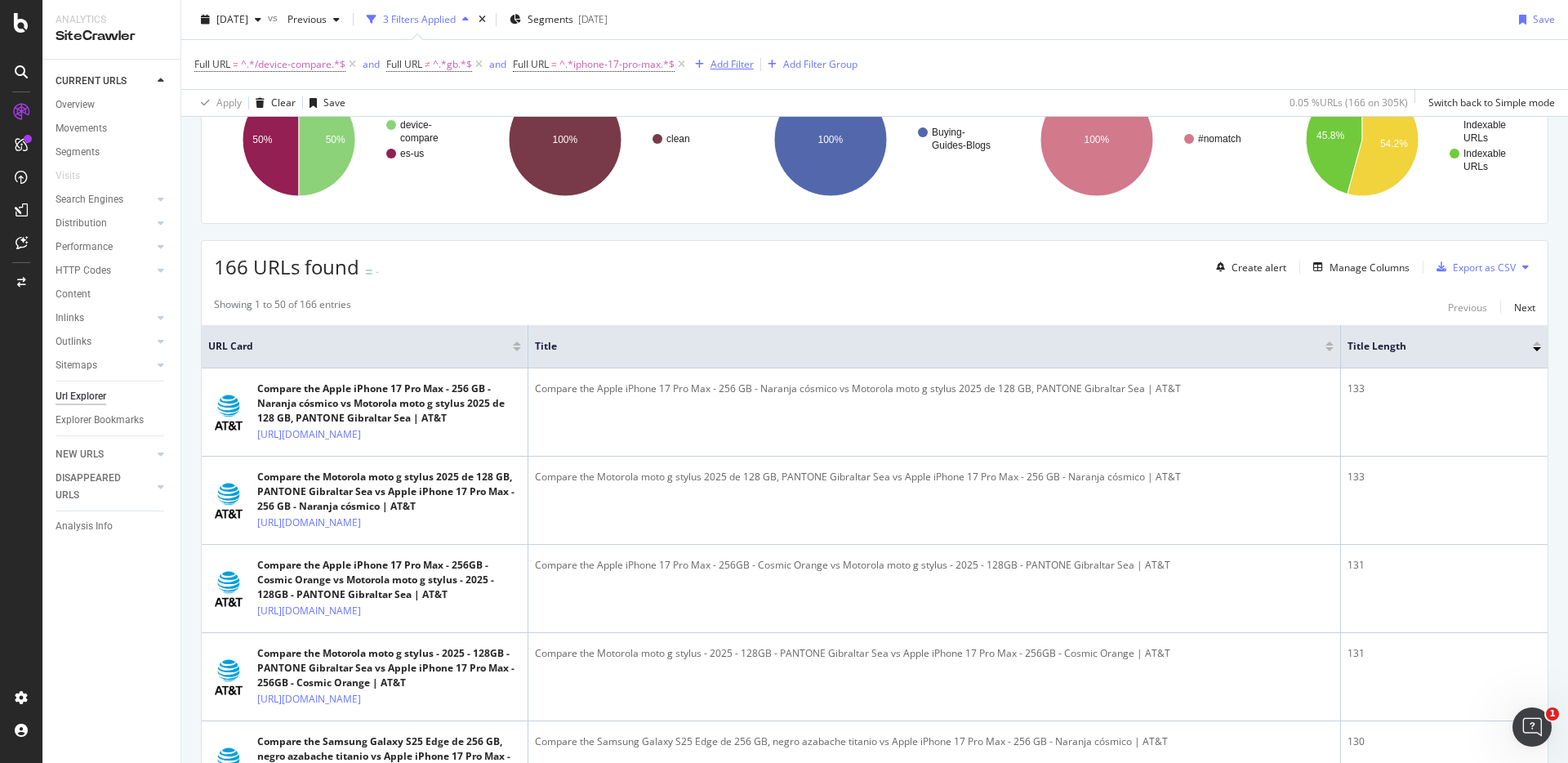
click at [721, 65] on div "Add Filter" at bounding box center [733, 64] width 43 height 14
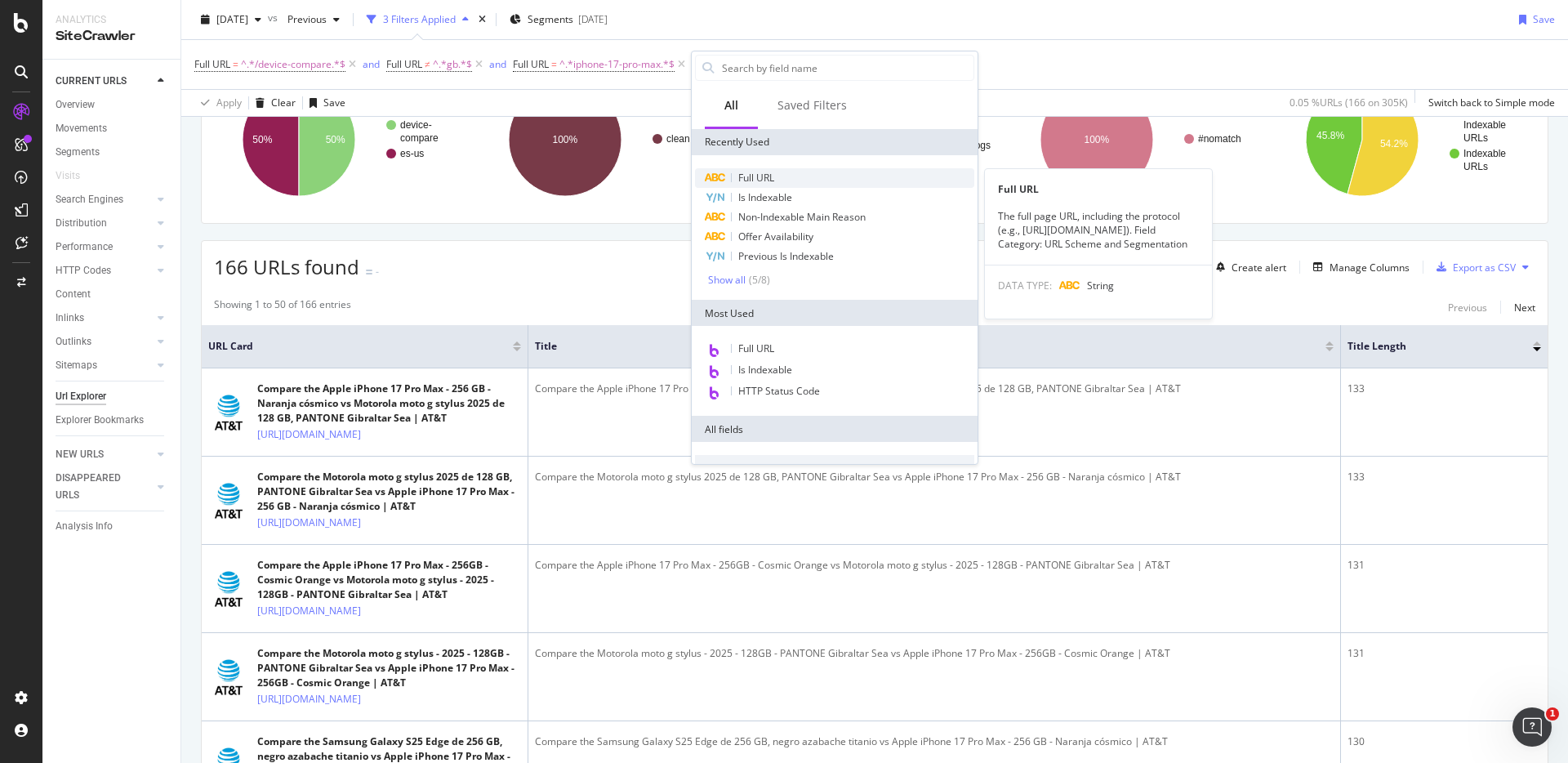
click at [772, 179] on span "Full URL" at bounding box center [756, 177] width 35 height 14
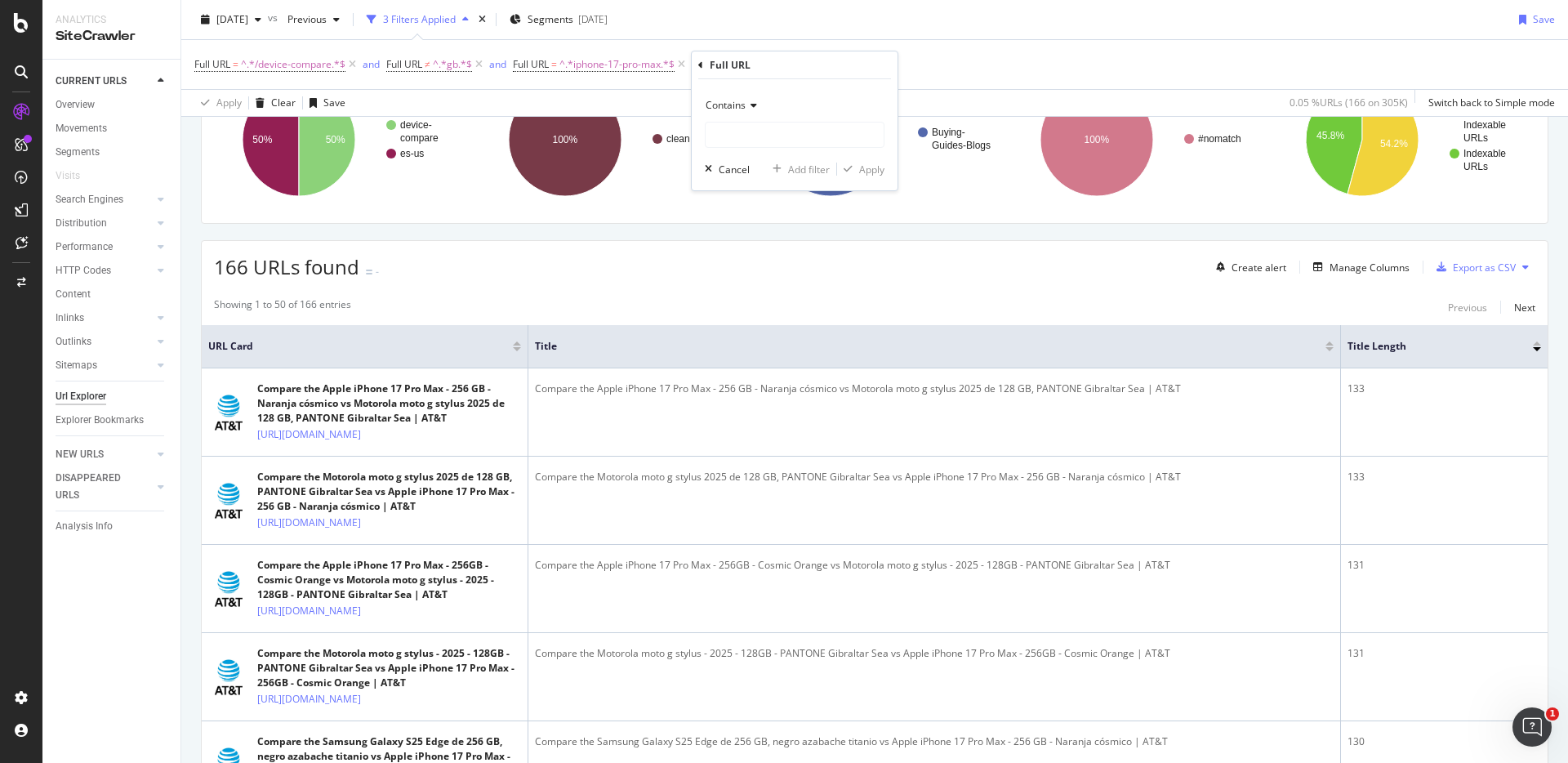
click at [754, 106] on icon at bounding box center [751, 105] width 12 height 10
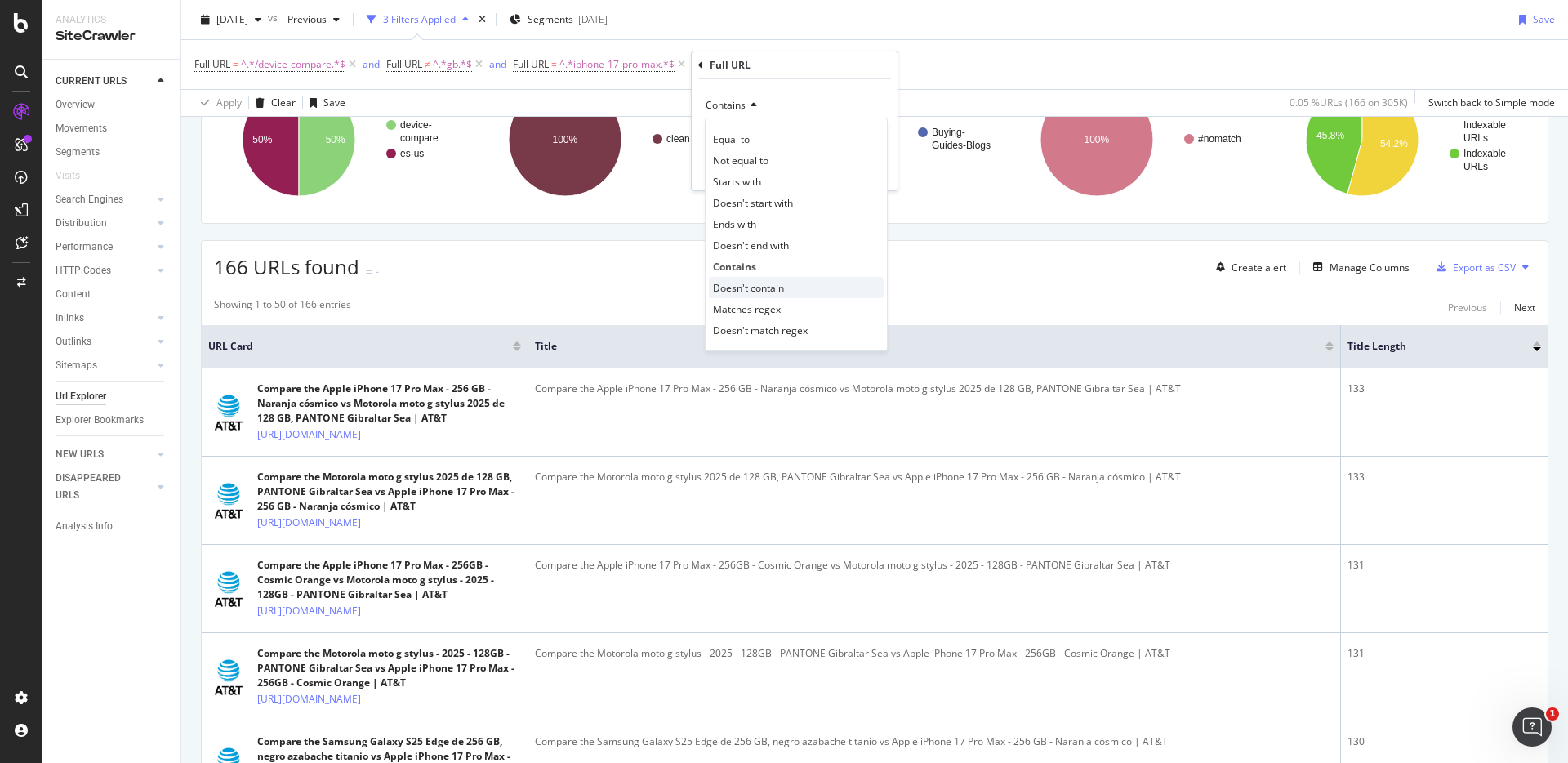
click at [765, 287] on span "Doesn't contain" at bounding box center [749, 287] width 71 height 14
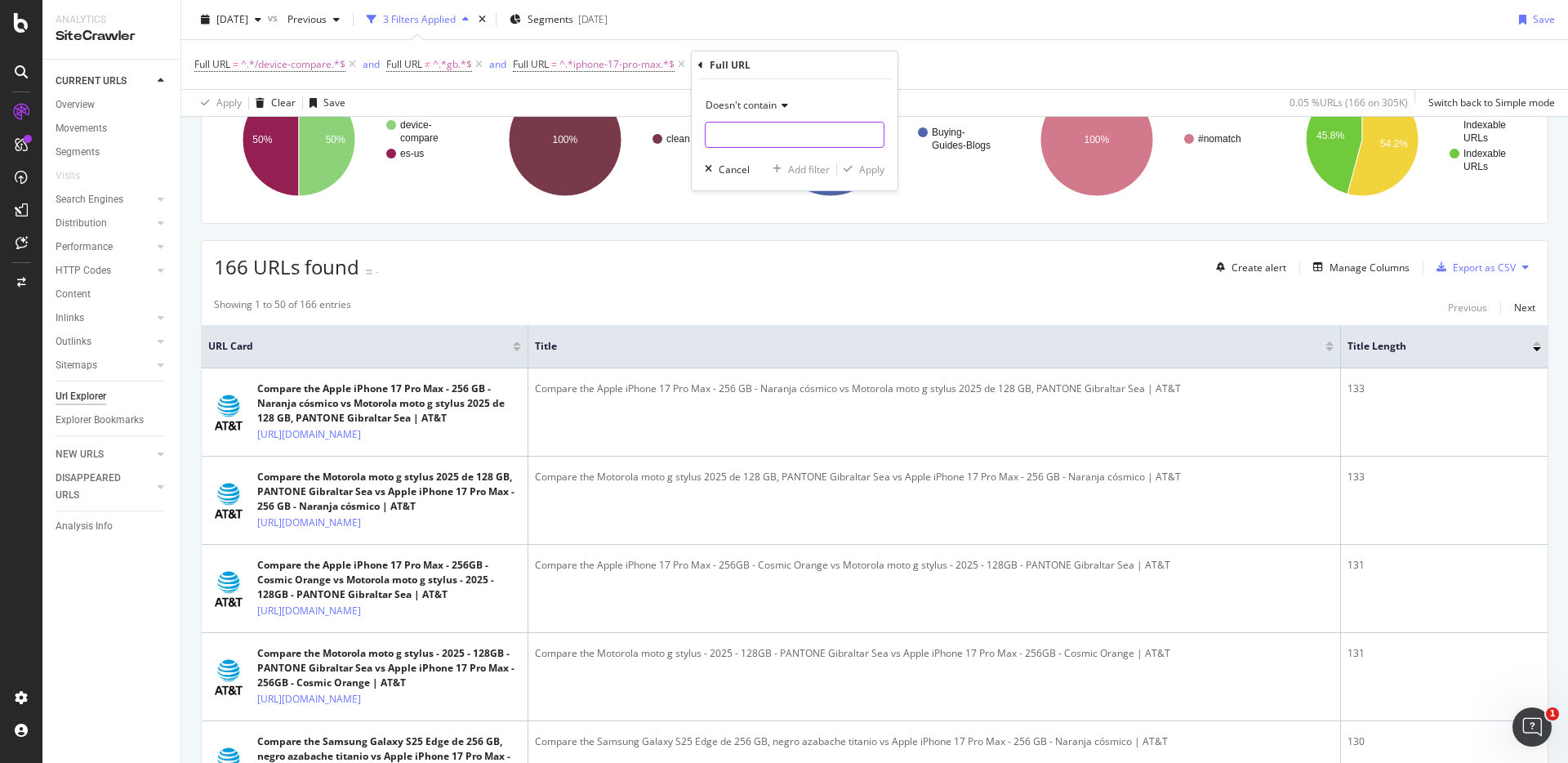
click at [763, 133] on input "text" at bounding box center [795, 135] width 178 height 27
type input "es-us"
click at [849, 168] on icon "button" at bounding box center [848, 169] width 9 height 10
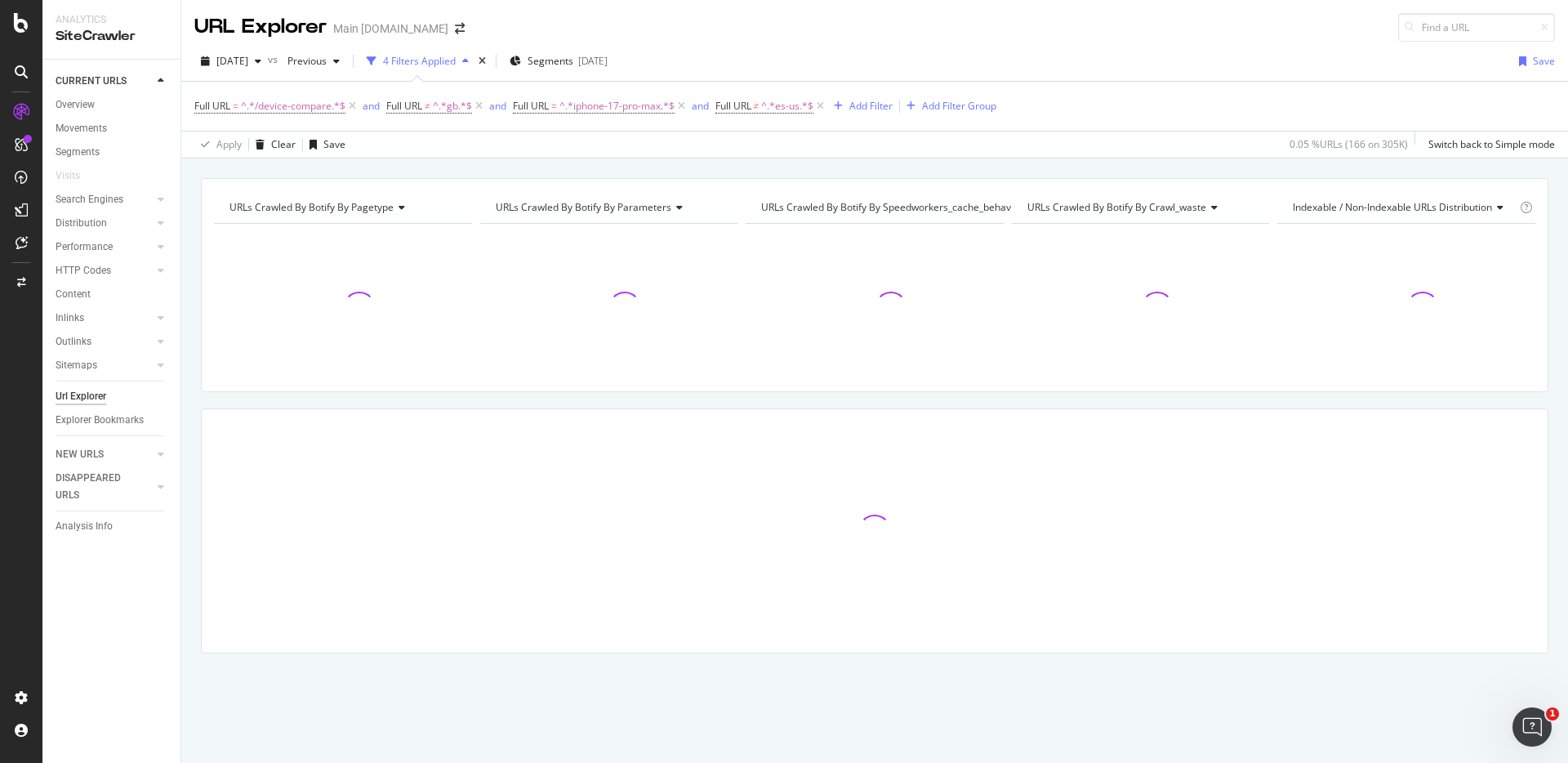
click at [1026, 163] on div "URLs Crawled By Botify By pagetype Chart (by Value) Table Expand Export as CSV …" at bounding box center [875, 178] width 1387 height 39
click at [1263, 165] on div "URLs Crawled By Botify By pagetype Chart (by Value) Table Expand Export as CSV …" at bounding box center [875, 178] width 1387 height 39
click at [1258, 163] on div "URLs Crawled By Botify By pagetype Chart (by Value) Table Expand Export as CSV …" at bounding box center [875, 178] width 1387 height 39
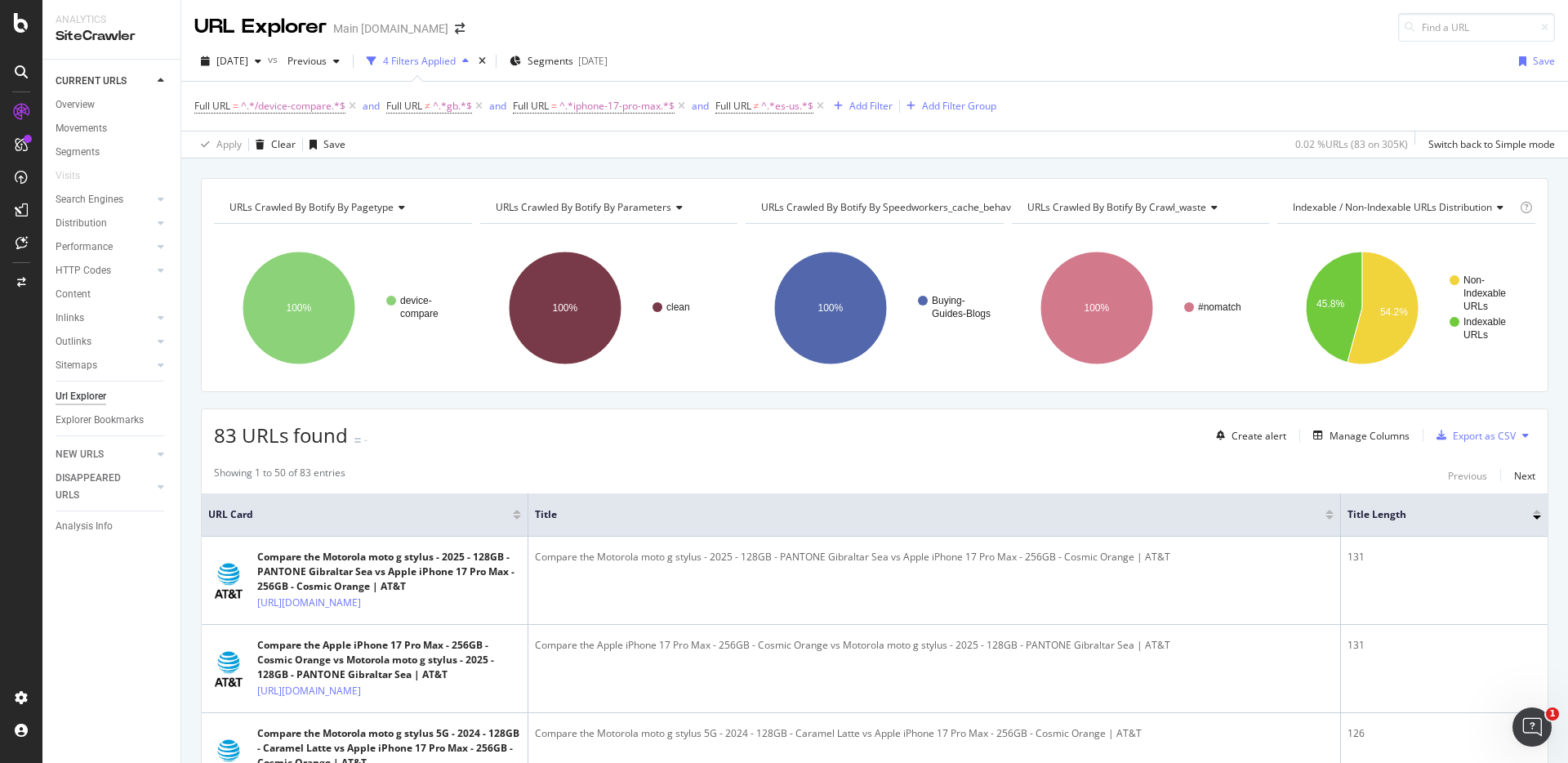
click at [1258, 163] on div "URLs Crawled By Botify By pagetype Chart (by Value) Table Expand Export as CSV …" at bounding box center [875, 178] width 1387 height 39
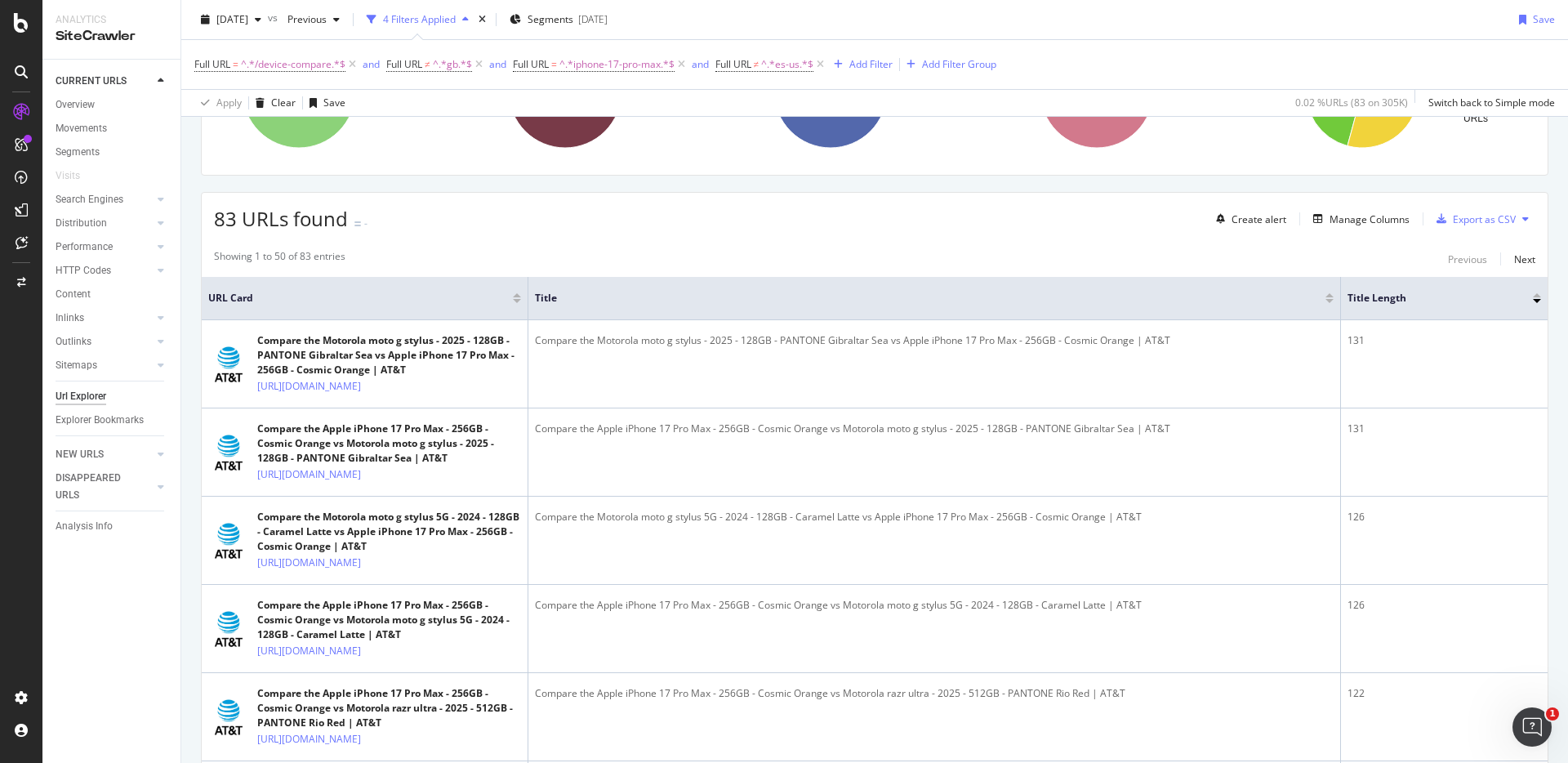
scroll to position [232, 0]
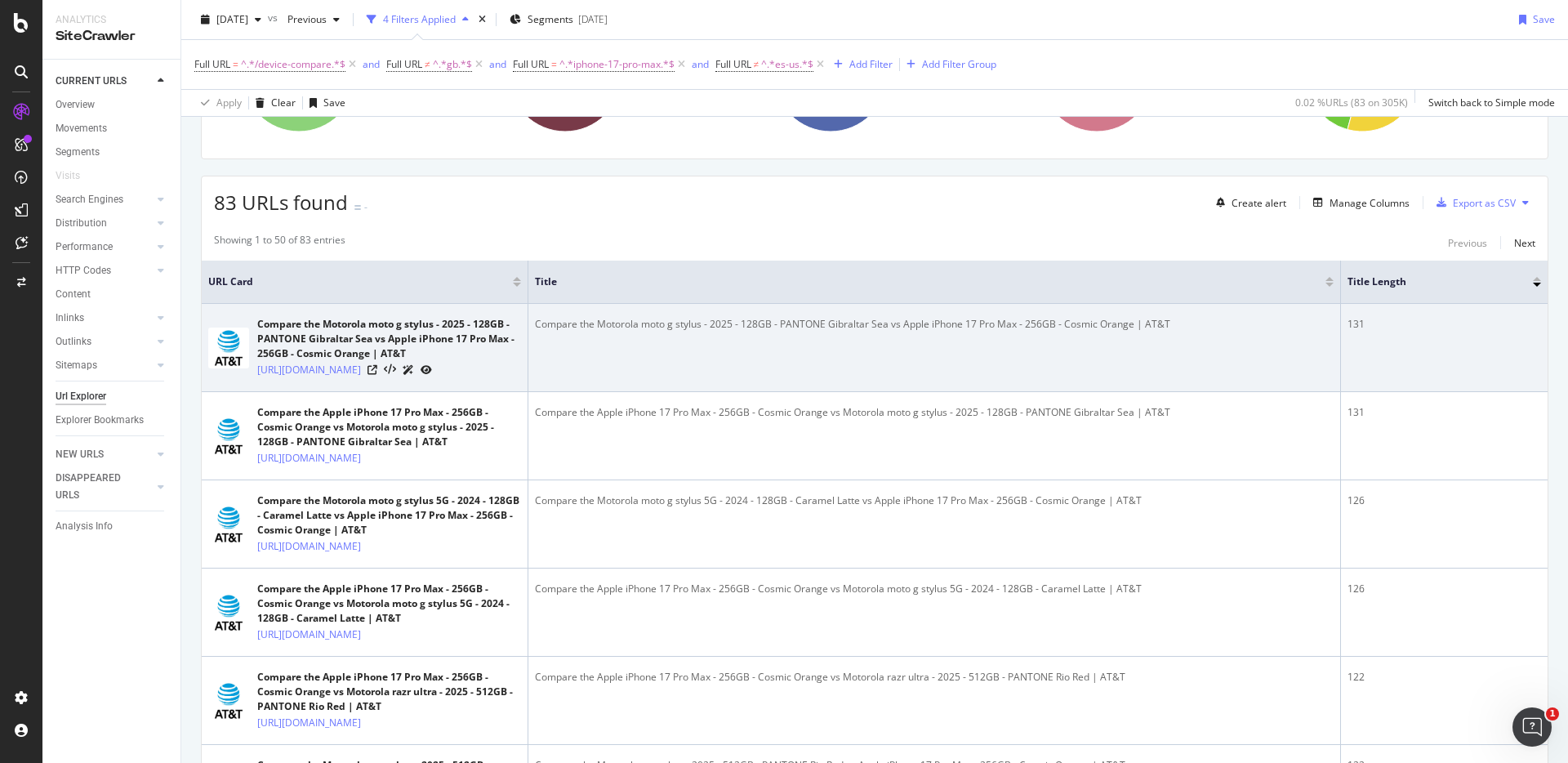
click at [1060, 323] on div "Compare the Motorola moto g stylus - 2025 - 128GB - PANTONE Gibraltar Sea vs Ap…" at bounding box center [934, 324] width 799 height 15
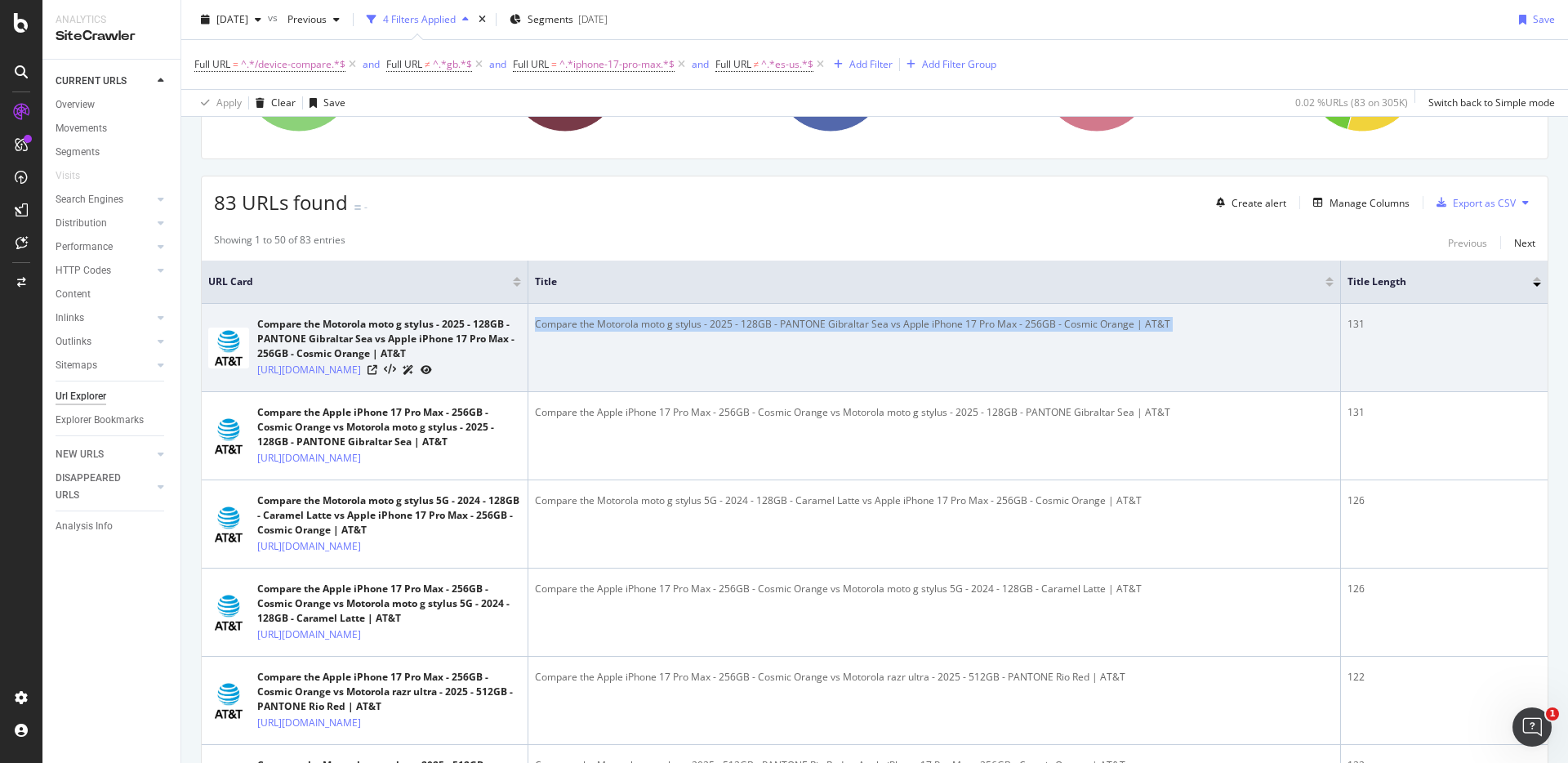
click at [1060, 323] on div "Compare the Motorola moto g stylus - 2025 - 128GB - PANTONE Gibraltar Sea vs Ap…" at bounding box center [934, 324] width 799 height 15
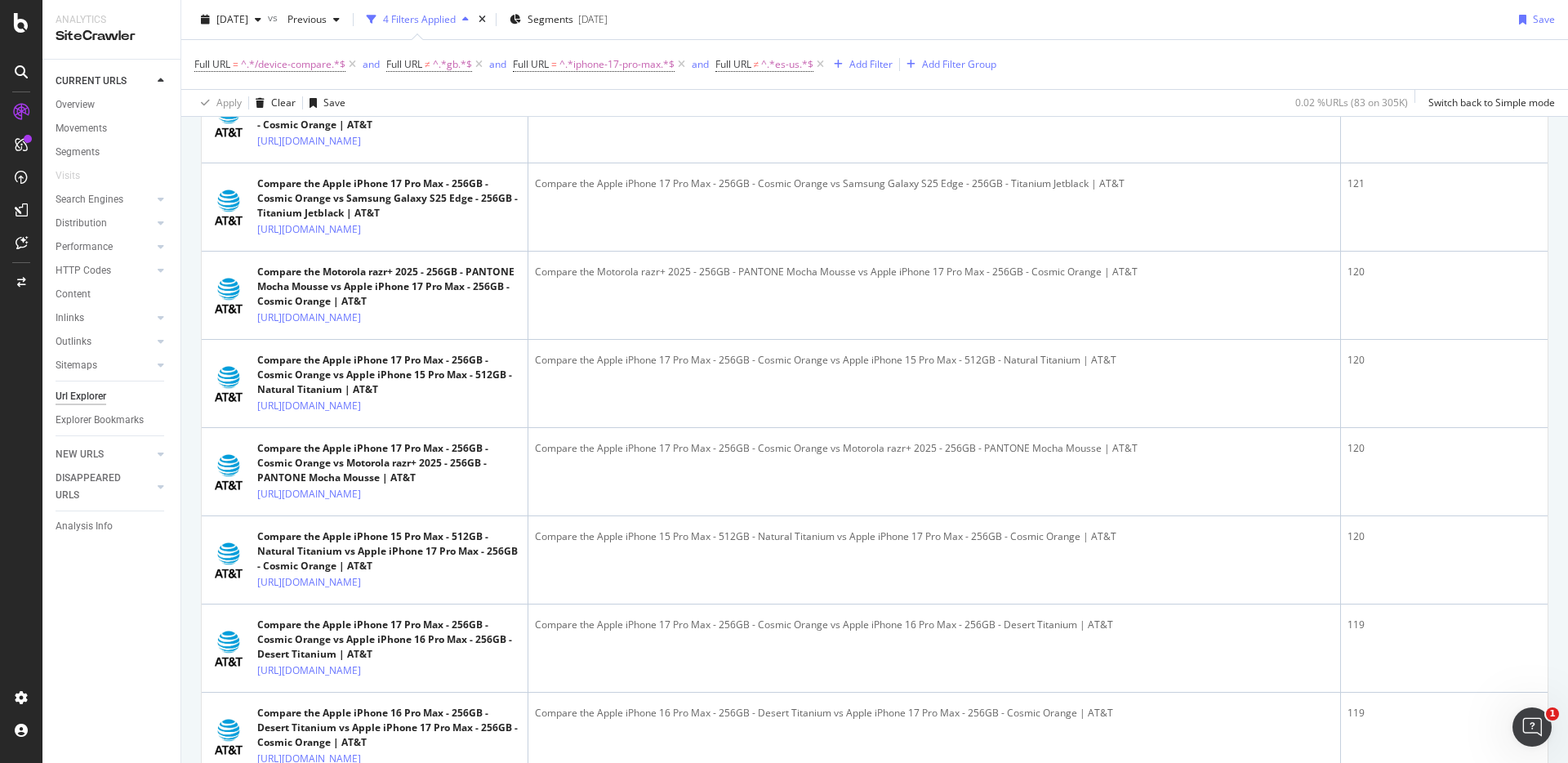
scroll to position [708, 0]
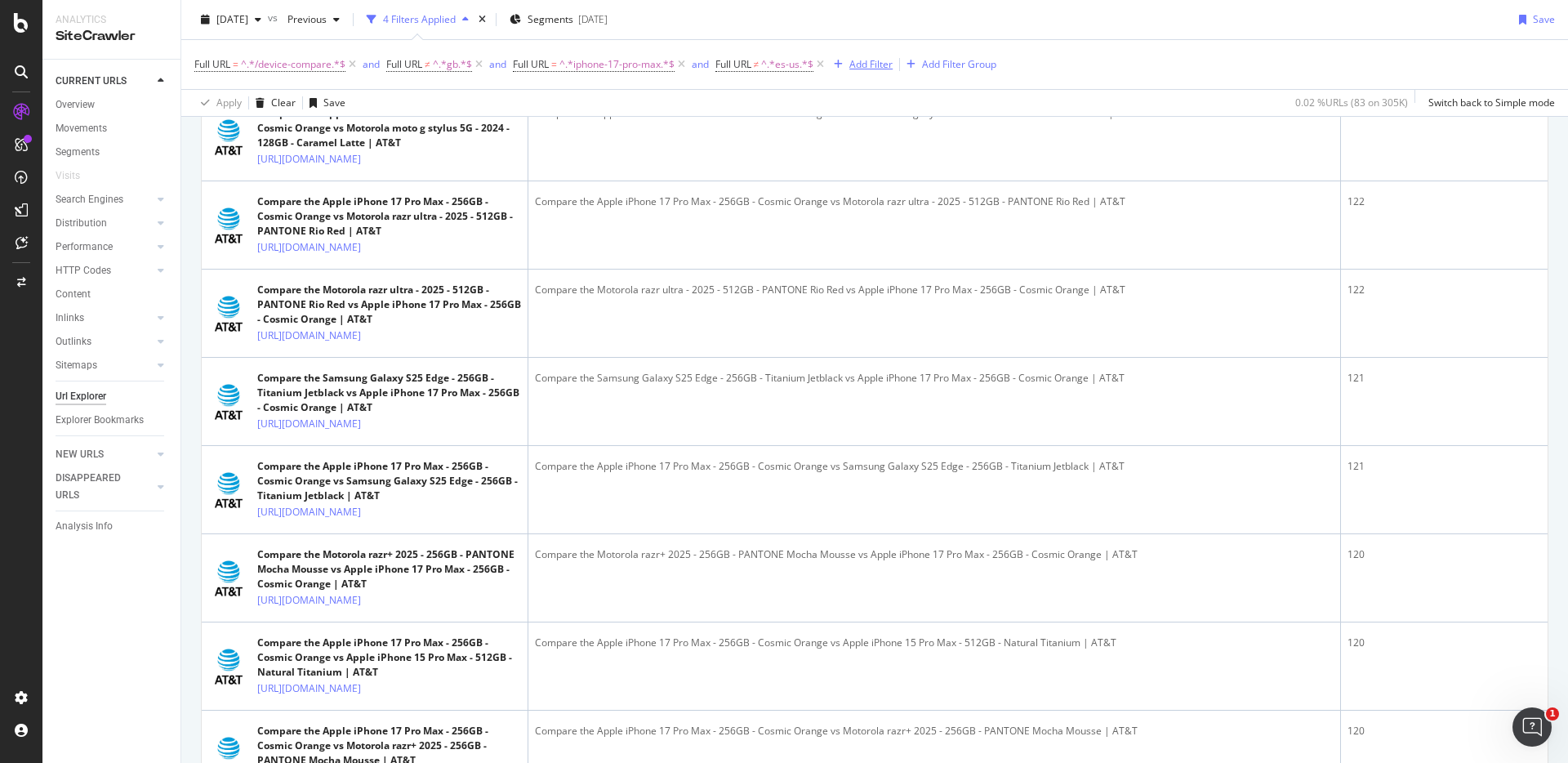
click at [864, 66] on div "Add Filter" at bounding box center [872, 64] width 43 height 14
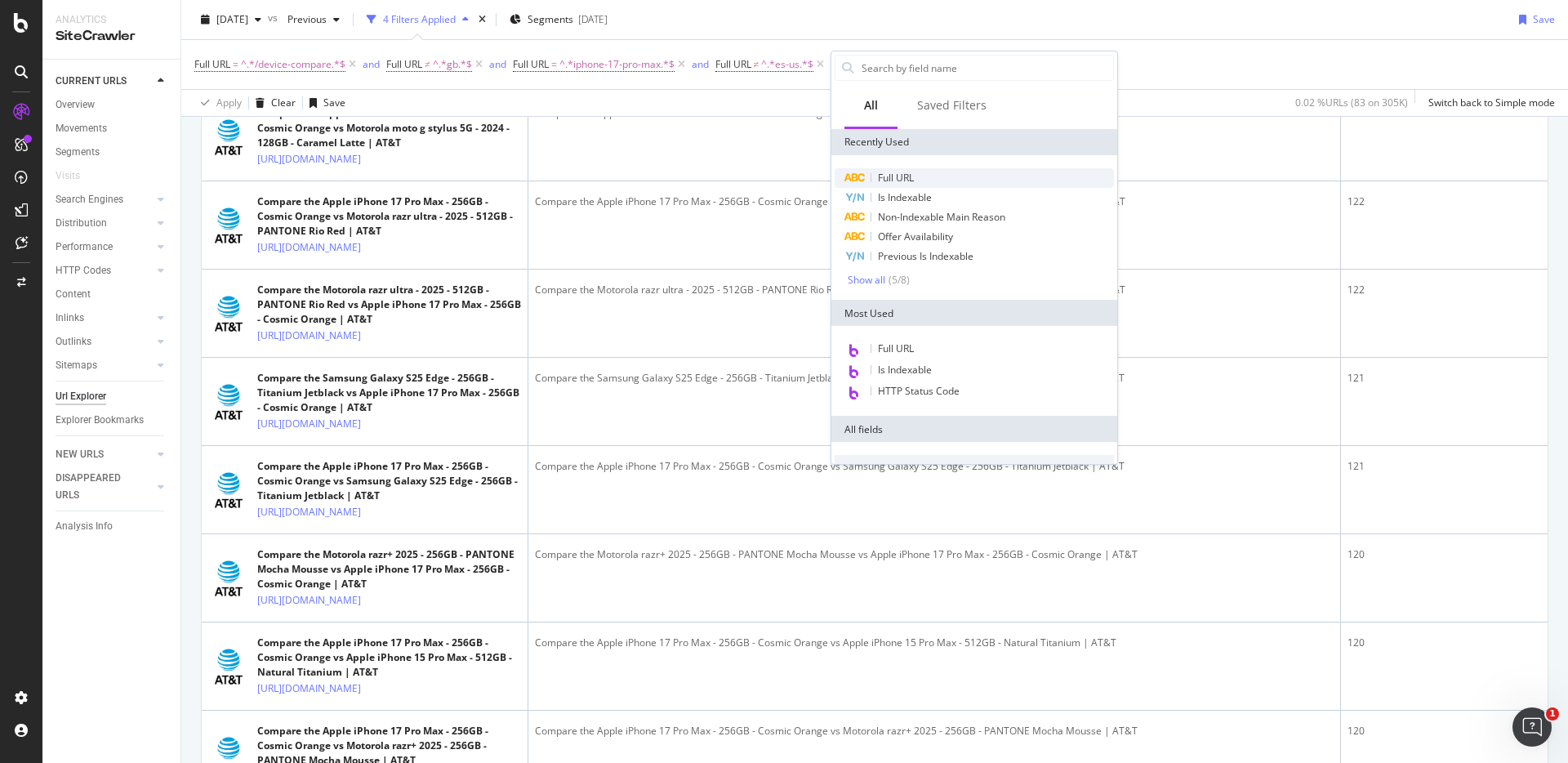
drag, startPoint x: 908, startPoint y: 159, endPoint x: 910, endPoint y: 171, distance: 12.2
click at [910, 166] on div "Full URL Is Indexable Non-Indexable Main Reason Offer Availability Previous Is …" at bounding box center [974, 227] width 286 height 145
click at [910, 171] on span "Full URL" at bounding box center [896, 177] width 35 height 14
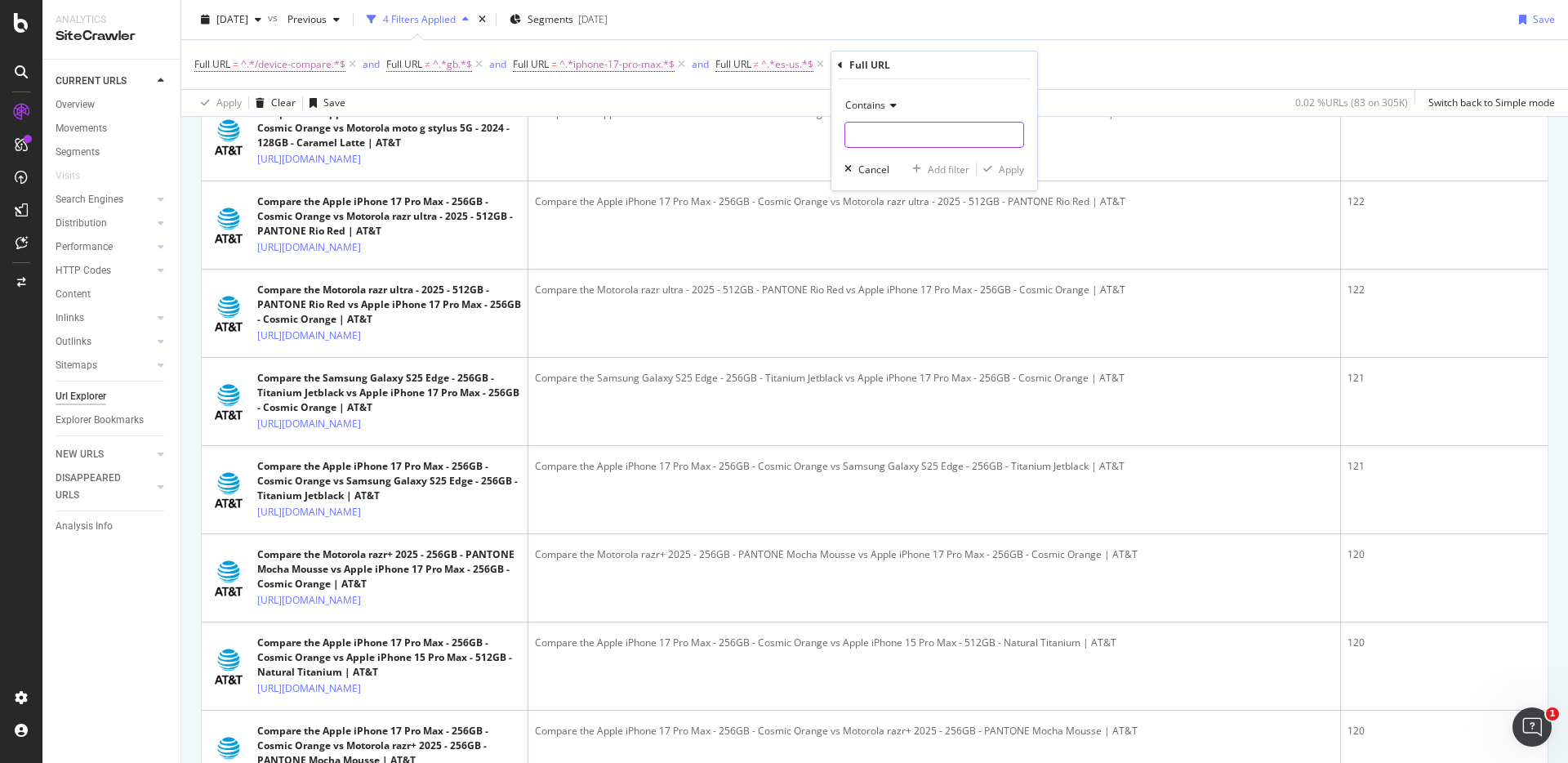
click at [900, 128] on input "text" at bounding box center [934, 135] width 178 height 27
type input "vs-apple"
click at [1011, 162] on div "Apply" at bounding box center [1012, 169] width 26 height 14
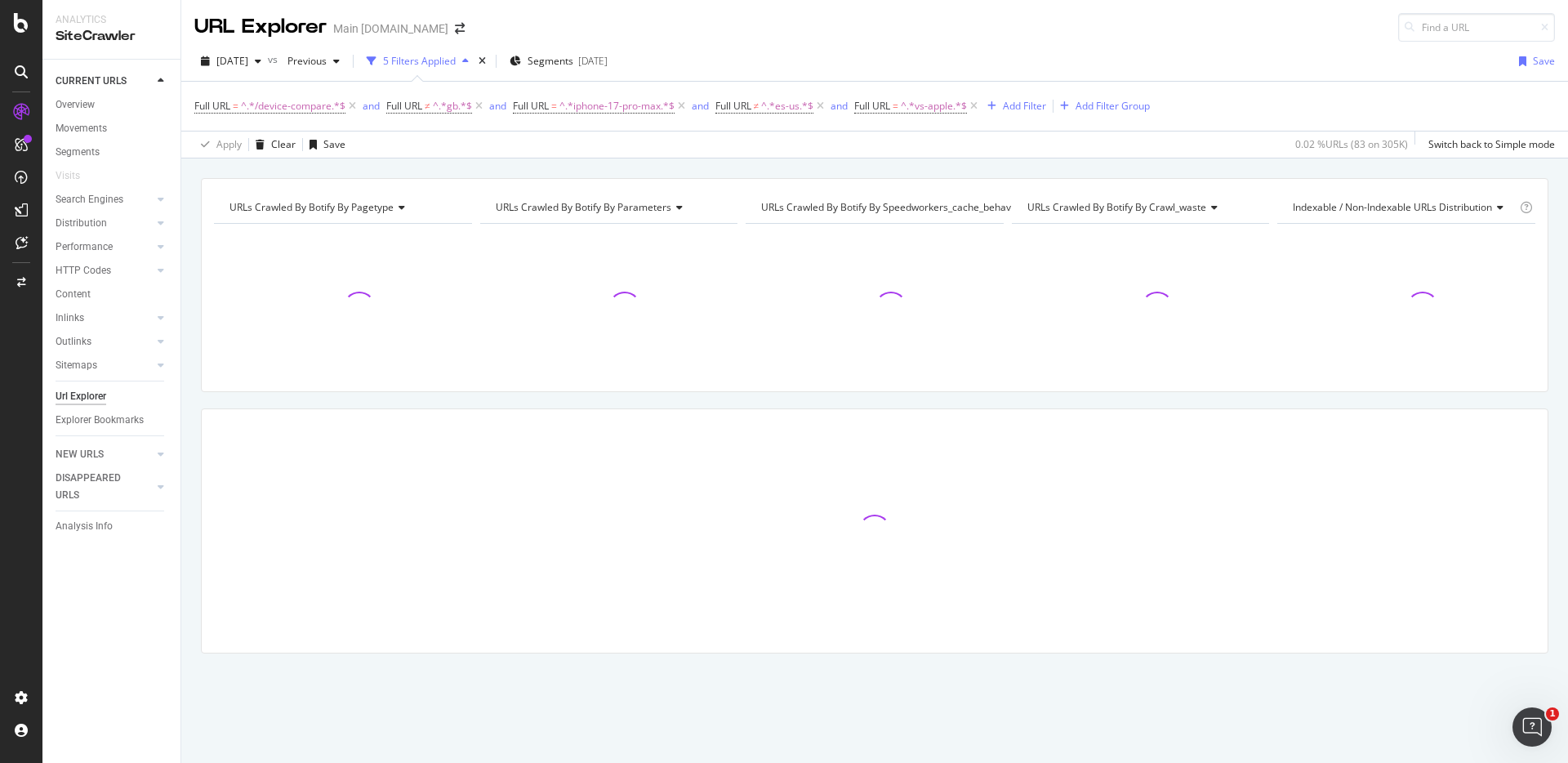
click at [1137, 168] on div "URLs Crawled By Botify By pagetype Chart (by Value) Table Expand Export as CSV …" at bounding box center [875, 178] width 1387 height 39
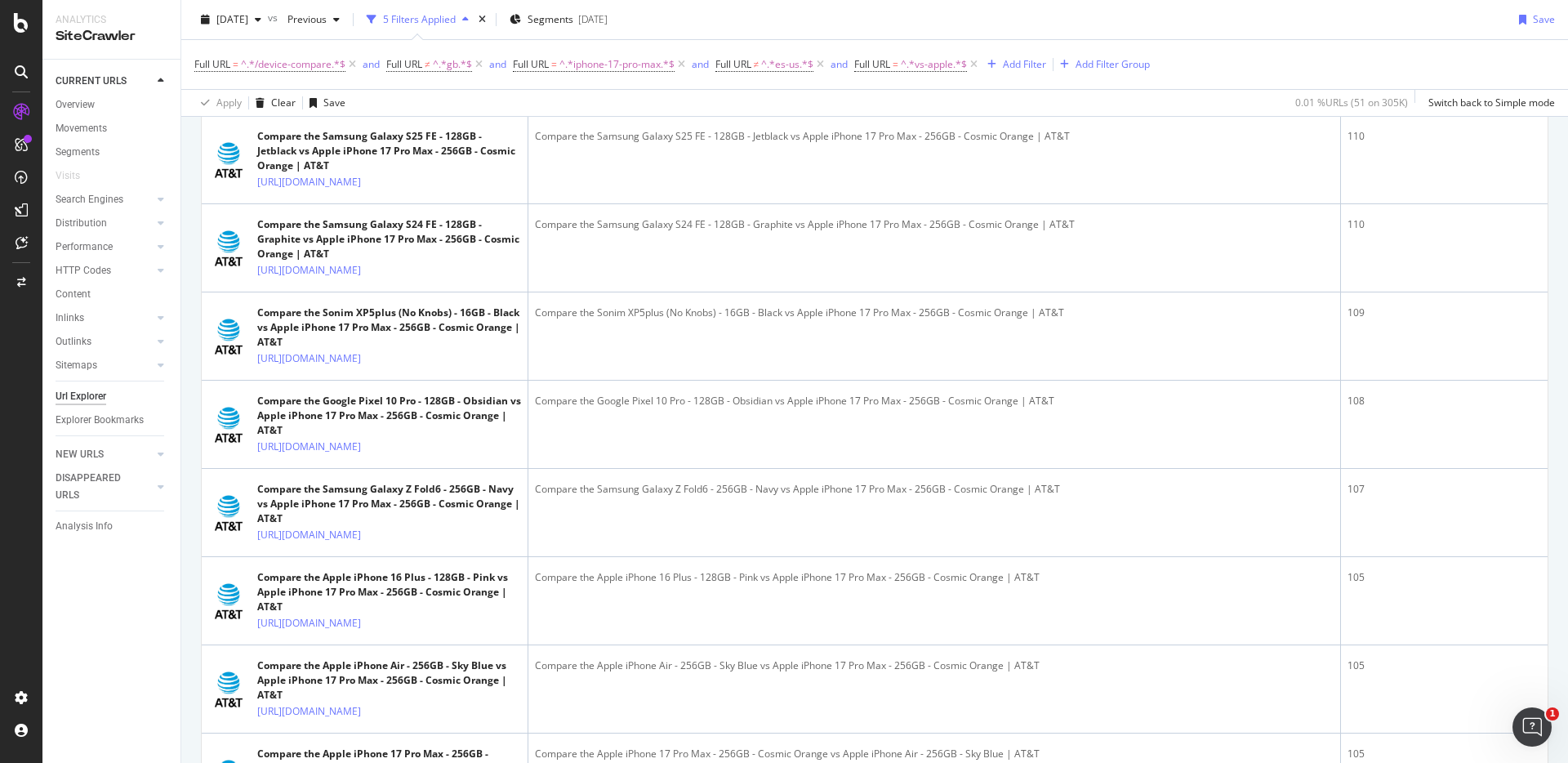
scroll to position [2834, 0]
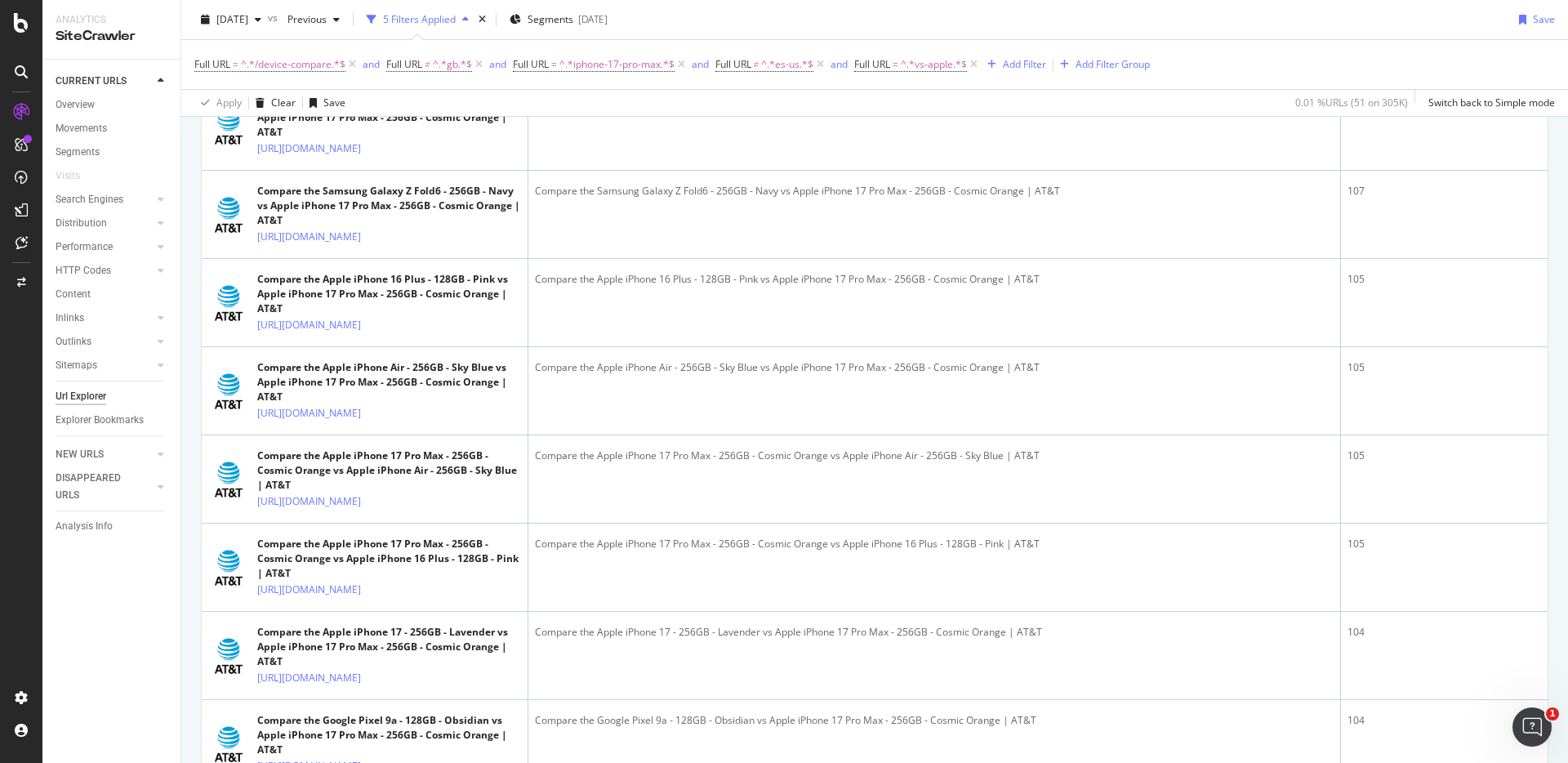
copy link "[URL][DOMAIN_NAME]"
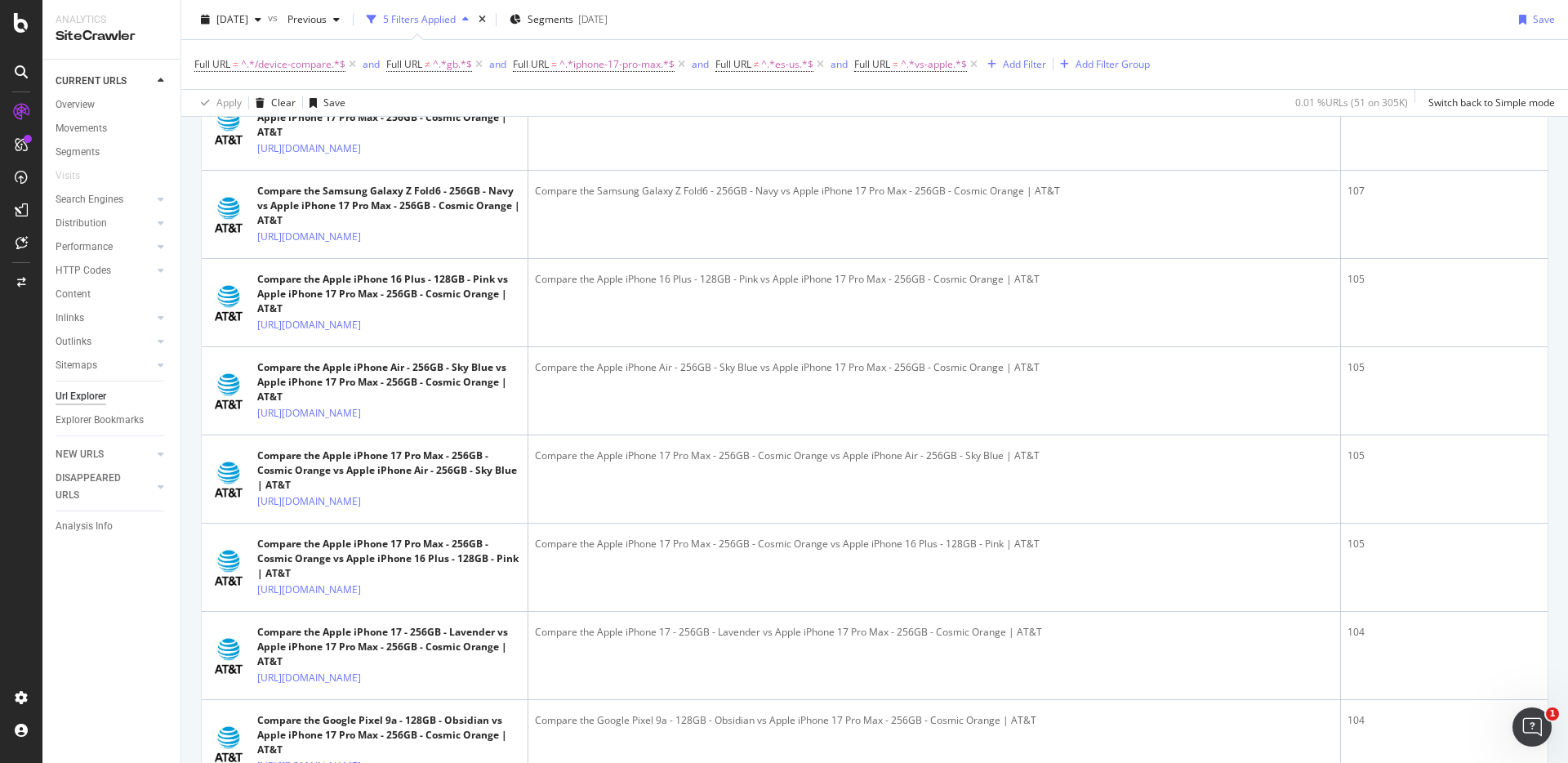
copy div "Compare the Google Pixel 10 Pro XL - 256GB - Obsidian vs Apple iPhone 17 Pro Ma…"
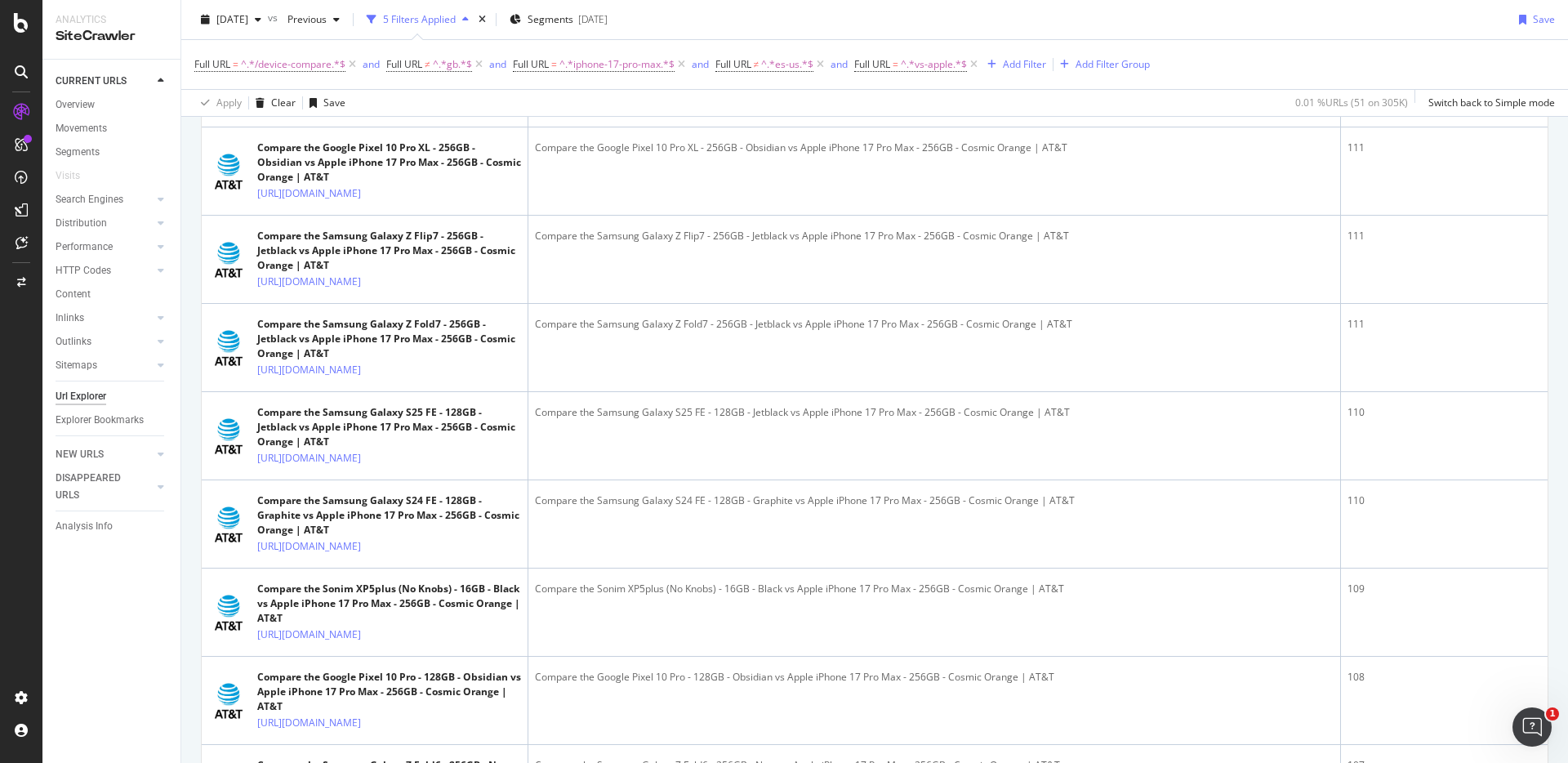
scroll to position [2232, 0]
